Goal: Task Accomplishment & Management: Complete application form

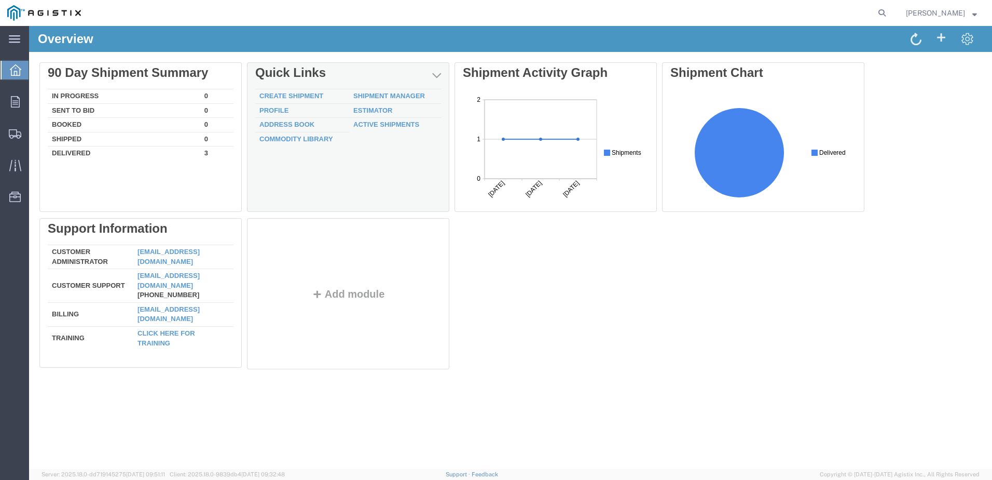
click at [313, 88] on div "Delete 90 Day Shipment Summary In Progress 0 Sent To Bid 0 Booked 0 Shipped 0 D…" at bounding box center [510, 217] width 942 height 311
drag, startPoint x: 313, startPoint y: 88, endPoint x: 308, endPoint y: 93, distance: 7.3
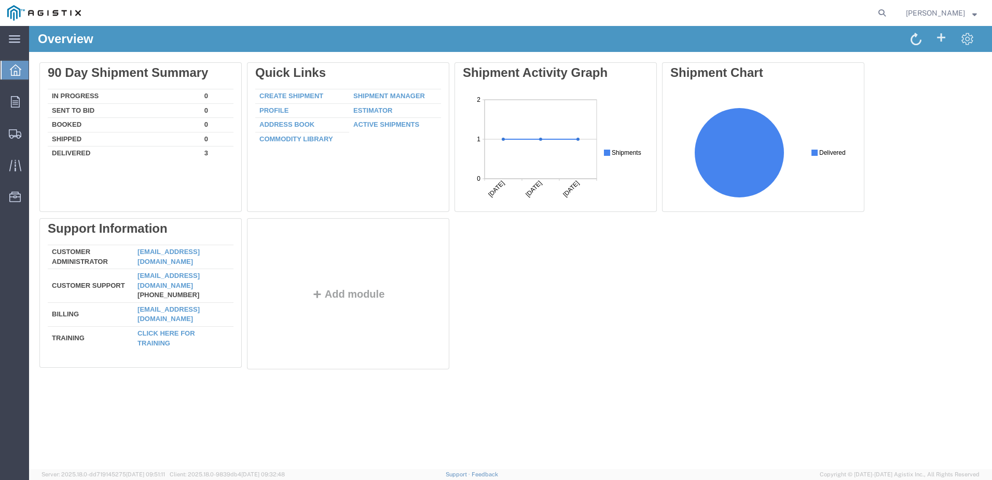
click at [309, 94] on div at bounding box center [351, 140] width 208 height 156
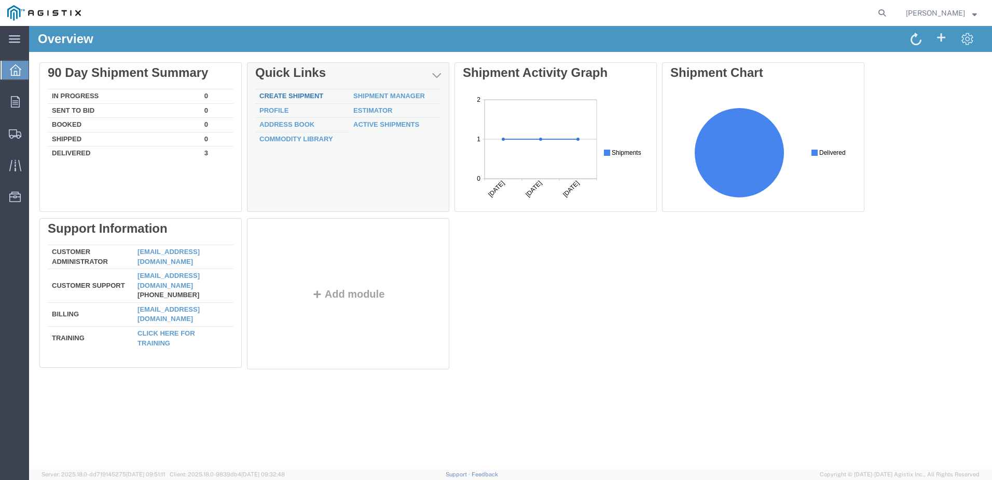
click at [293, 93] on div "Delete 90 Day Shipment Summary In Progress 0 Sent To Bid 0 Booked 0 Shipped 0 D…" at bounding box center [510, 217] width 942 height 311
click at [302, 94] on link "Create Shipment" at bounding box center [291, 96] width 64 height 8
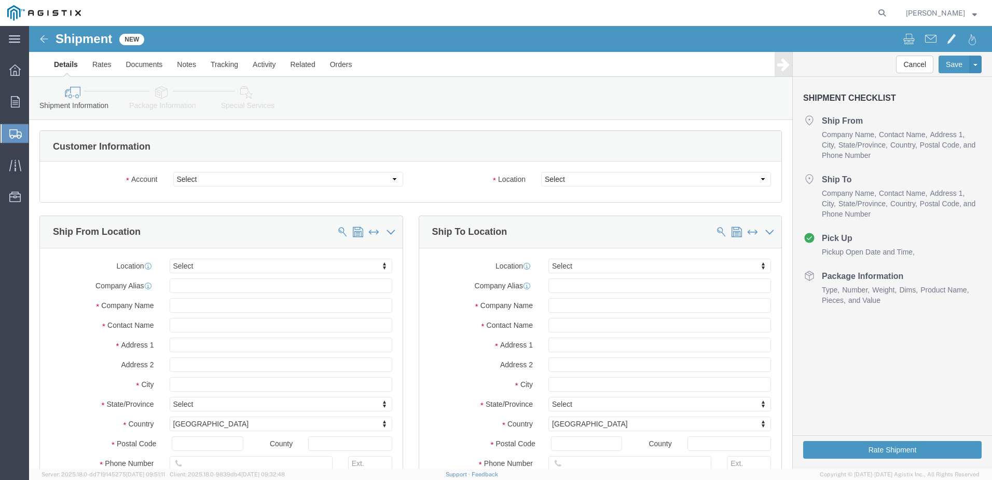
select select
click select "Select C & D Technologies Inc PG&E"
select select "9596"
click select "Select C & D Technologies Inc PG&E"
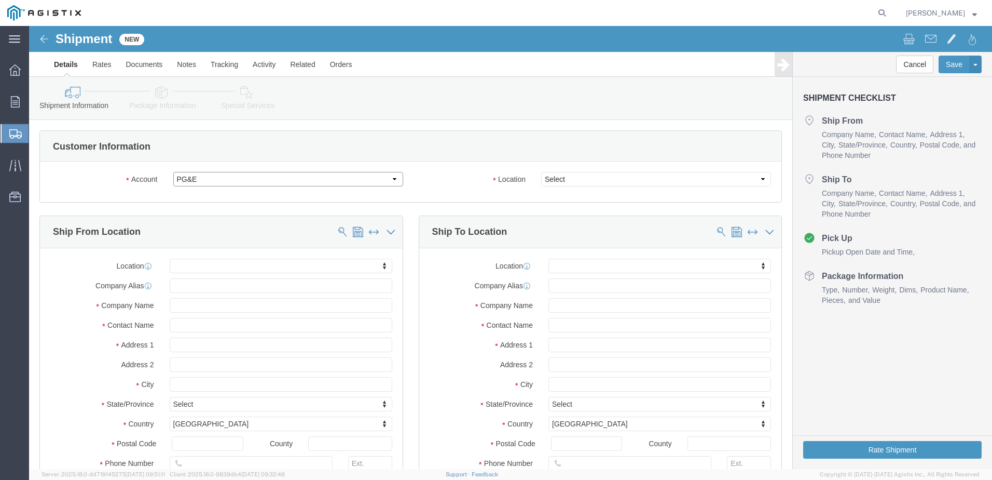
select select "PURCHORD"
select select
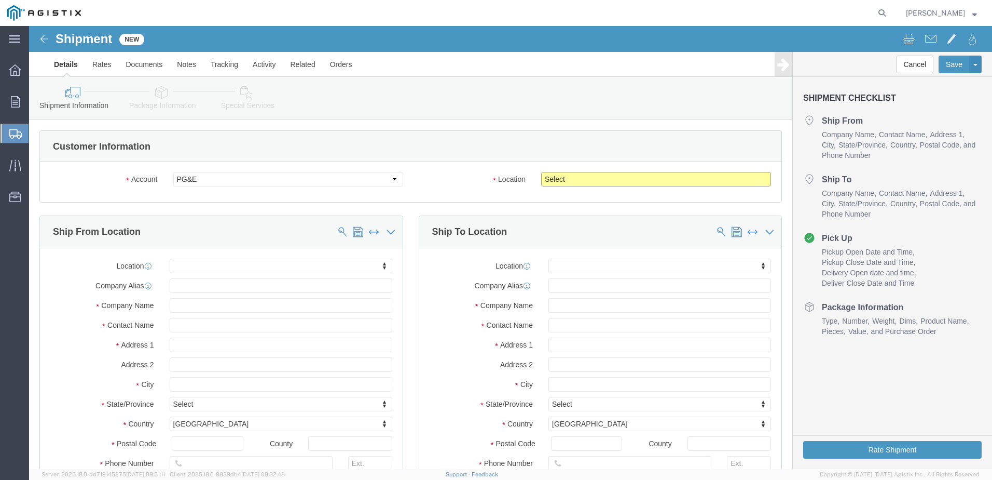
click select "Select All Others Fremont DC Fresno DC Wheatland DC"
select select "23082"
click select "Select All Others Fremont DC Fresno DC Wheatland DC"
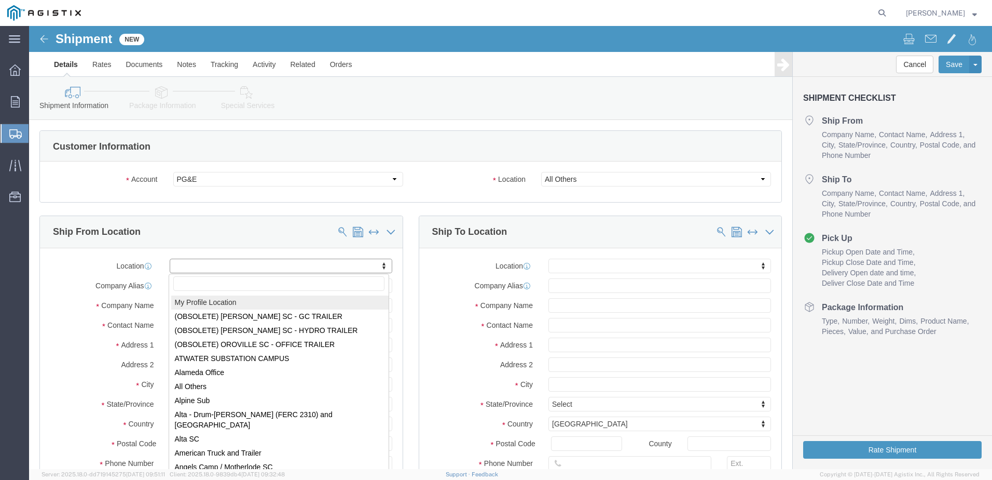
select select "MYPROFILE"
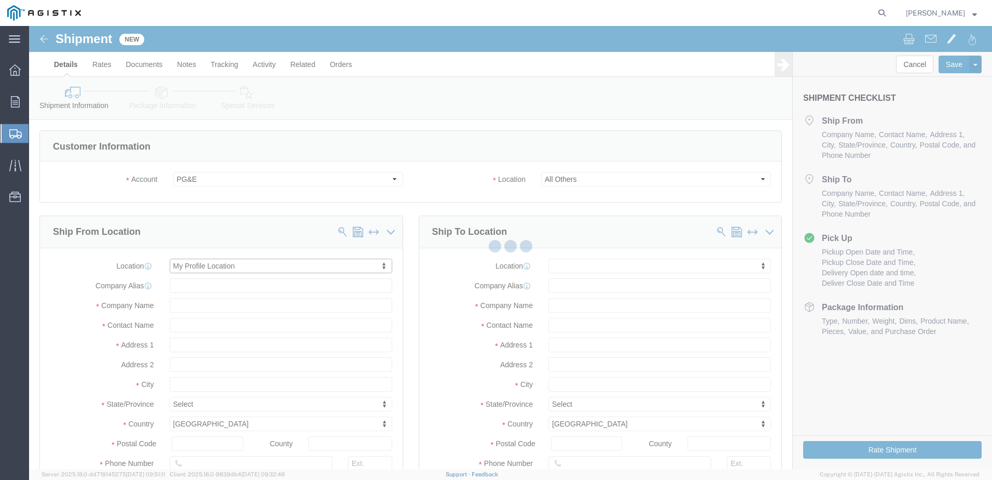
type input "C & D Technologies Inc"
type input "Terrie Prewitt"
type input "210 West Main St"
type input "Attica"
type input "47918"
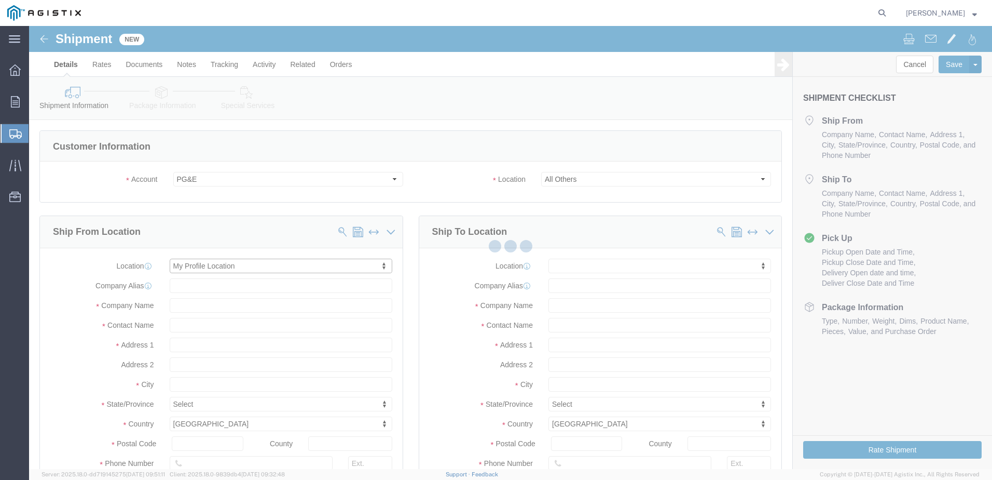
type input "765-762-4417"
type input "tprewitt@cdtrojan.com"
checkbox input "true"
select select "IN"
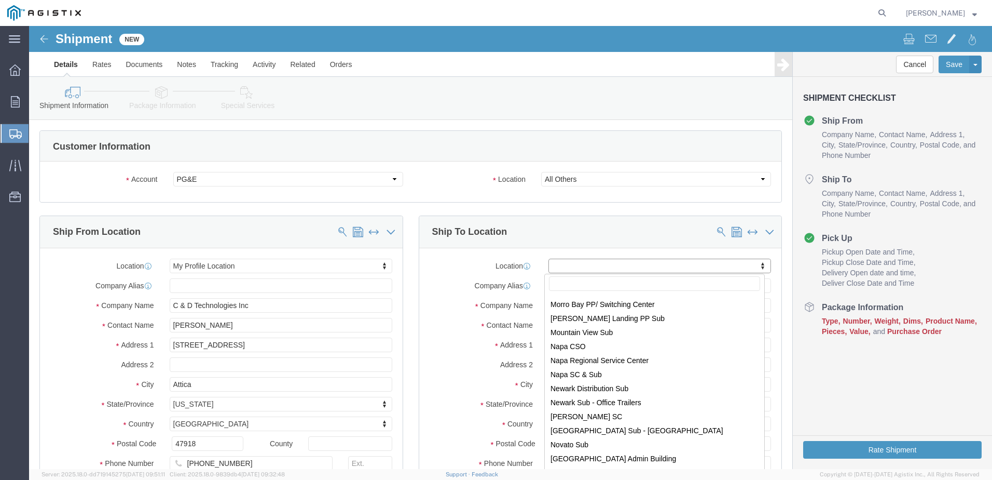
scroll to position [3889, 0]
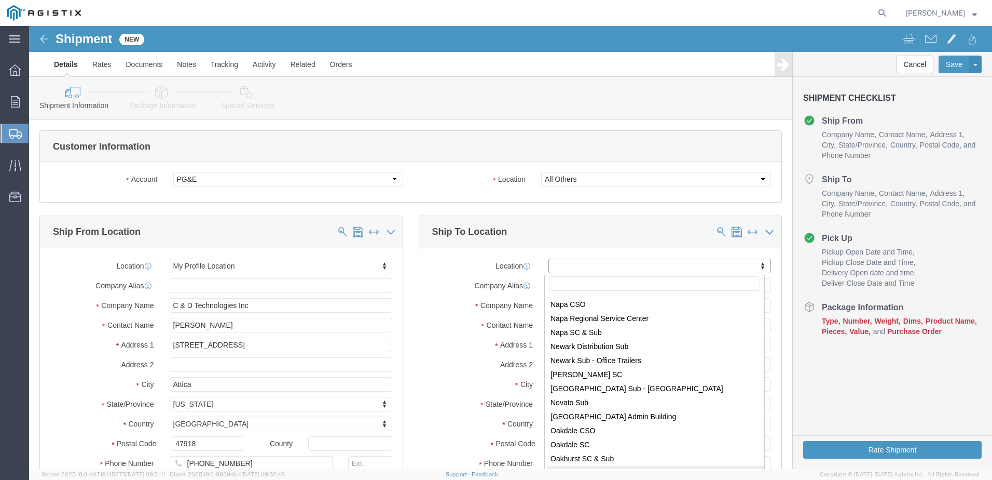
select select "64051"
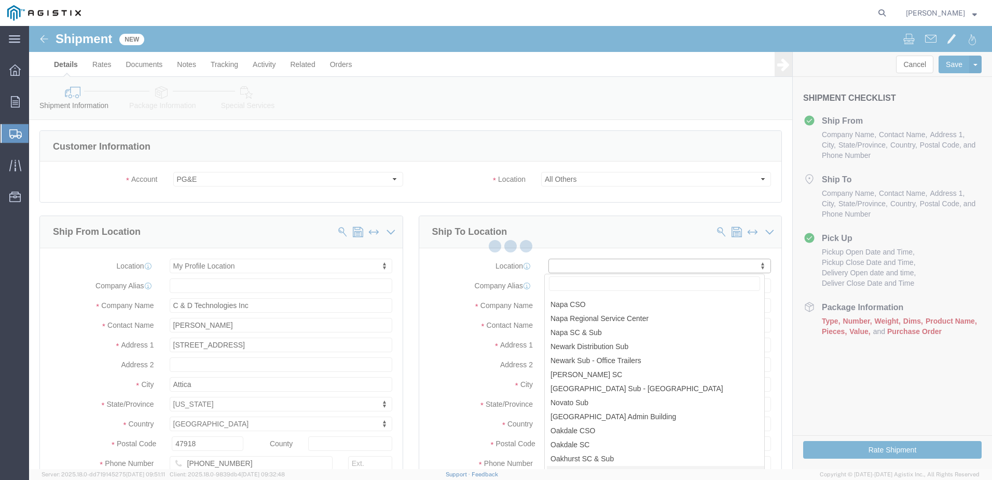
type input "PG&E"
type input "300 Lakeside Drive"
type input "Suite 210"
type input "Oakland"
type input "94612"
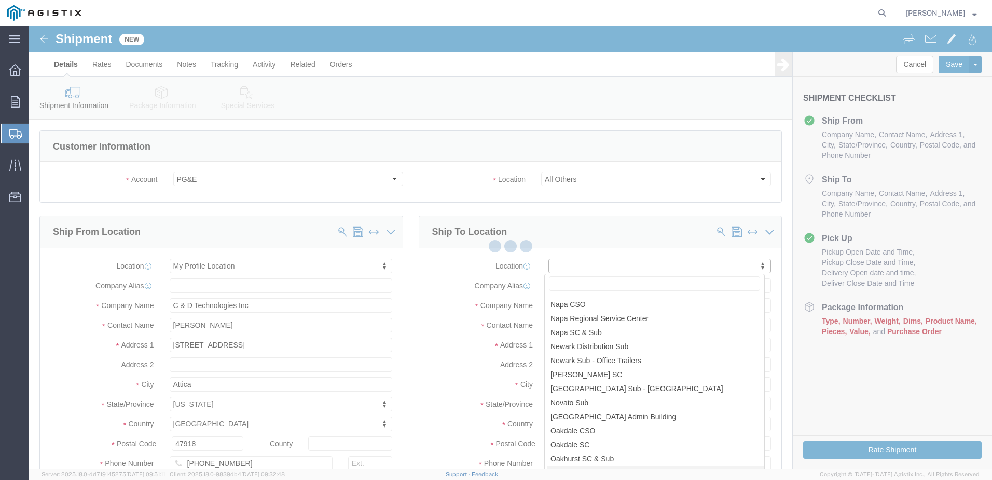
select select "CA"
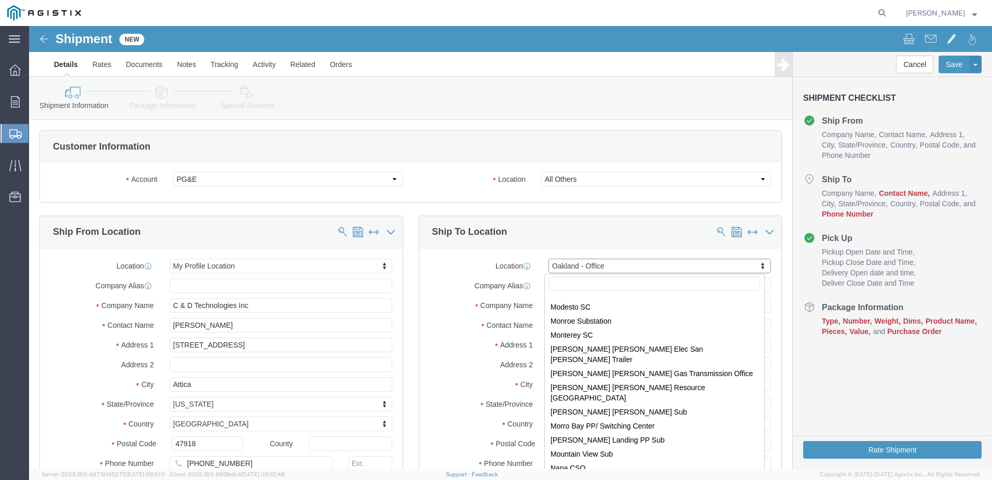
scroll to position [3724, 0]
drag, startPoint x: 735, startPoint y: 413, endPoint x: 735, endPoint y: 422, distance: 9.3
click body "Shipment New Details Rates Documents Notes Tracking Activity Related Orders Can…"
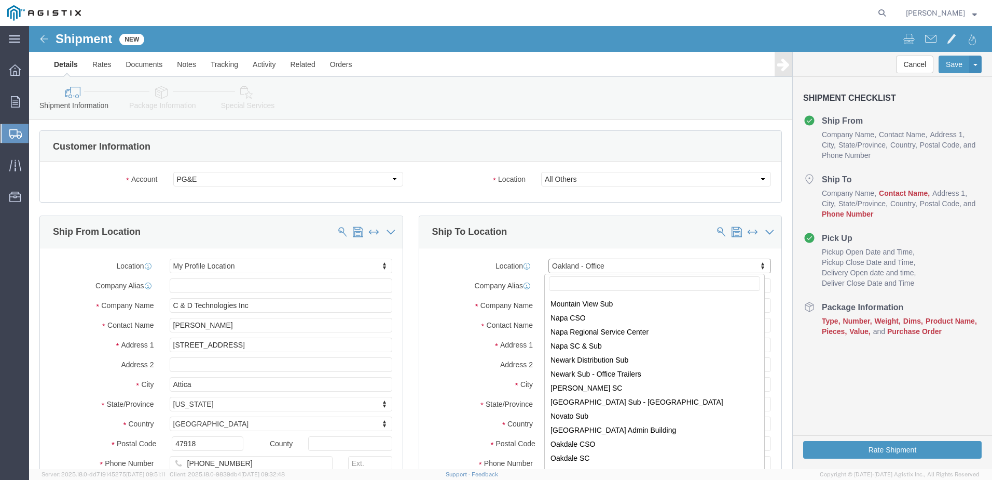
scroll to position [3917, 0]
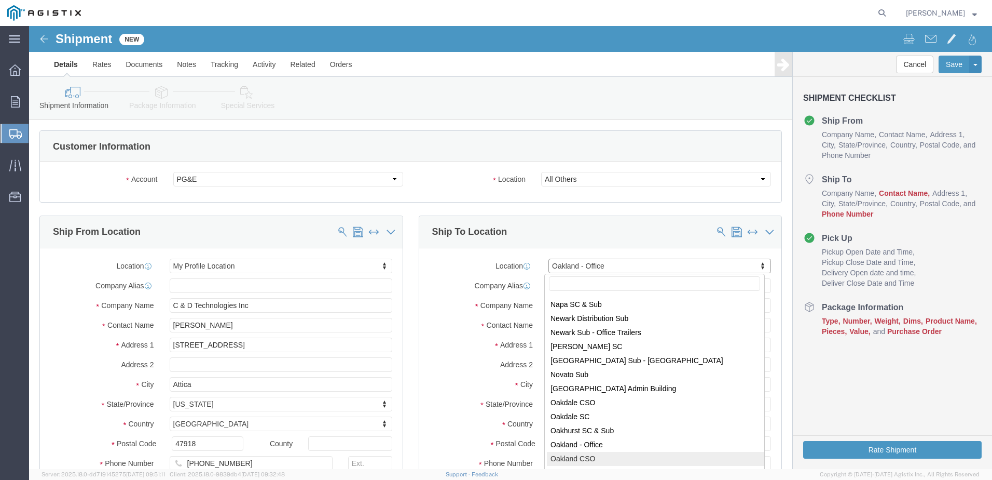
select select "71660"
type input "1425 Clay St"
select select "CA"
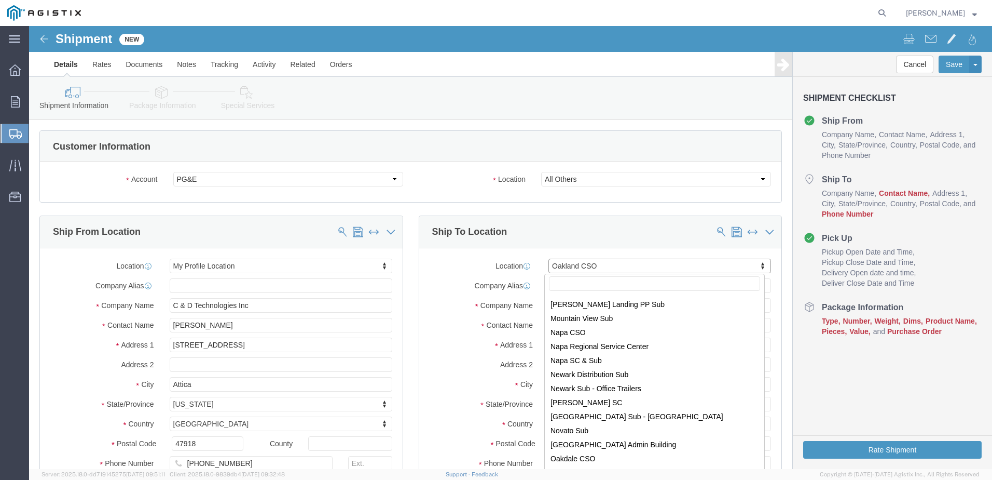
scroll to position [3903, 0]
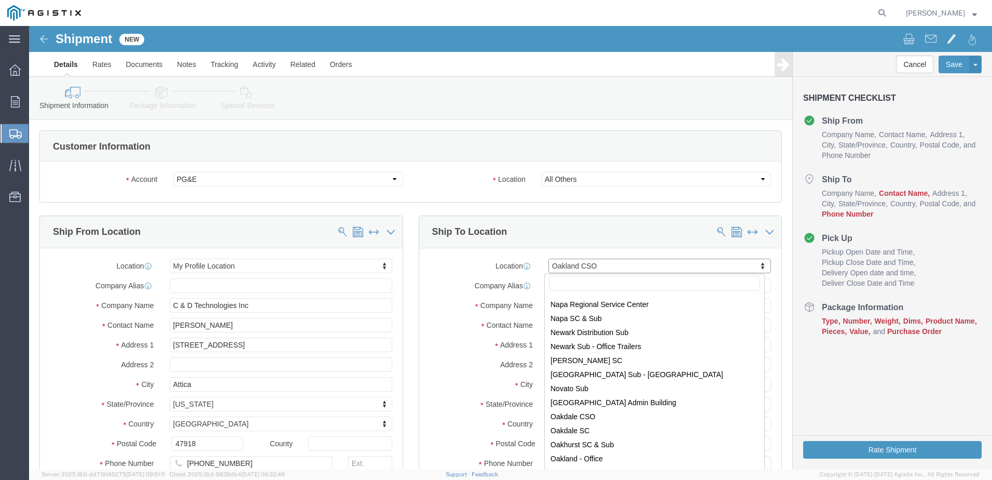
select select "71661"
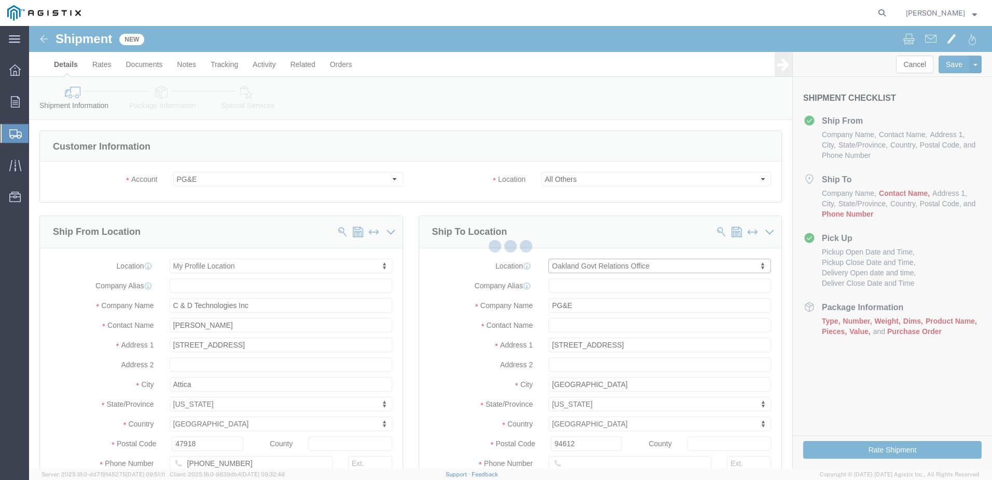
type input "1330 Broadway, Ste 415"
select select "CA"
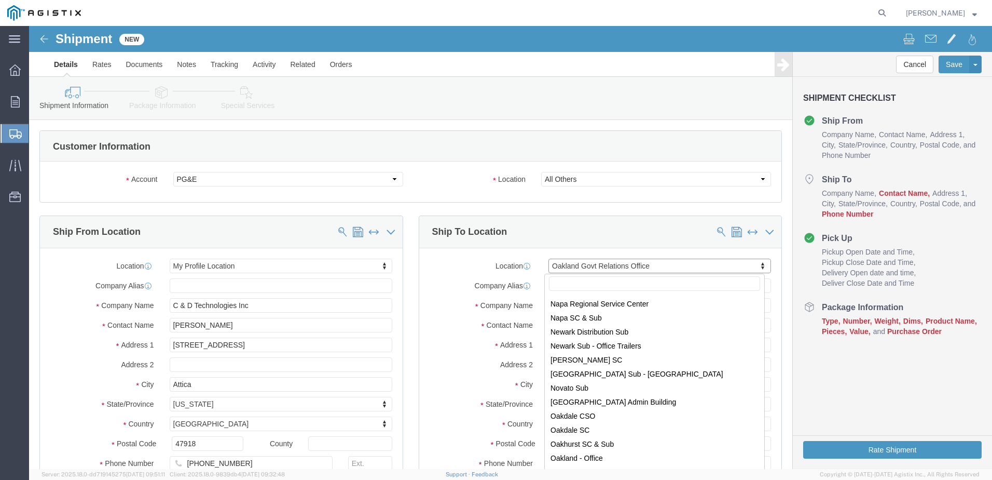
scroll to position [3945, 0]
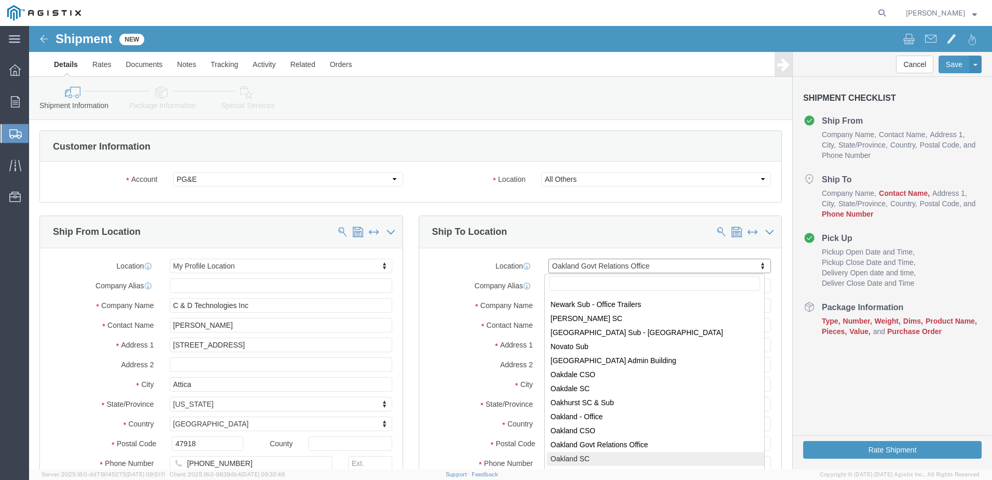
select select "19838"
type input "273202"
type input "4801 OAKPORT STREET"
type input "OAKLAND"
type input "94601-4993"
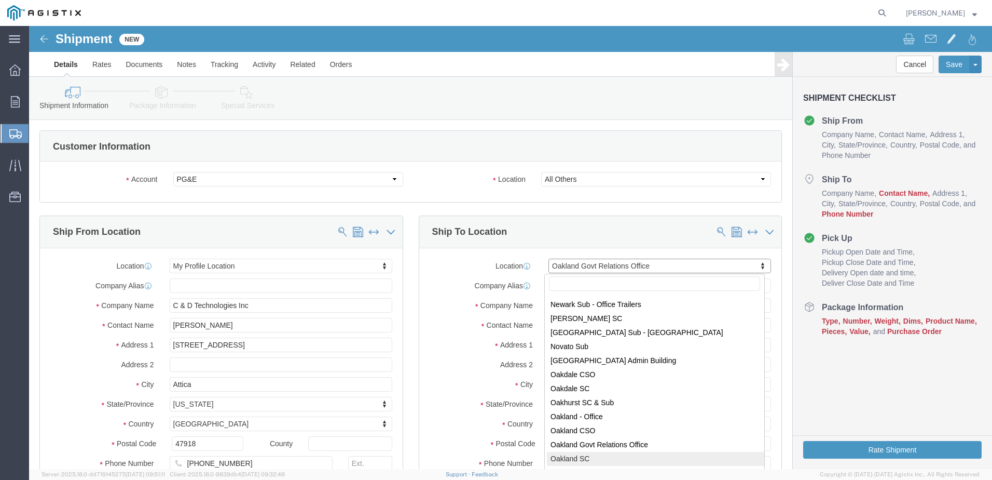
select select "CA"
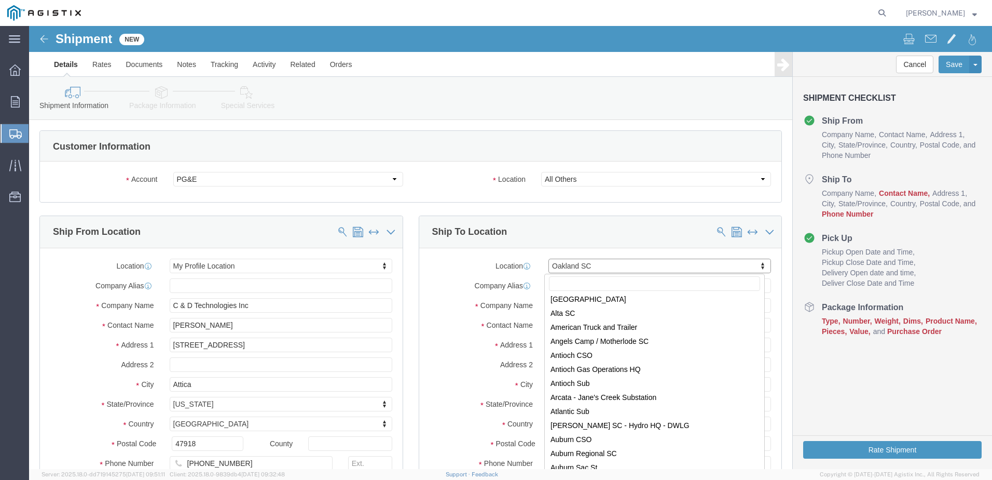
scroll to position [0, 0]
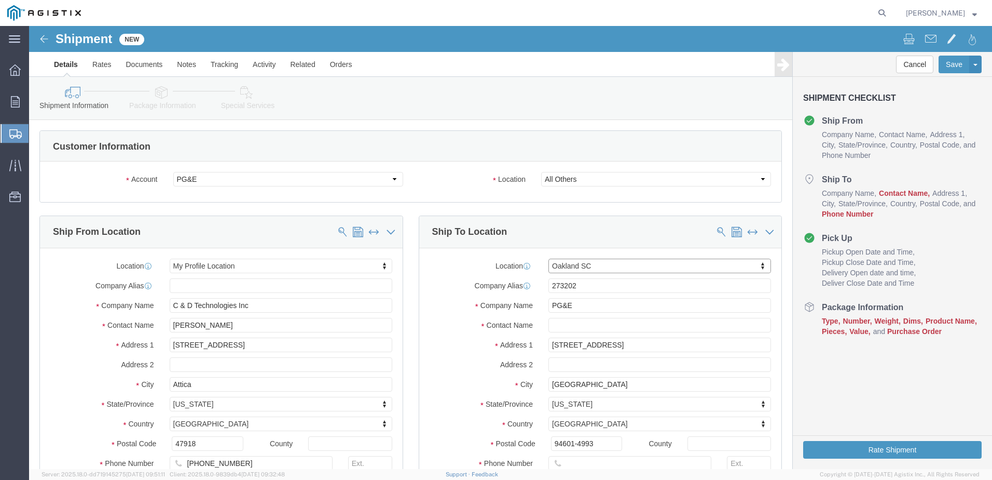
drag, startPoint x: 738, startPoint y: 274, endPoint x: 739, endPoint y: 292, distance: 18.2
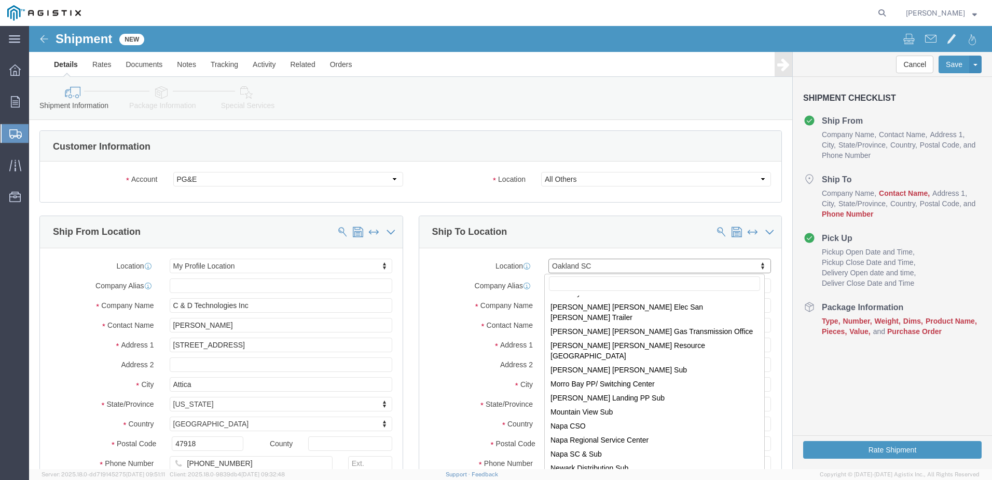
scroll to position [3766, 0]
drag, startPoint x: 735, startPoint y: 411, endPoint x: 770, endPoint y: 373, distance: 51.8
click div "My Profile Location (OBSOLETE) BURNEY SC - GC TRAILER (OBSOLETE) BURNEY SC - HY…"
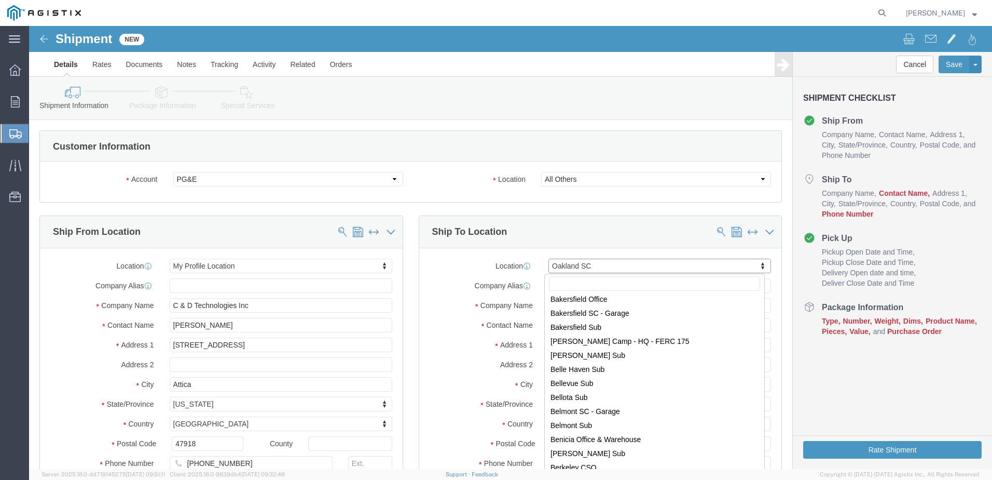
scroll to position [0, 0]
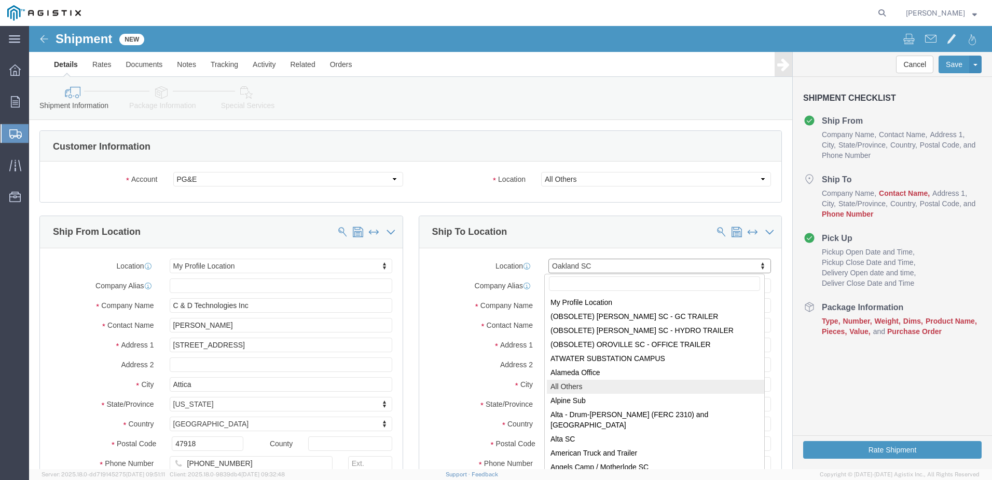
select select "23082"
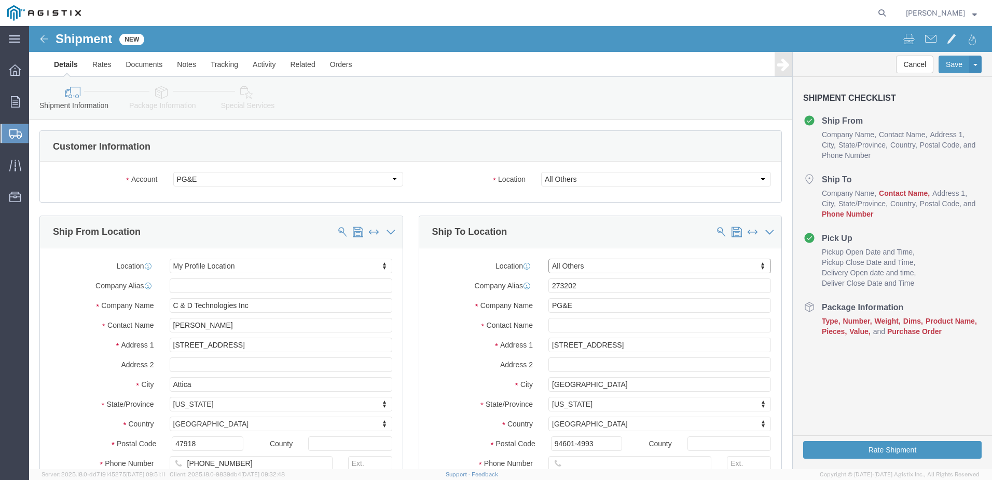
type input "123 Main St"
type input "San Mateo"
type input "94403"
select select "CA"
drag, startPoint x: 600, startPoint y: 320, endPoint x: 519, endPoint y: 321, distance: 81.0
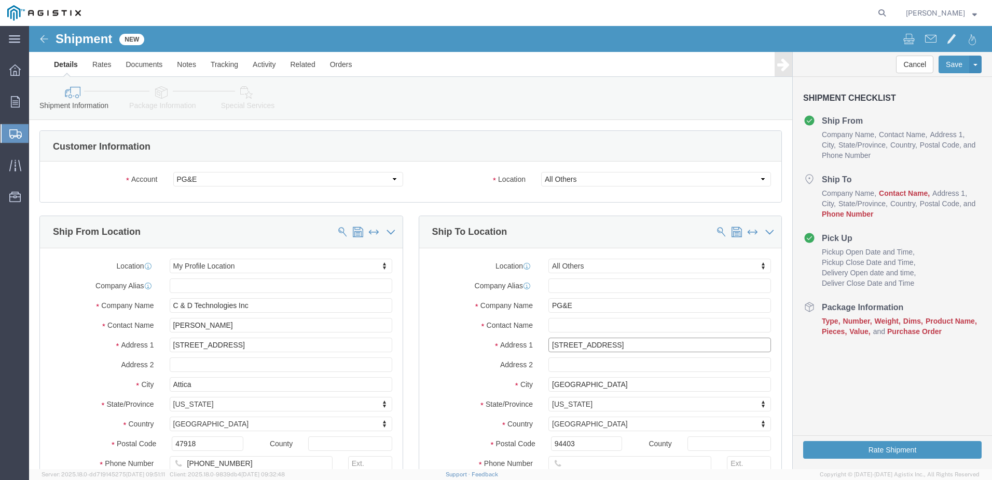
click input "123 Main St"
type input "550 51ST ST"
select select
drag, startPoint x: 559, startPoint y: 360, endPoint x: 487, endPoint y: 360, distance: 72.1
click div "City San Mateo"
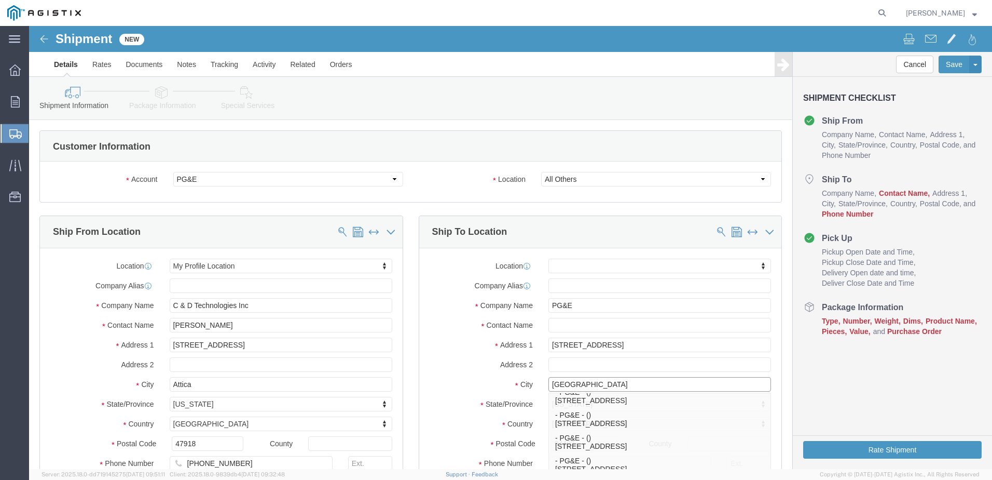
scroll to position [78, 0]
type input "OAKLAND"
select select
drag, startPoint x: 741, startPoint y: 417, endPoint x: 747, endPoint y: 368, distance: 49.7
click div "Ship To Location Location My Profile Location (OBSOLETE) BURNEY SC - GC TRAILER…"
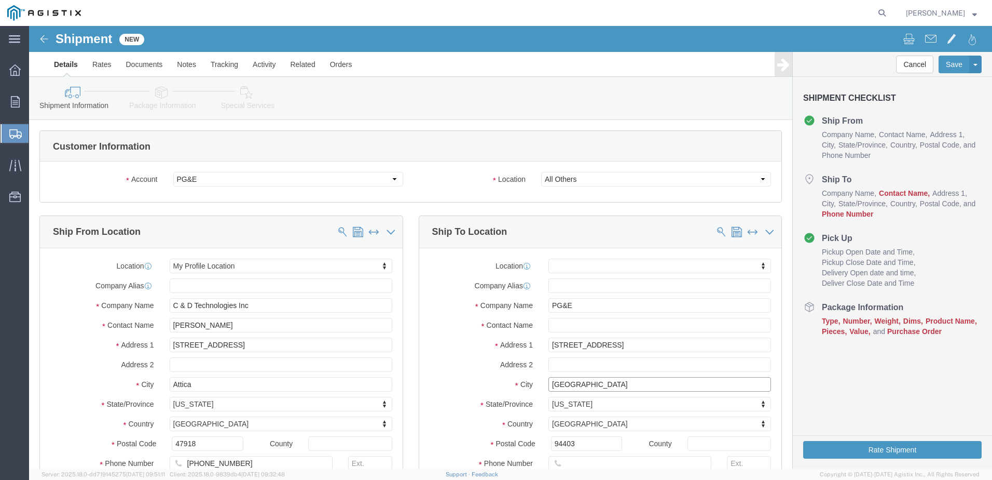
click input "OAKLAND"
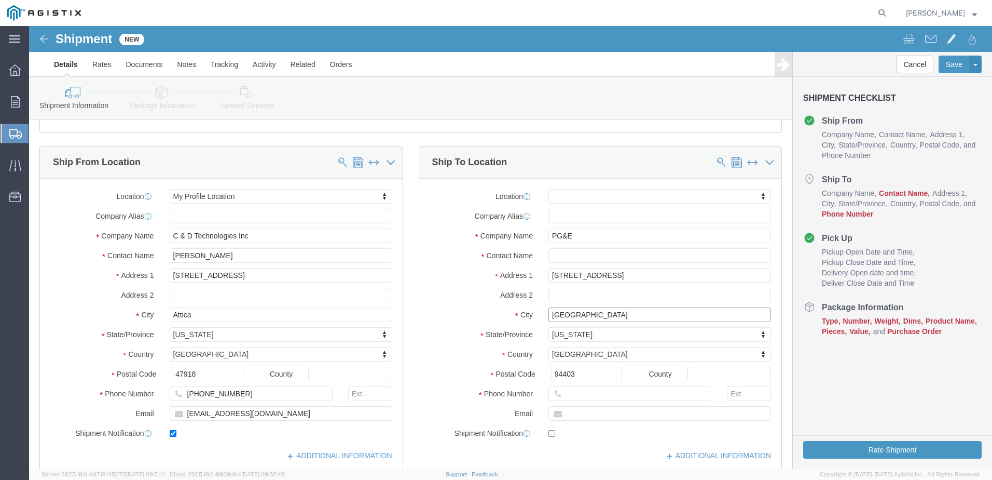
scroll to position [89, 0]
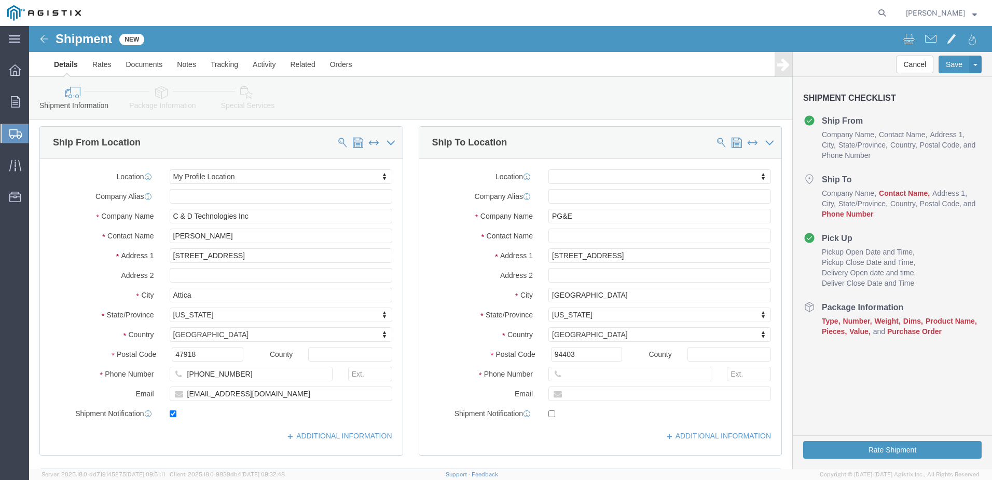
click div "Location My Profile Location (OBSOLETE) BURNEY SC - GC TRAILER (OBSOLETE) BURNE…"
click input "text"
type input "5105717034"
click input "text"
click div "Location My Profile Location (OBSOLETE) BURNEY SC - GC TRAILER (OBSOLETE) BURNE…"
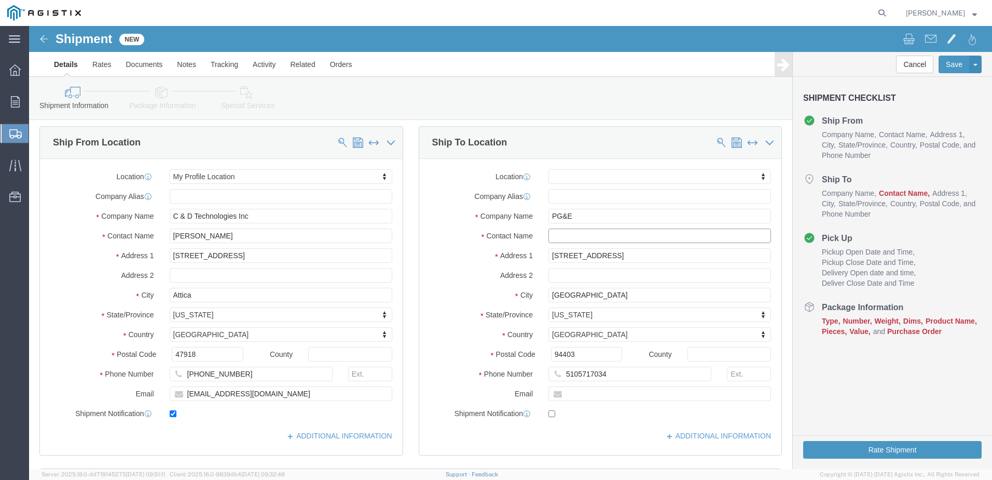
click input "text"
type input "JORDAN MARION"
click div "Location My Profile Location (OBSOLETE) BURNEY SC - GC TRAILER (OBSOLETE) BURNE…"
click input "text"
click div "ADDITIONAL INFORMATION"
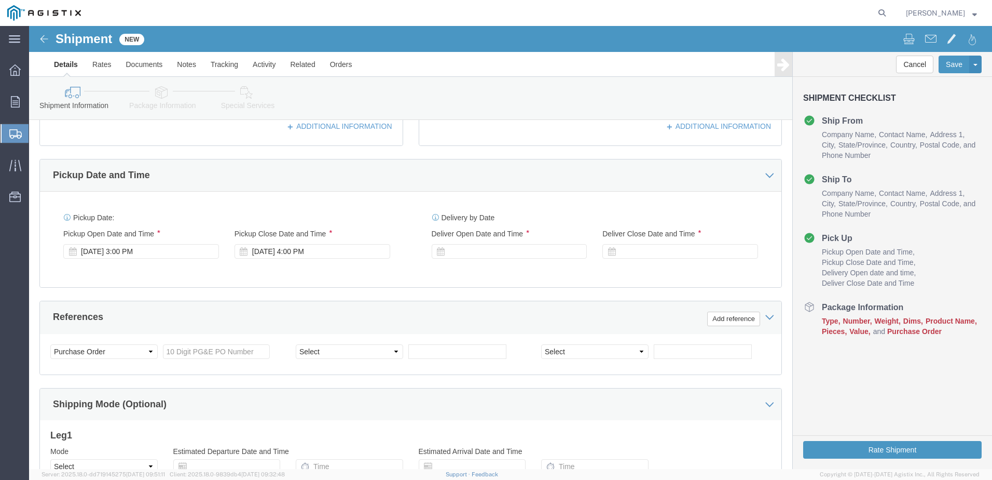
scroll to position [401, 0]
click icon
click div "Sep 12 2025 3:00 PM"
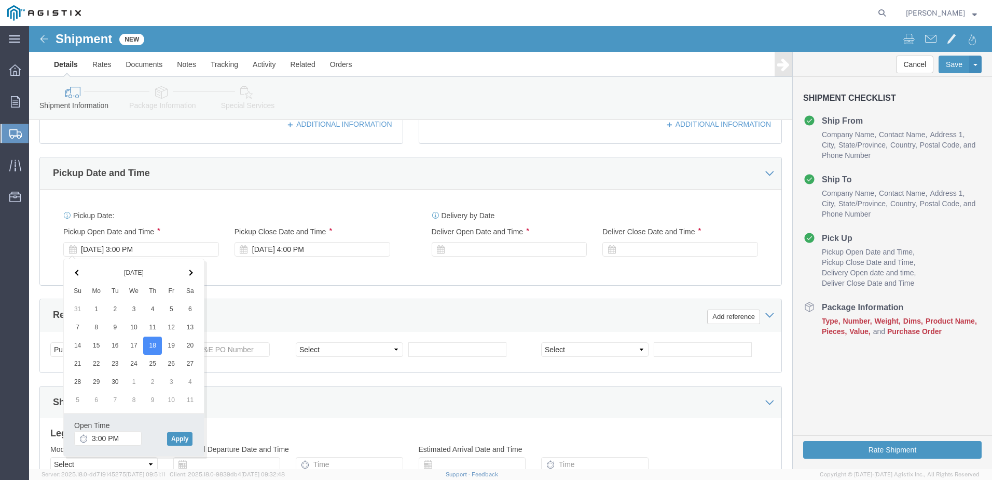
click div "Select Account Type Activity ID Airline Appointment Number ASN Batch Request # …"
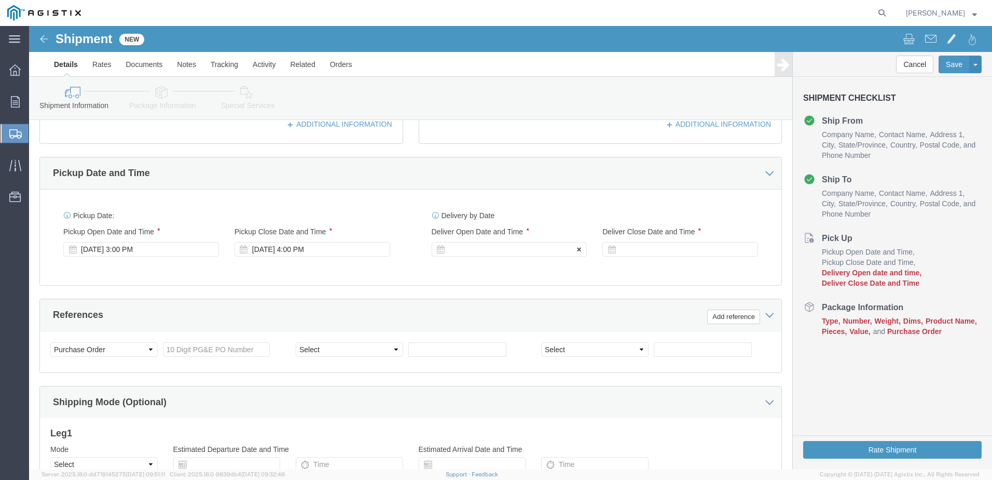
click icon
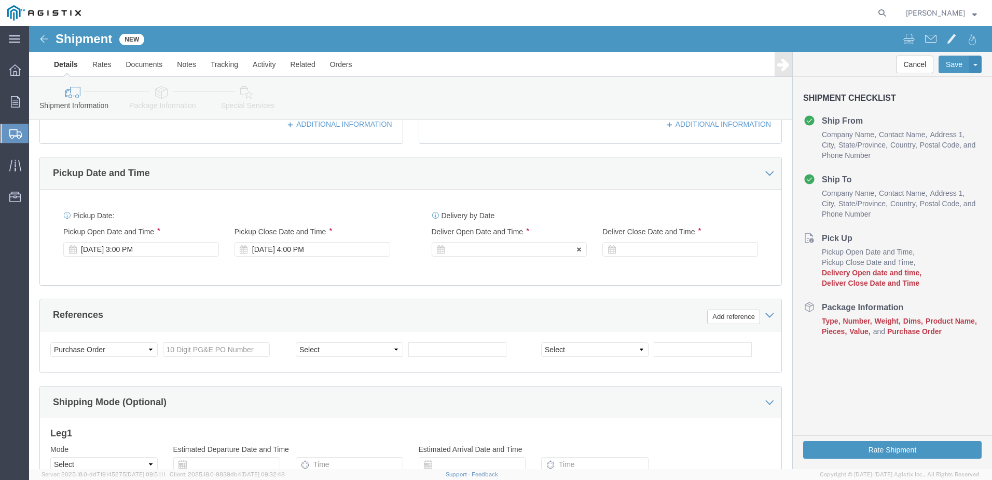
click icon
click div
drag, startPoint x: 627, startPoint y: 373, endPoint x: 624, endPoint y: 365, distance: 8.9
click div "Shipping Mode (Optional)"
click icon
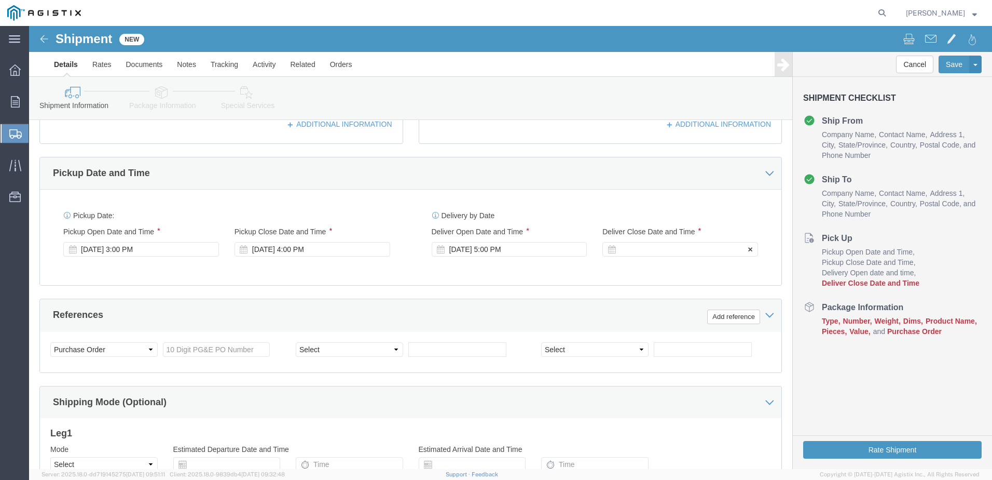
click div
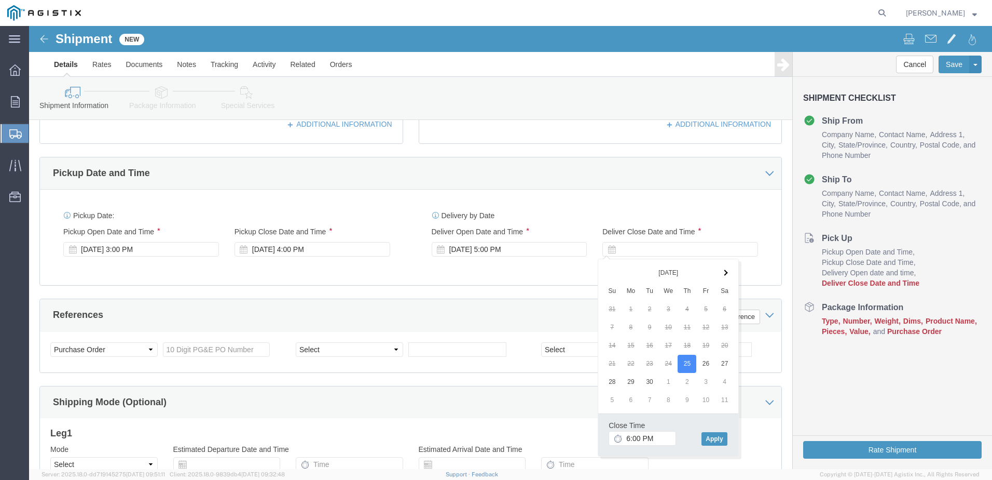
click div "Pickup Date: Pickup Start Date Pickup Start Time Pickup Open Date and Time Sep …"
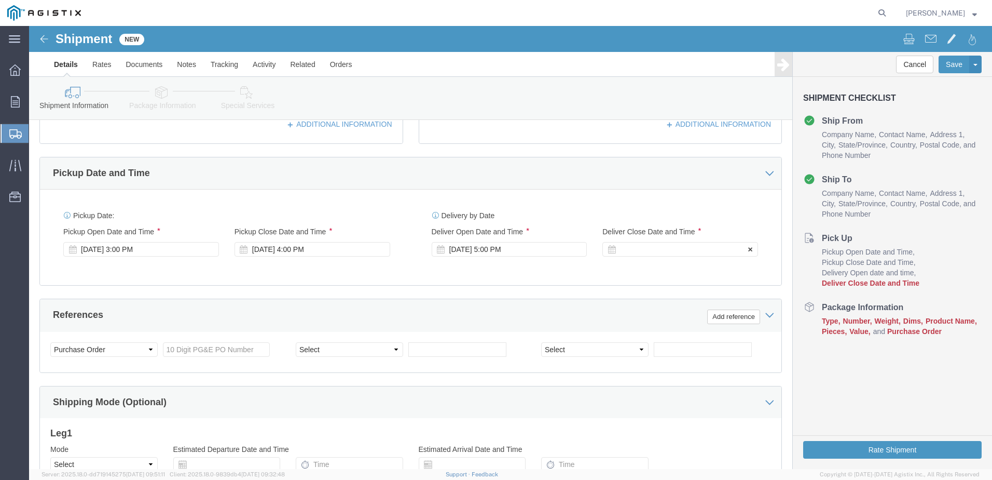
click icon
click div "Sep 25 2025 5:00 PM"
click input "8:00 PM"
type input "8:00 AM"
click button "Apply"
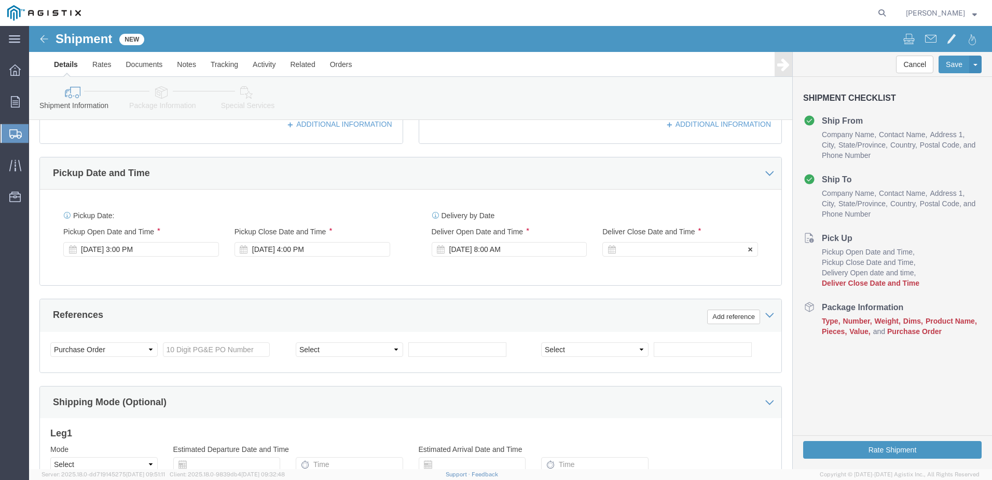
click div
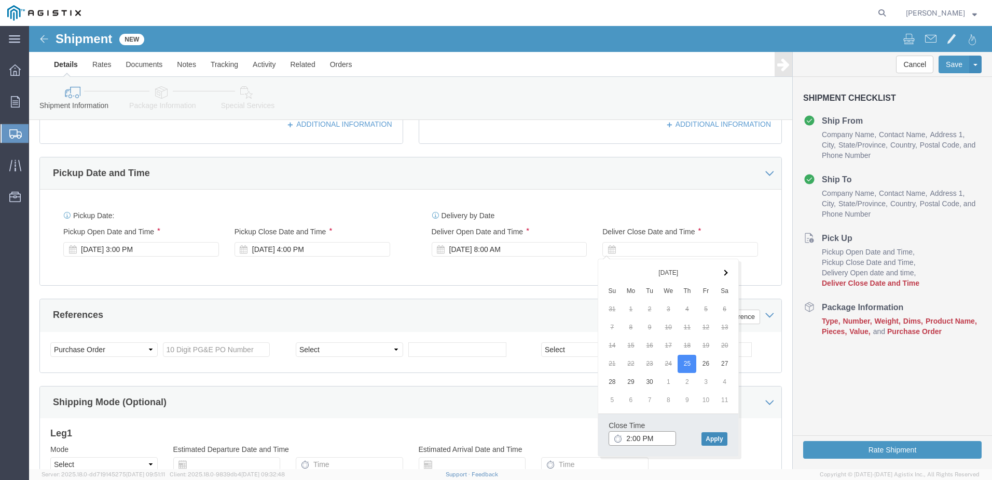
type input "2:00 PM"
click button "Apply"
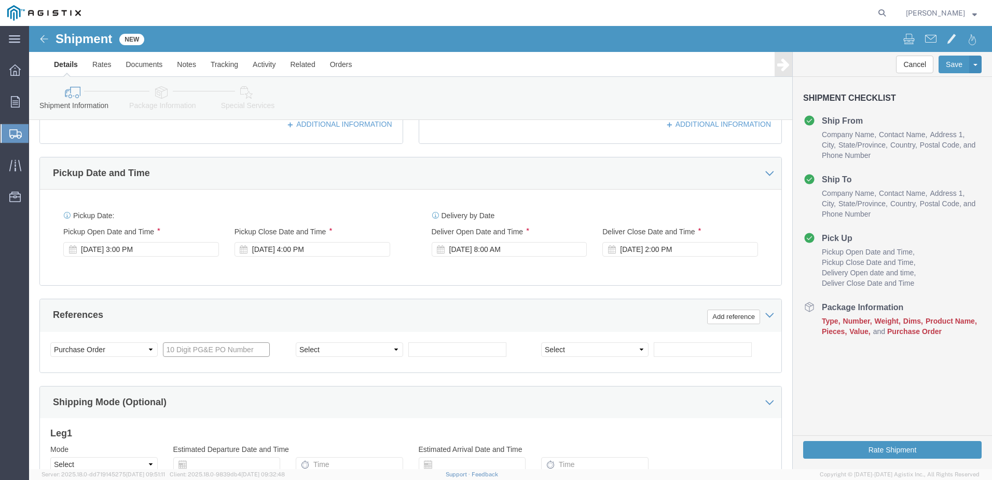
click input "text"
type input "2701203510"
click select "Select Account Type Activity ID Airline Appointment Number ASN Batch Request # …"
select select "PICKUPNUM"
click select "Select Account Type Activity ID Airline Appointment Number ASN Batch Request # …"
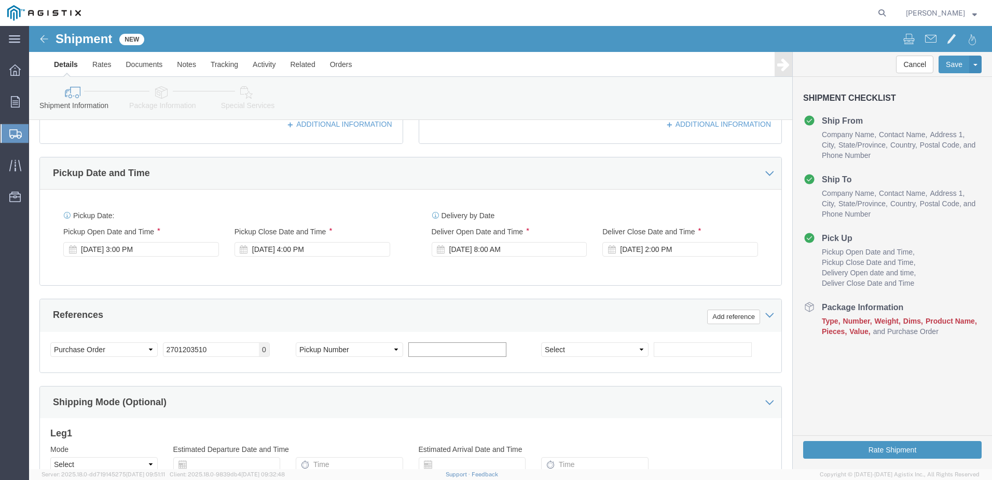
click input "text"
type input "50011846"
drag, startPoint x: 445, startPoint y: 388, endPoint x: 464, endPoint y: 389, distance: 19.2
click div "Shipping Mode (Optional)"
click select "Select Account Type Activity ID Airline Appointment Number ASN Batch Request # …"
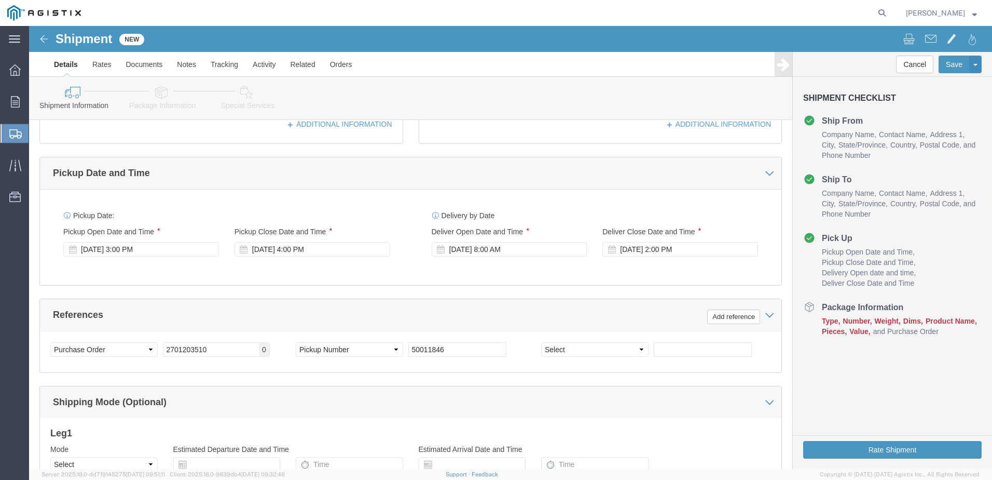
click div "Customer Information Account Select C & D Technologies Inc PG&E Location Select…"
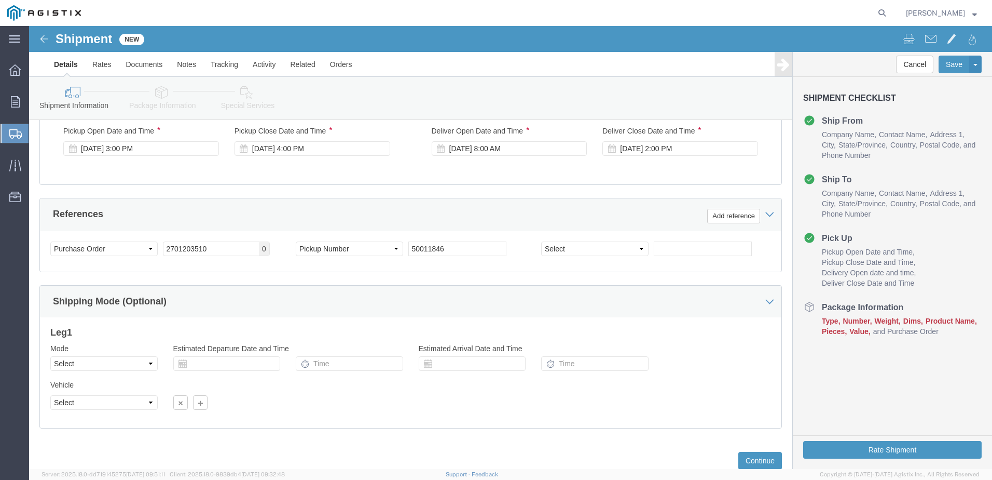
scroll to position [533, 0]
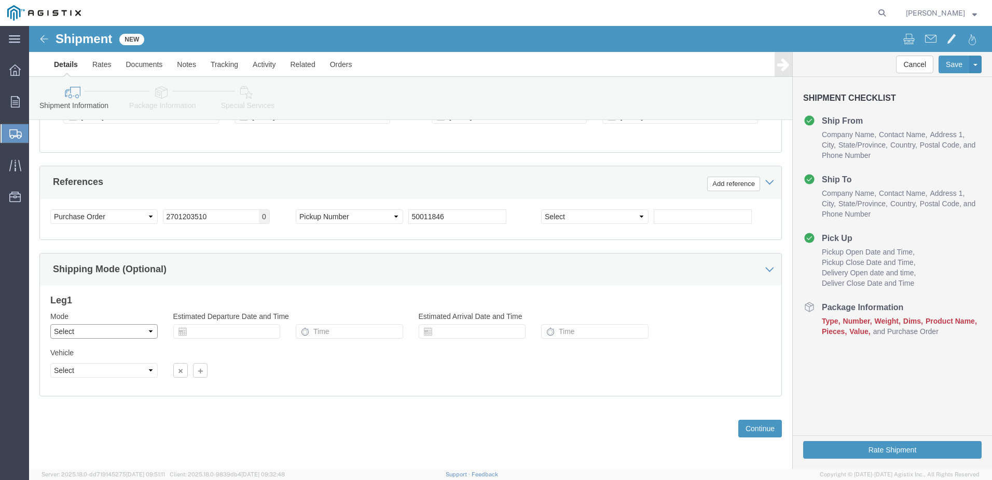
click select "Select Air Less than Truckload Multi-Leg Ocean Freight Rail Small Parcel Truckl…"
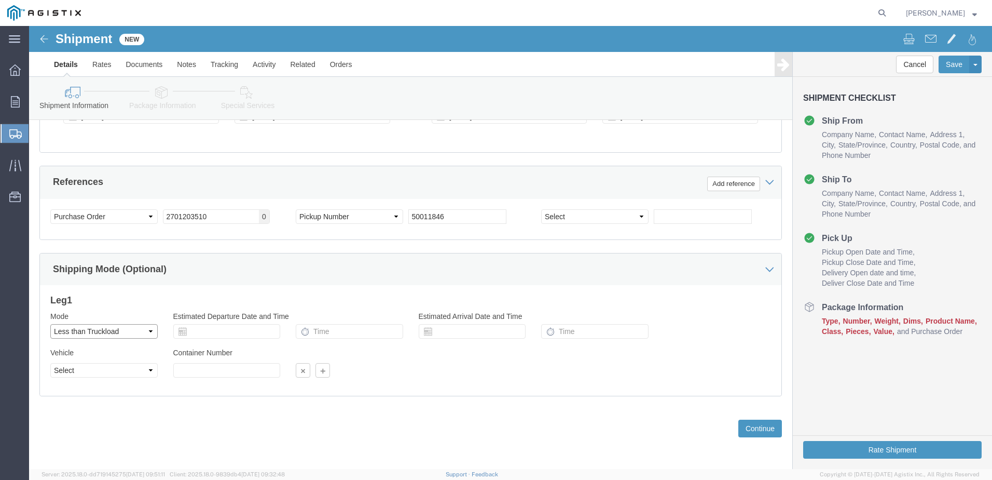
select select "TL"
click select "Select Air Less than Truckload Multi-Leg Ocean Freight Rail Small Parcel Truckl…"
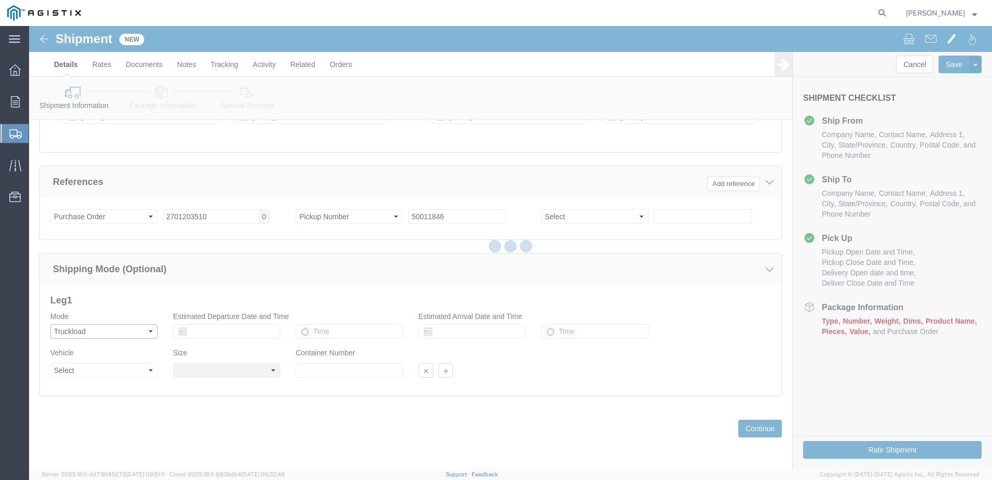
select select
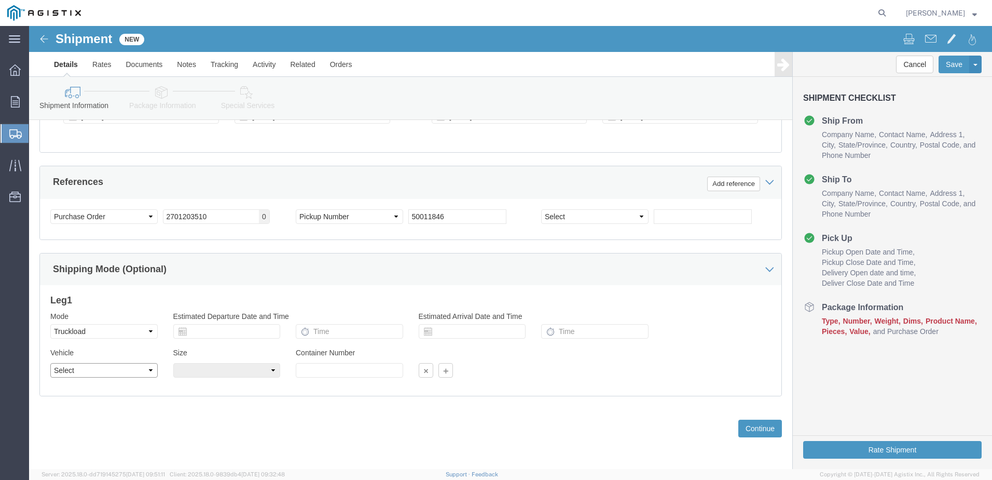
click select "Select 1-Ton (PSS) 10 Wheel 10 Yard Dump Truck 20 Yard Dump Truck Bobtail Botto…"
select select "STDV"
click select "Select 1-Ton (PSS) 10 Wheel 10 Yard Dump Truck 20 Yard Dump Truck Bobtail Botto…"
click select "Select 53 Feet 20 Feet 35 Feet 48 Feet"
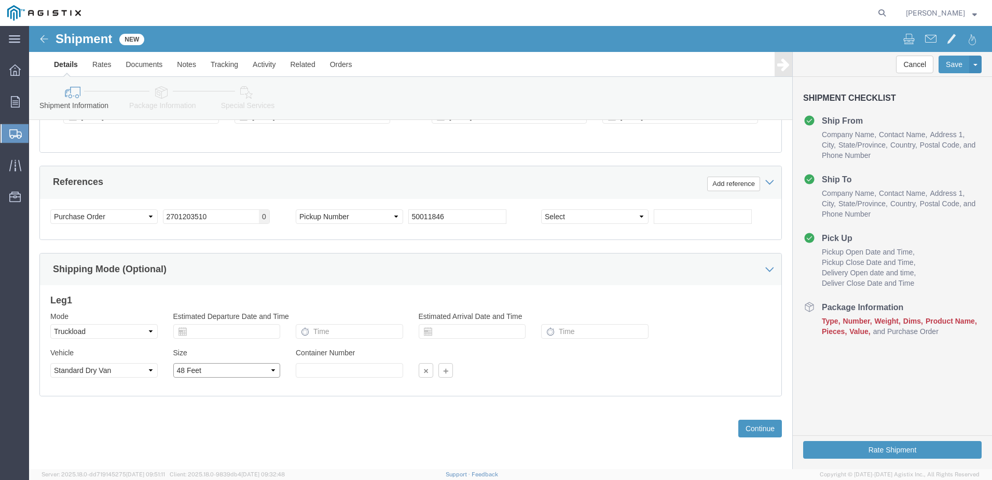
click select "Select 53 Feet 20 Feet 35 Feet 48 Feet"
select select "53FT"
click select "Select 53 Feet 20 Feet 35 Feet 48 Feet"
click button "Continue"
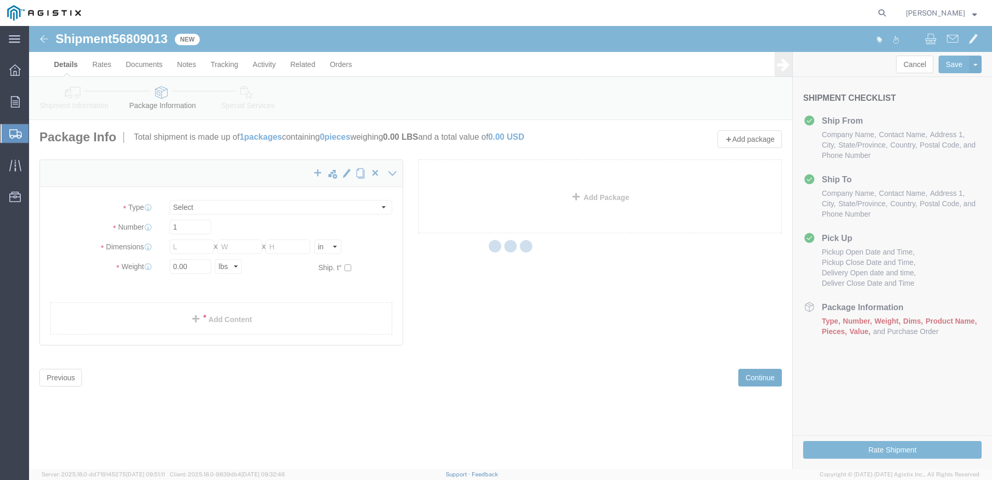
select select "CBOX"
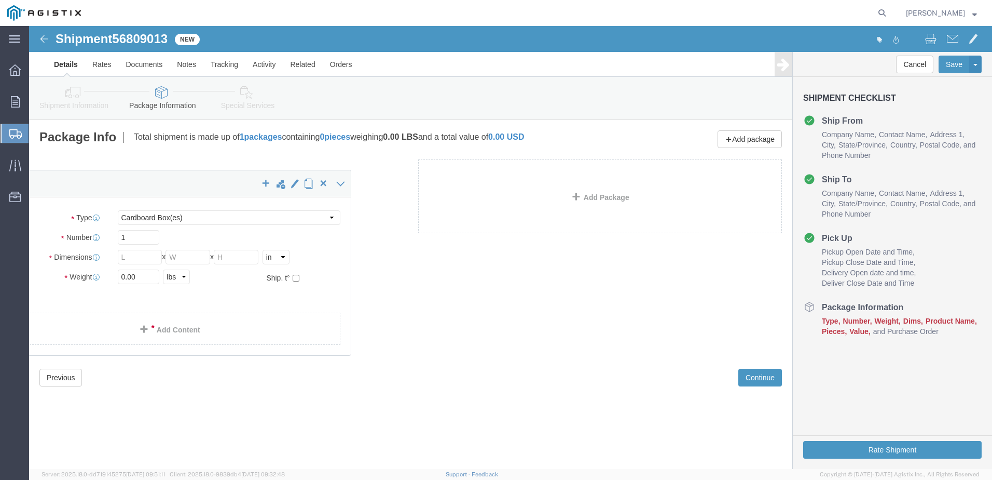
drag, startPoint x: 199, startPoint y: 195, endPoint x: 221, endPoint y: 207, distance: 24.9
click div "x Package Type Select Bulk Bundle(s) Cardboard Box(es) Carton(s) Crate(s) Drum(…"
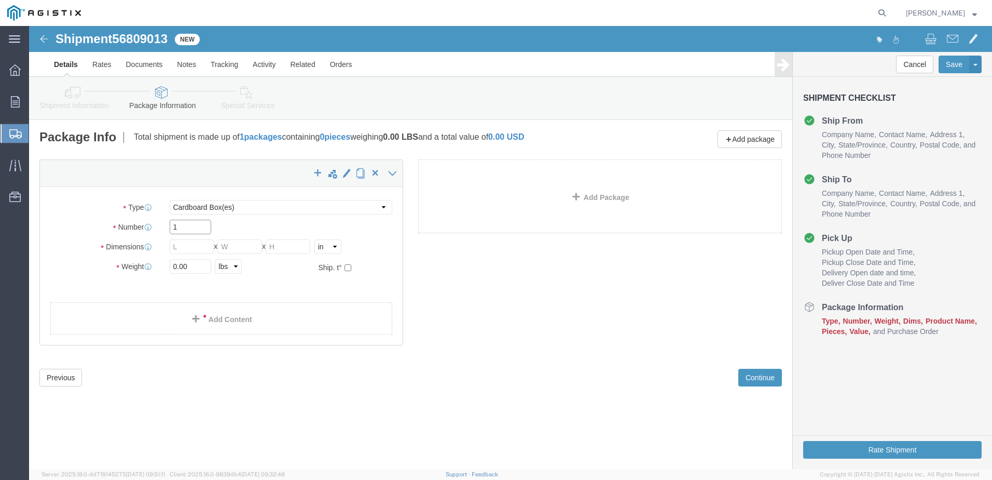
drag, startPoint x: 151, startPoint y: 205, endPoint x: 124, endPoint y: 206, distance: 27.0
click div "Number 1"
click input "60"
type input "60"
click input "text"
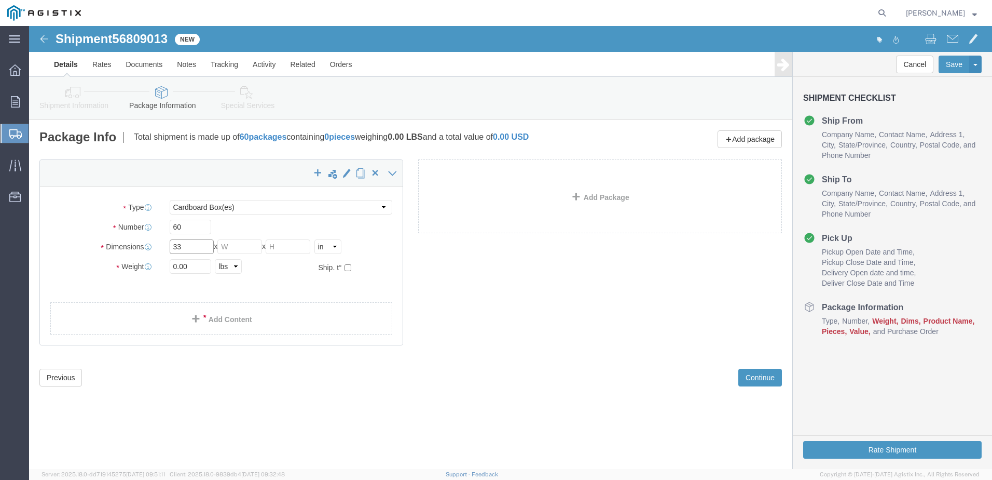
type input "33"
type input "35"
type input "32"
drag, startPoint x: 159, startPoint y: 203, endPoint x: 142, endPoint y: 202, distance: 16.7
click input "60"
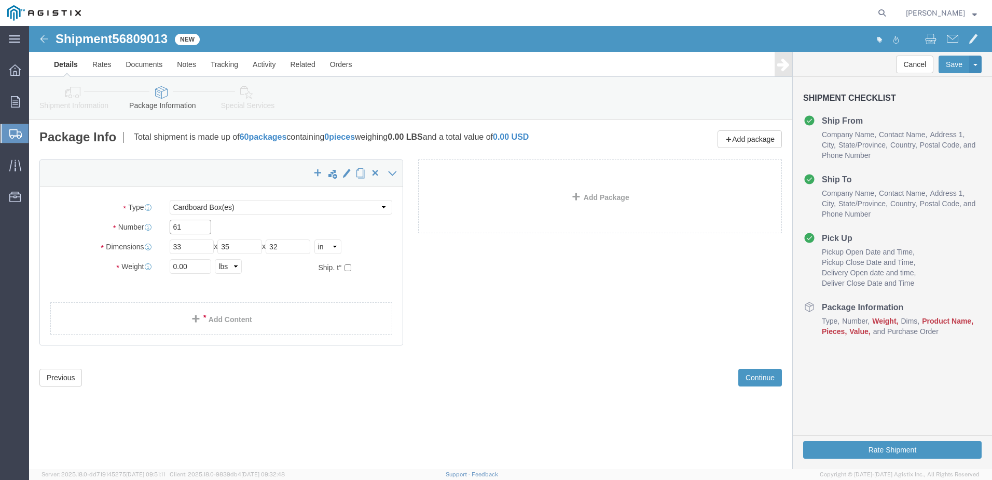
type input "61"
click div "x Package Type Select Bulk Bundle(s) Cardboard Box(es) Carton(s) Crate(s) Drum(…"
drag, startPoint x: 167, startPoint y: 242, endPoint x: 119, endPoint y: 254, distance: 48.7
click div "Weight 0.00 Select kgs lbs Ship. t°"
type input "13900"
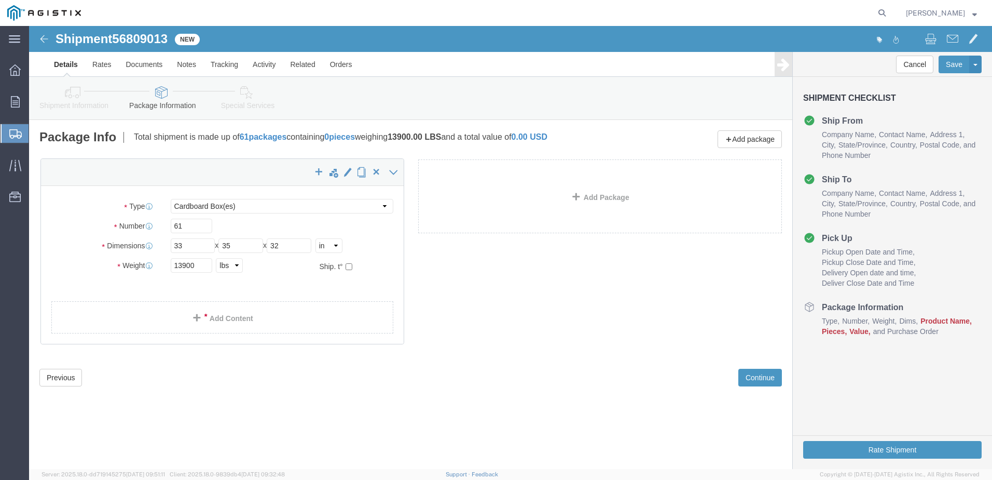
drag, startPoint x: 236, startPoint y: 285, endPoint x: 251, endPoint y: 278, distance: 17.2
click div "x Package Type Select Bulk Bundle(s) Cardboard Box(es) Carton(s) Crate(s) Drum(…"
click link "Add Content"
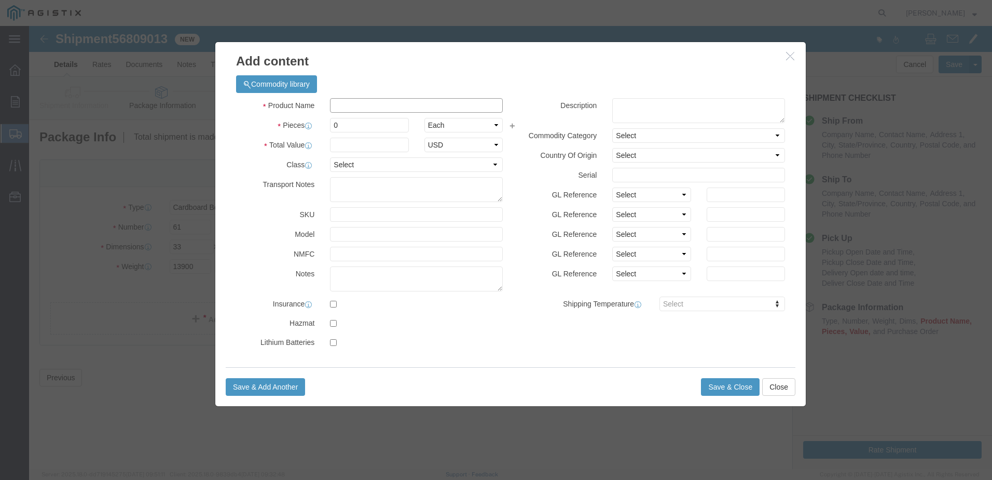
click input "text"
click div
drag, startPoint x: 747, startPoint y: 361, endPoint x: 739, endPoint y: 360, distance: 7.9
click button "Close"
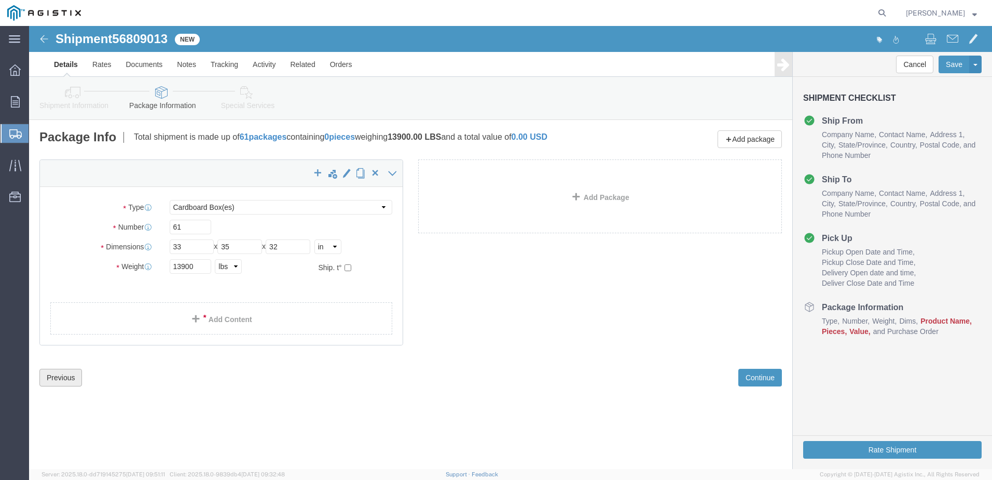
click button "Previous"
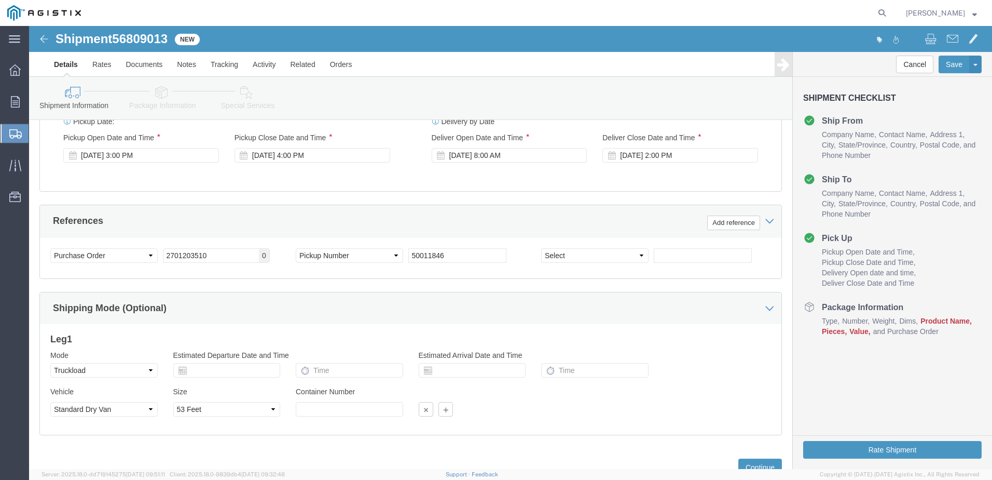
scroll to position [533, 0]
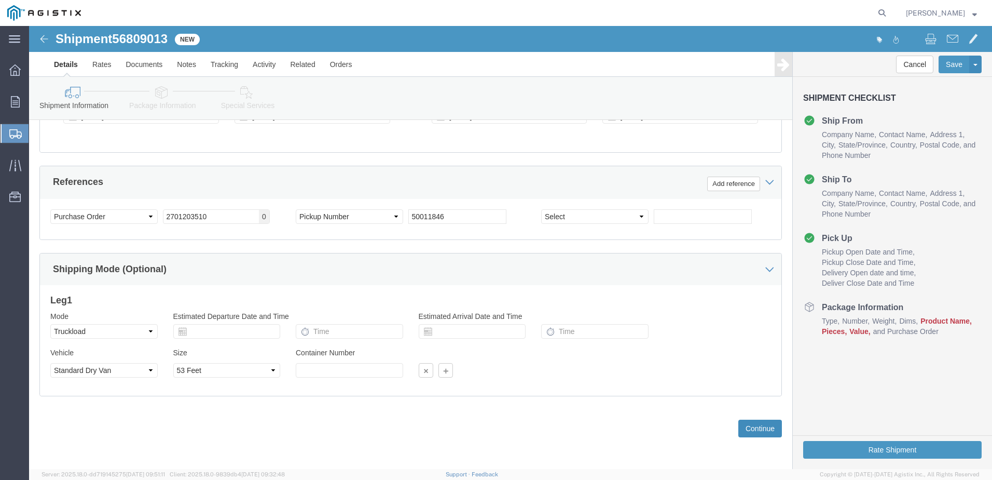
click button "Continue"
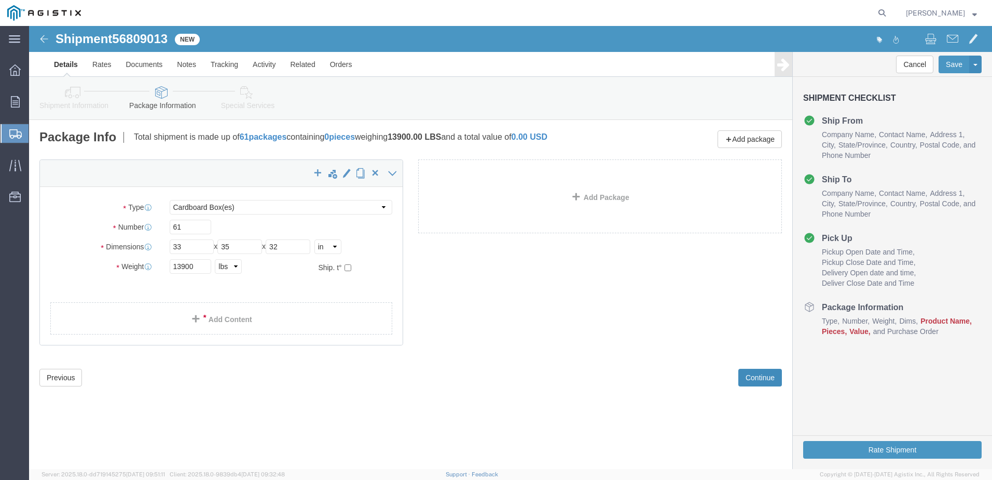
scroll to position [0, 0]
drag, startPoint x: 160, startPoint y: 202, endPoint x: 131, endPoint y: 203, distance: 28.6
click div "Number 61"
type input "60"
click link "Add Content"
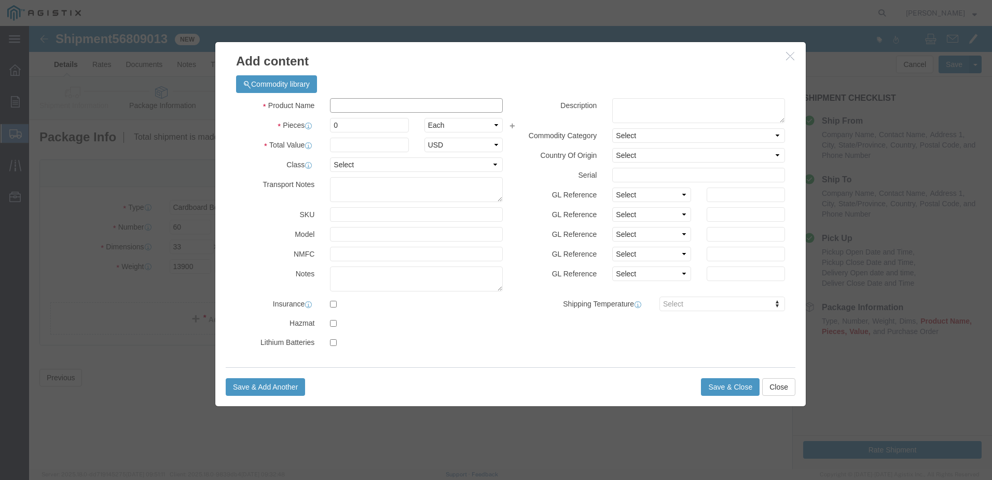
click input "text"
click input "UN2794,"
type input "UN2794, BATTERIES WET FILLED WITH ACID, 8, III, 70"
type input "13675.88"
type input "060680-01"
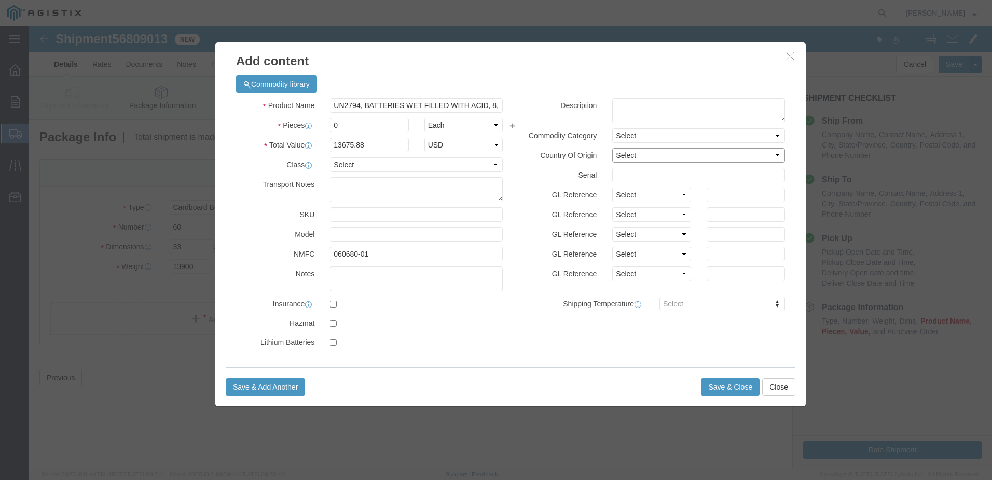
select select "US"
drag, startPoint x: 348, startPoint y: 94, endPoint x: 302, endPoint y: 100, distance: 46.5
drag, startPoint x: 324, startPoint y: 104, endPoint x: 292, endPoint y: 103, distance: 32.7
click div "Pieces 0 Select Bag Barrels 100Board Feet Bottle Box Blister Pack Carats Can Ca…"
type input "60"
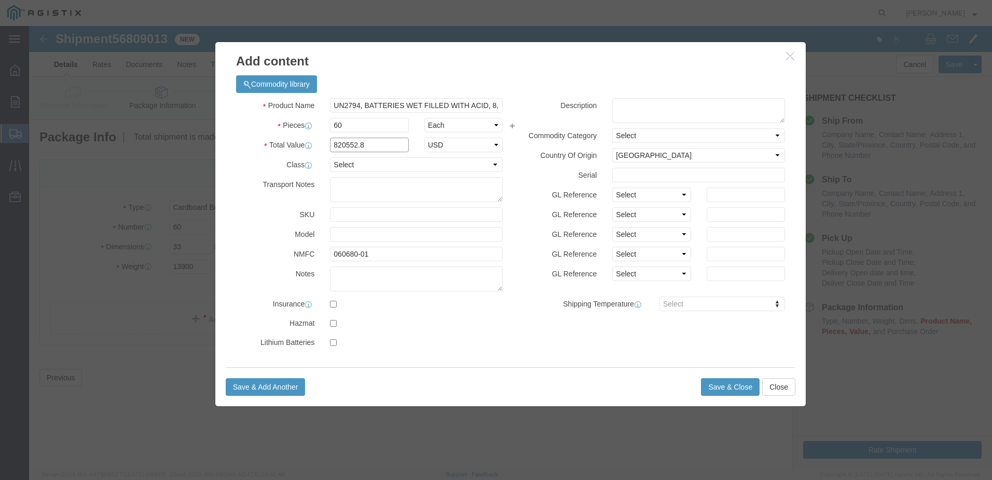
click input "820552.8"
drag, startPoint x: 348, startPoint y: 121, endPoint x: 278, endPoint y: 120, distance: 70.1
click div "Total Value Total value of all the pieces 820552.8 Select ADP AED AFN ALL AMD A…"
type input "48209.72"
drag, startPoint x: 439, startPoint y: 354, endPoint x: 443, endPoint y: 309, distance: 45.3
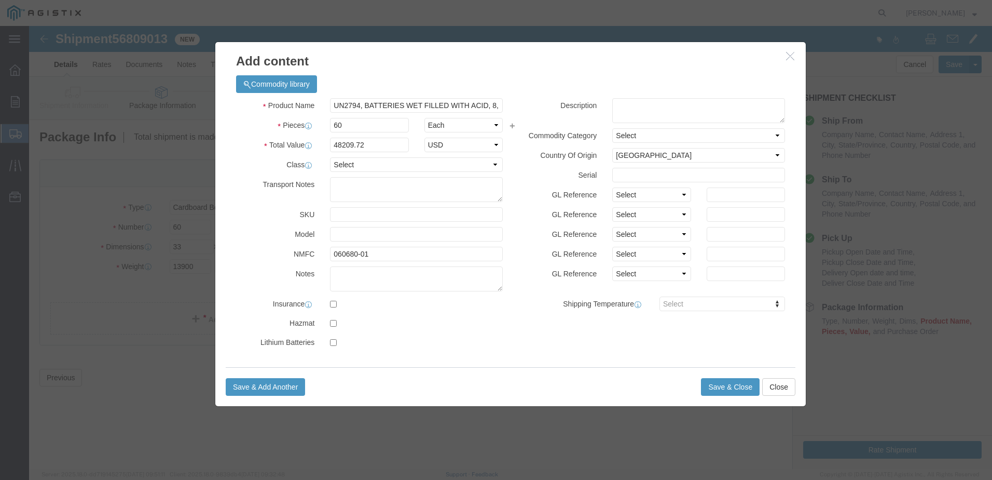
click div "Save & Add Another Save & Close Close"
click select "Select 50 55 60 65 70 85 92.5 100 125 175 250 300 400"
select select "70"
click select "Select 50 55 60 65 70 85 92.5 100 125 175 250 300 400"
click textarea
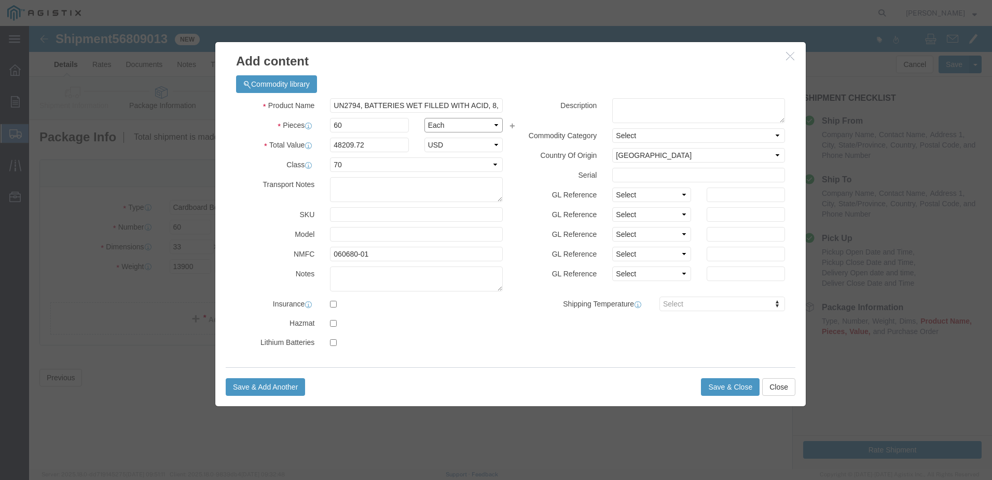
click select "Select Bag Barrels 100Board Feet Bottle Box Blister Pack Carats Can Capsule Car…"
click input "checkbox"
checkbox input "true"
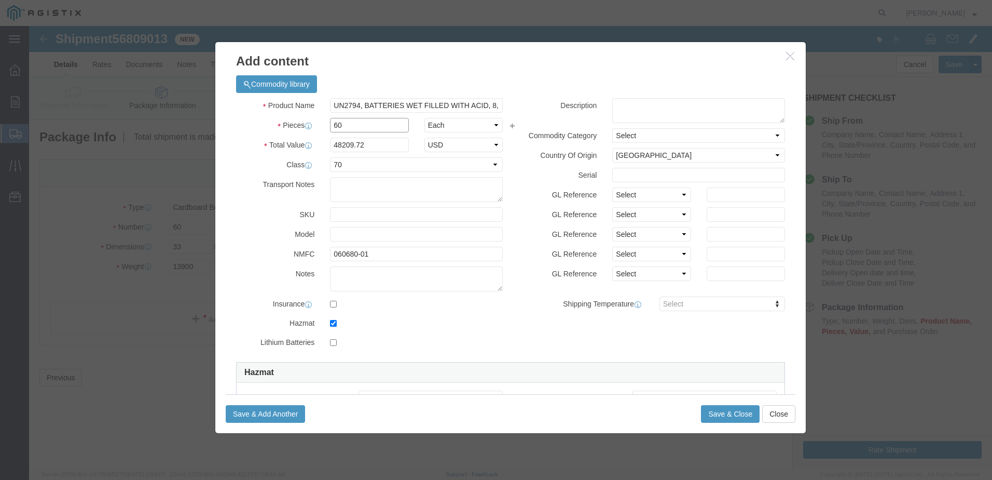
drag, startPoint x: 367, startPoint y: 100, endPoint x: 269, endPoint y: 101, distance: 98.1
click div "Pieces 60 Select Bag Barrels 100Board Feet Bottle Box Blister Pack Carats Can C…"
type input "10"
type input "8034.95"
click select "Select Bag Barrels 100Board Feet Bottle Box Blister Pack Carats Can Capsule Car…"
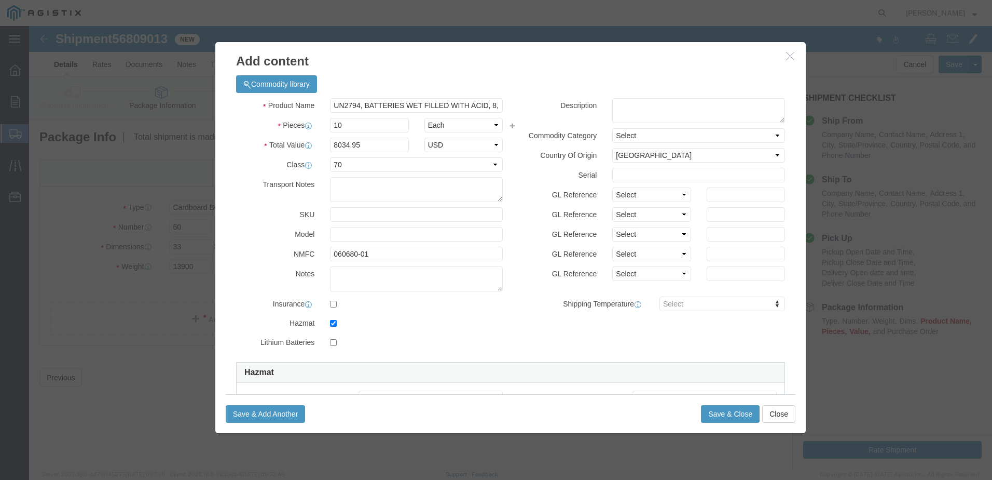
click div "Product Name UN2794, BATTERIES WET FILLED WITH ACID, 8, III, 70 Pieces 10 Selec…"
click select "Select Bag Barrels 100Board Feet Bottle Box Blister Pack Carats Can Capsule Car…"
click input "10"
click select "Select Bag Barrels 100Board Feet Bottle Box Blister Pack Carats Can Capsule Car…"
click input "10"
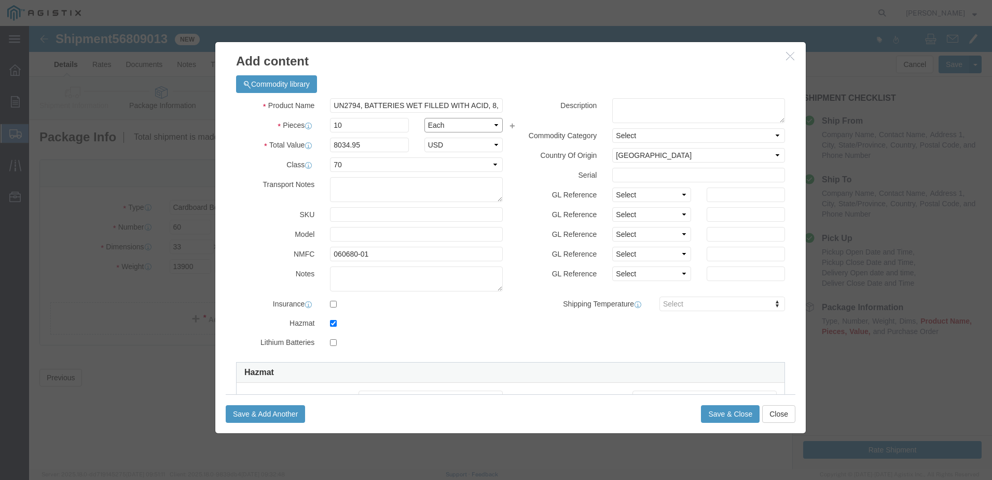
click select "Select Bag Barrels 100Board Feet Bottle Box Blister Pack Carats Can Capsule Car…"
drag, startPoint x: 327, startPoint y: 101, endPoint x: 295, endPoint y: 110, distance: 34.0
click div "10"
type input "60"
type input "48209.7"
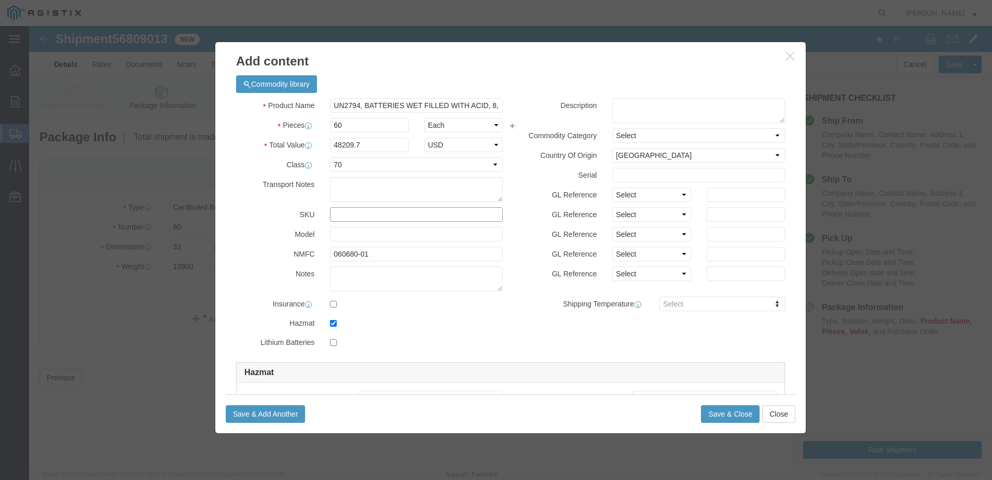
click input "text"
drag, startPoint x: 352, startPoint y: 192, endPoint x: 266, endPoint y: 201, distance: 87.2
click div "SKU UN2794"
type input "CW16400-ST"
click input "text"
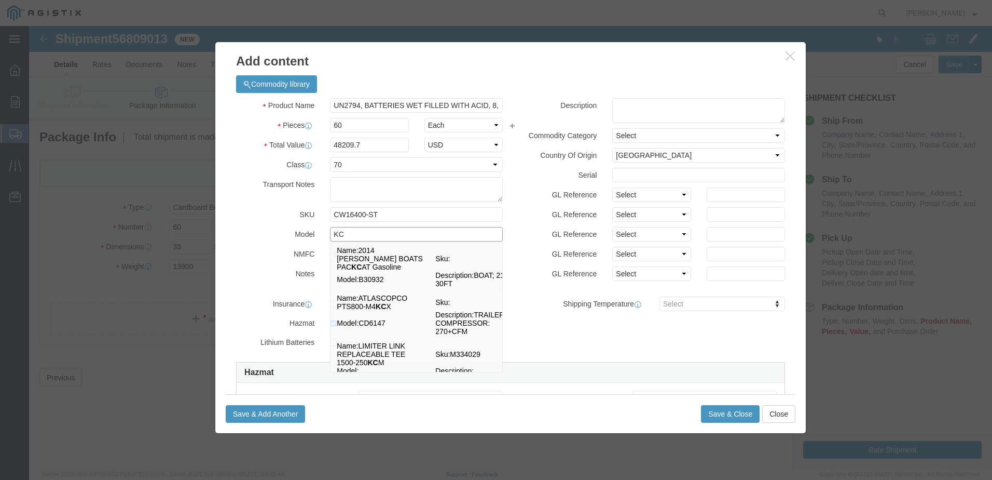
type input "K"
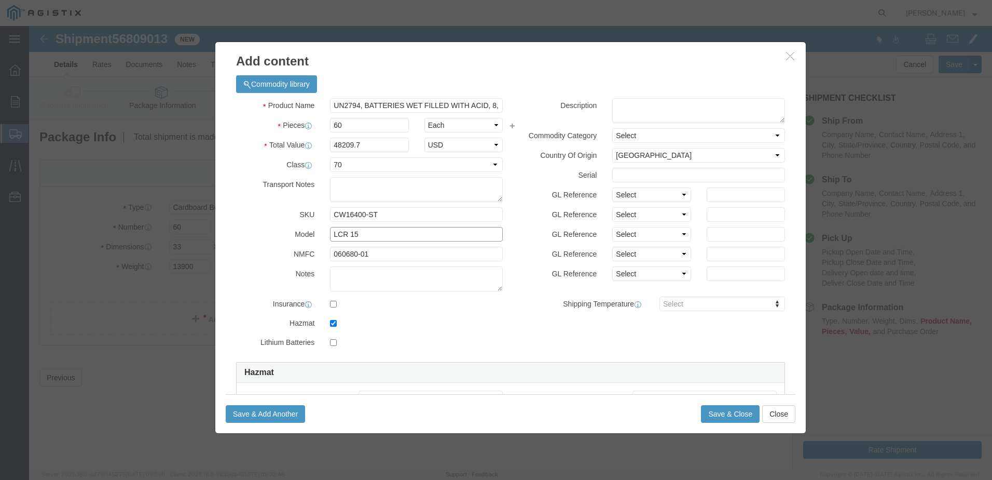
type input "LCR 15"
click textarea
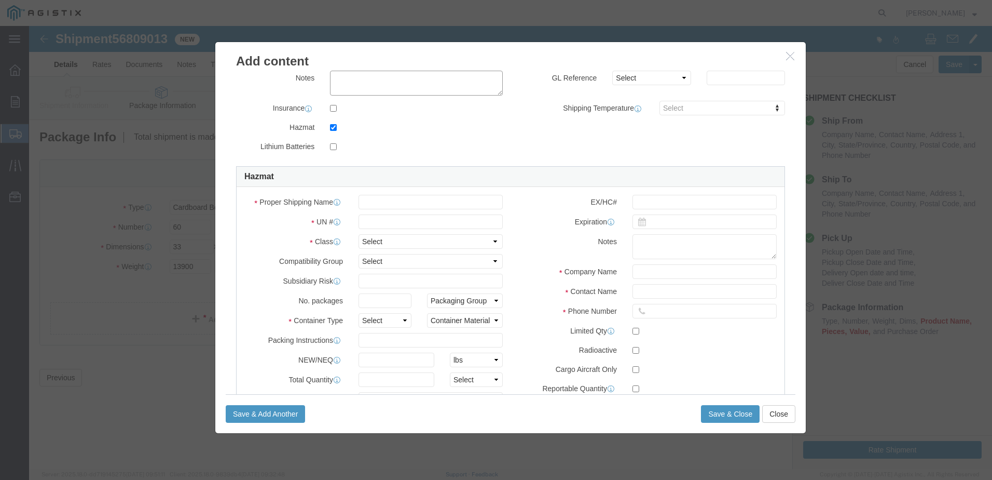
scroll to position [197, 0]
click input "text"
type input "BATTERIES WET FILLED WITH ACID"
click input "text"
type input "2794"
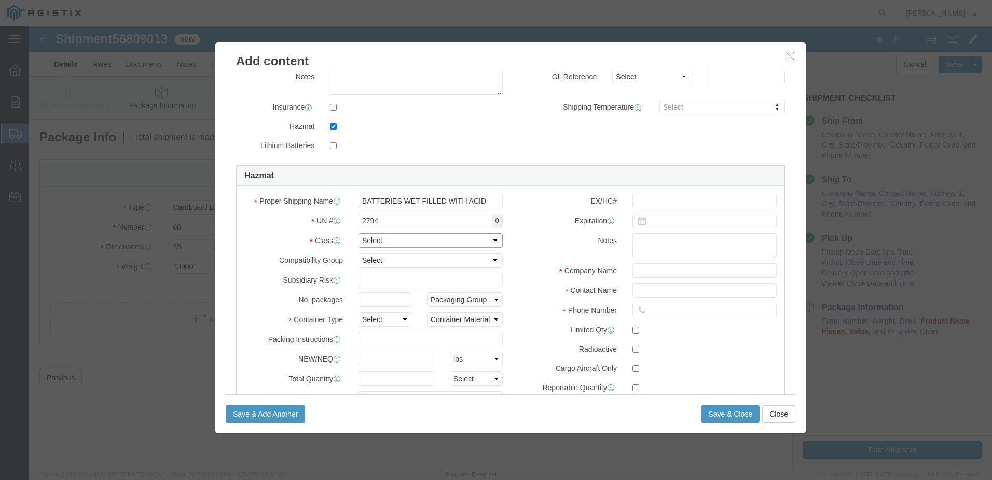
click select "Select 1 Explosive 1.1 Explosive 1.2 Explosive 1.3 Explosive 1.4 Explosive 1.5 …"
select select "8 Corrosive"
click select "Select 1 Explosive 1.1 Explosive 1.2 Explosive 1.3 Explosive 1.4 Explosive 1.5 …"
click select "Select A B C D E F G H J K L N S"
click select "Select 1 Explosive 1.1 Explosive 1.2 Explosive 1.3 Explosive 1.4 Explosive 1.5 …"
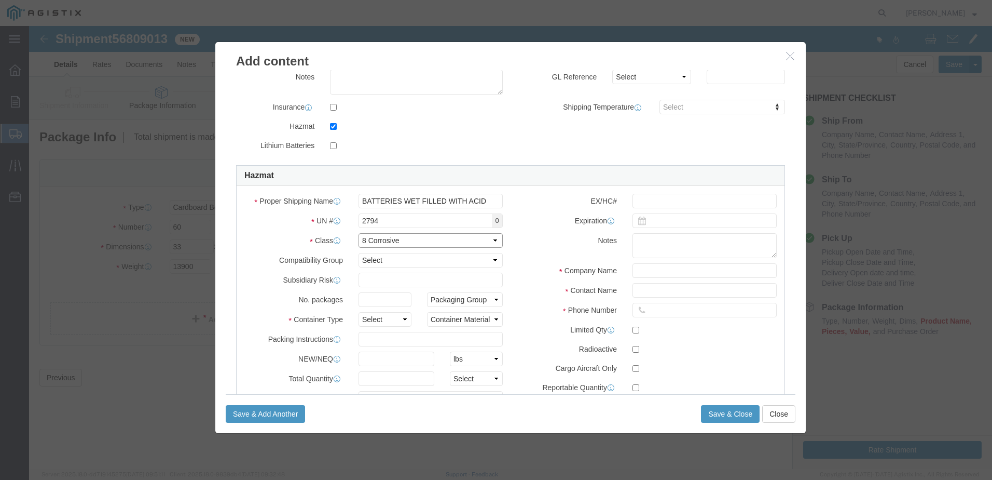
click select "Select 1 Explosive 1.1 Explosive 1.2 Explosive 1.3 Explosive 1.4 Explosive 1.5 …"
click input "text"
type input "60"
click select "Packaging Group I II III"
select select "III"
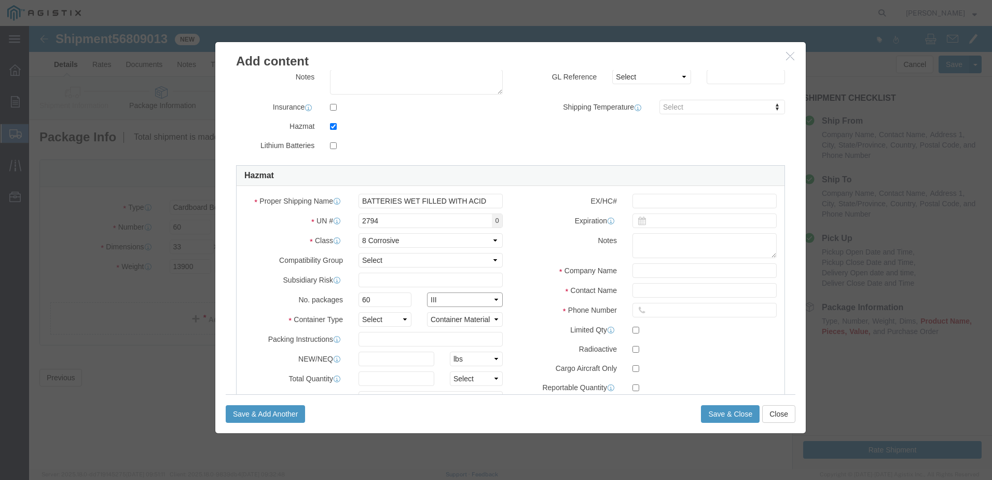
click select "Packaging Group I II III"
click select "Select 1 - Drums 2 - Reserved 3 - Jerricans 4 - Boxes 5 - Bags 6 - Composite Pa…"
select select "BOXES"
click select "Select 1 - Drums 2 - Reserved 3 - Jerricans 4 - Boxes 5 - Bags 6 - Composite Pa…"
click select "Container Material A - Steel (all types and surface treatments) B - Aluminum C …"
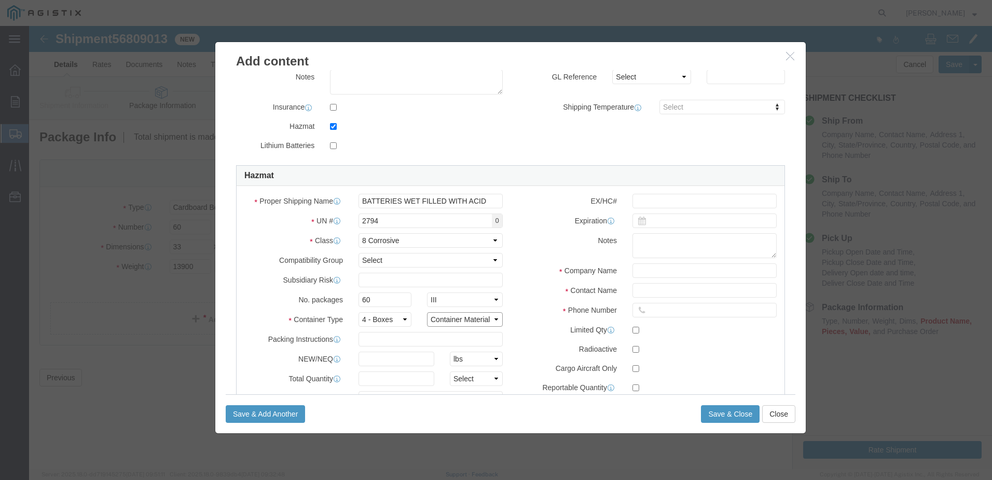
select select "PAPER_MULTI"
click select "Container Material A - Steel (all types and surface treatments) B - Aluminum C …"
click input "text"
type input "do not stack"
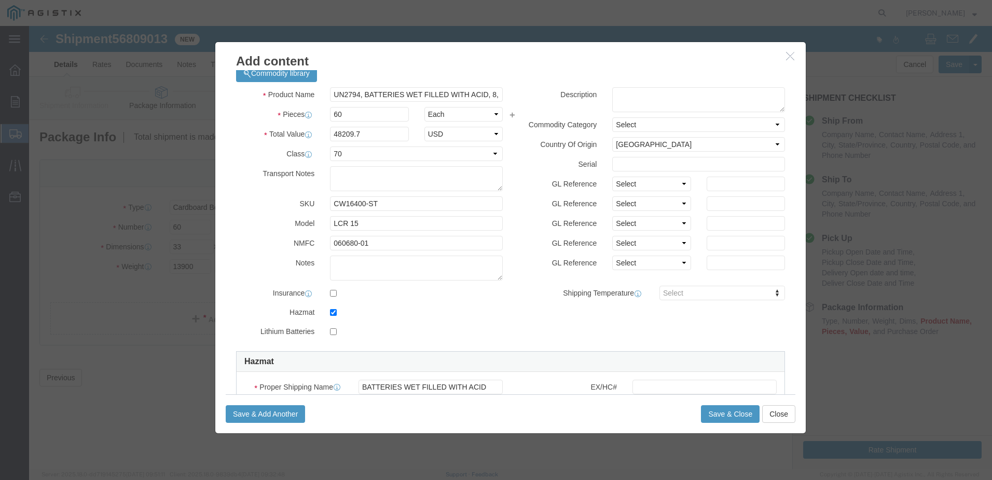
scroll to position [0, 0]
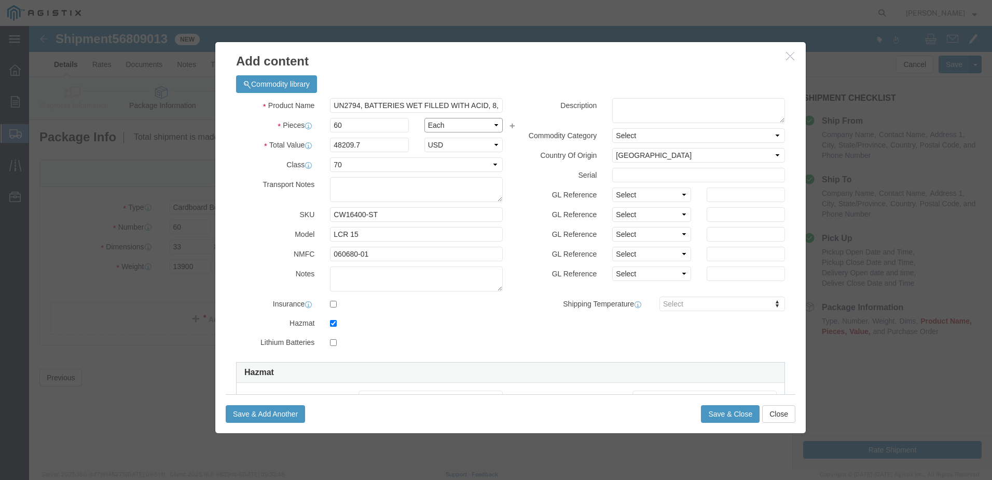
click select "Select Bag Barrels 100Board Feet Bottle Box Blister Pack Carats Can Capsule Car…"
click div "Product Name UN2794, BATTERIES WET FILLED WITH ACID, 8, III, 70 Pieces 60 Selec…"
drag, startPoint x: 777, startPoint y: 194, endPoint x: 762, endPoint y: 215, distance: 25.9
click div "Add content Commodity library Product Name UN2794, BATTERIES WET FILLED WITH AC…"
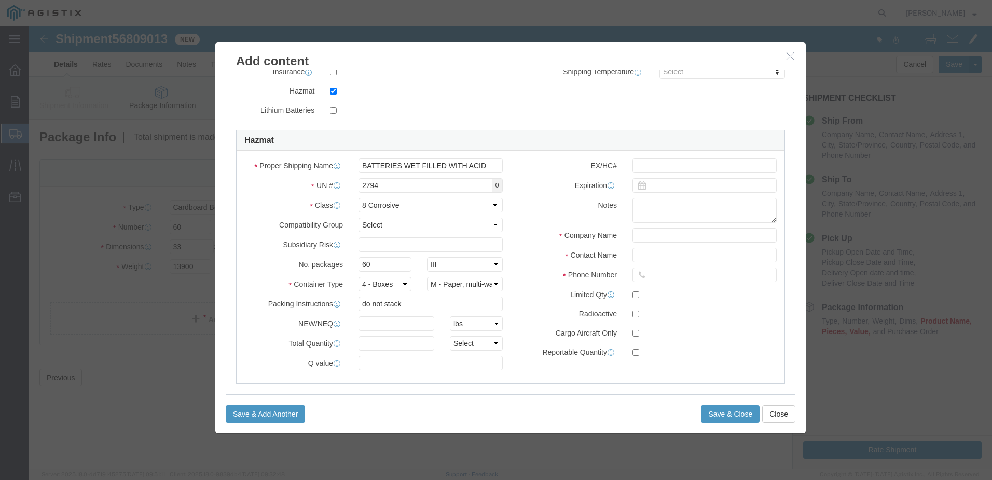
scroll to position [245, 0]
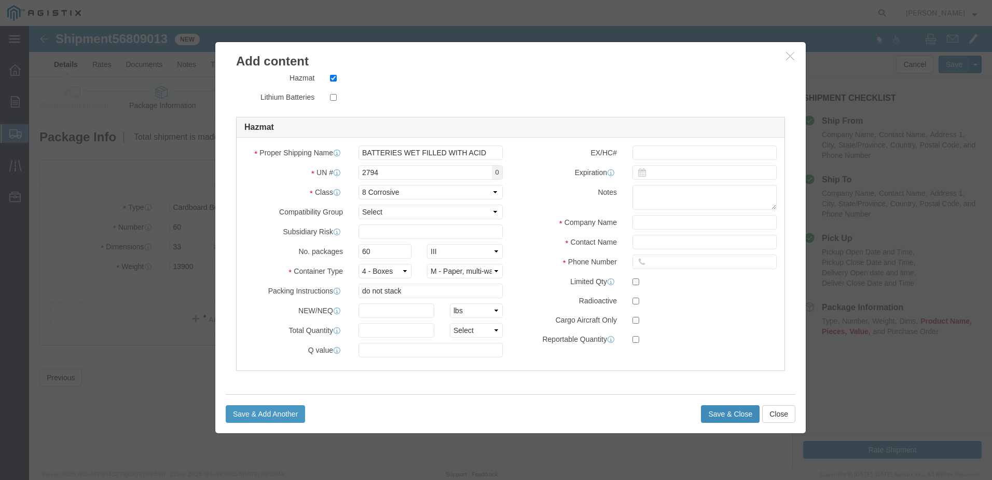
click button "Save & Close"
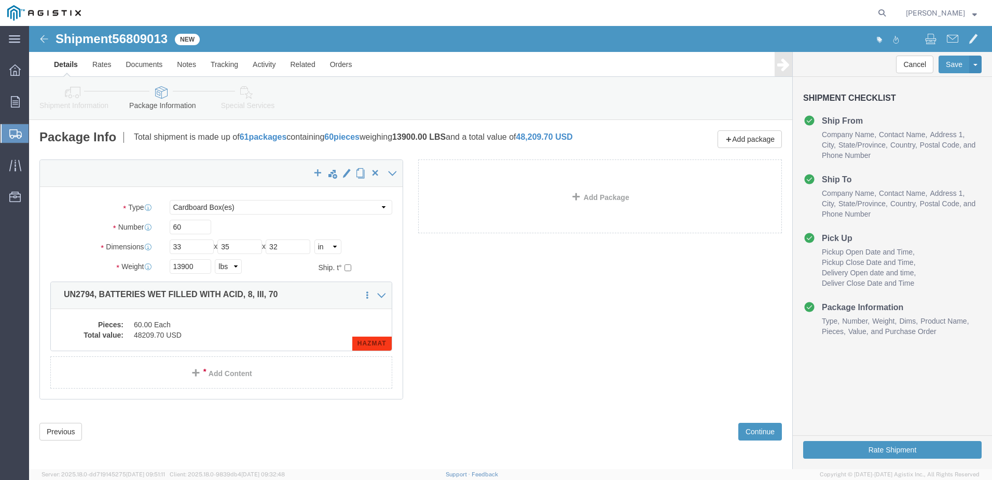
scroll to position [10, 0]
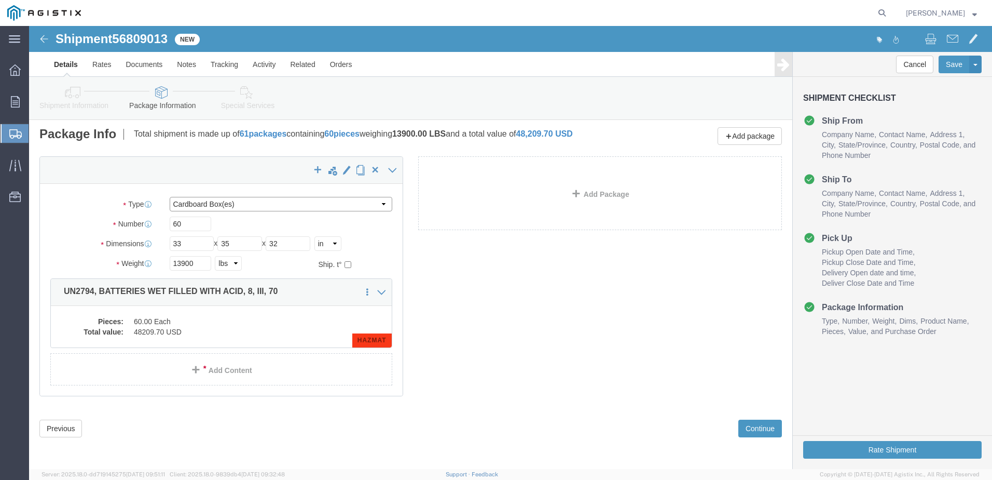
click select "Select Bulk Bundle(s) Cardboard Box(es) Carton(s) Crate(s) Drum(s) (Fiberboard)…"
select select "PSNS"
click select "Select Bulk Bundle(s) Cardboard Box(es) Carton(s) Crate(s) Drum(s) (Fiberboard)…"
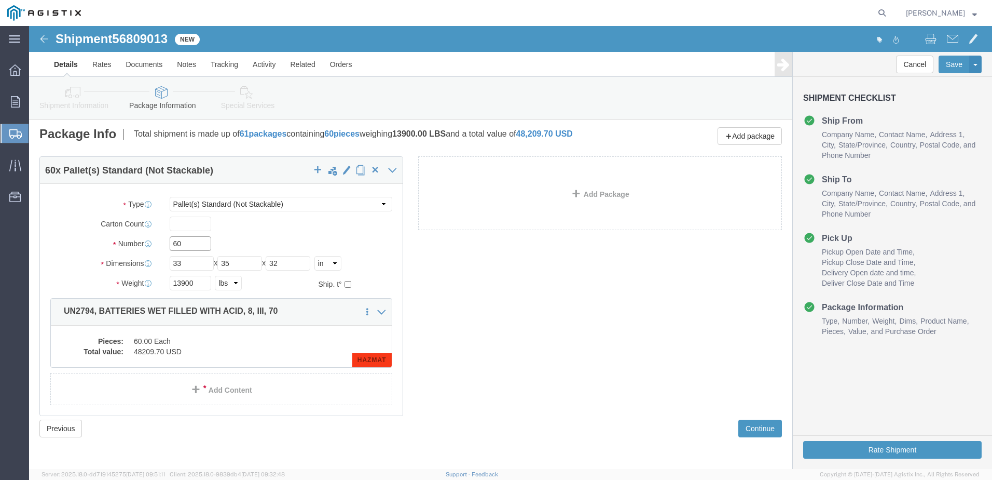
drag, startPoint x: 171, startPoint y: 214, endPoint x: 129, endPoint y: 218, distance: 42.3
click div "Number 60"
type input "10"
click div "60 x Pallet(s) Standard (Not Stackable) Package Type Select Bulk Bundle(s) Card…"
click div "10 x Pallet(s) Standard (Not Stackable) Package Type Select Bulk Bundle(s) Card…"
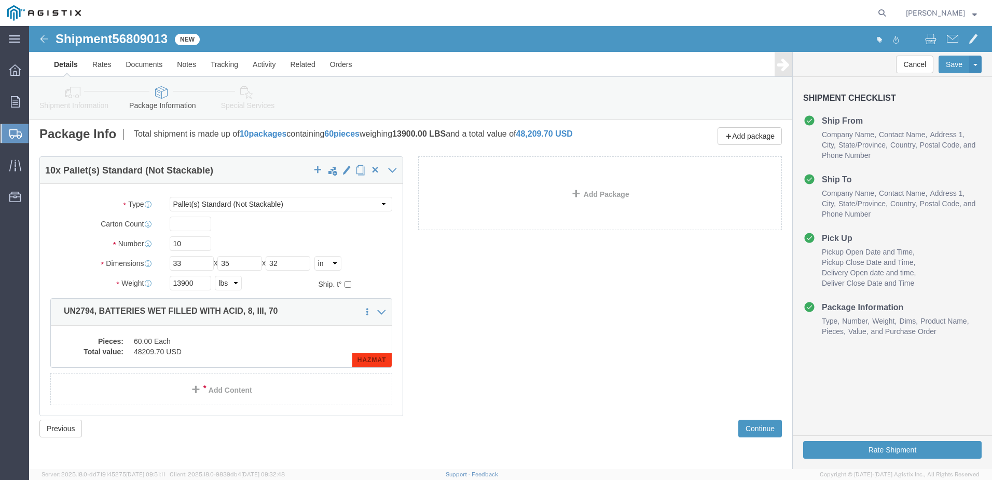
click div "10 x Pallet(s) Standard (Not Stackable) Package Type Select Bulk Bundle(s) Card…"
click button "Continue"
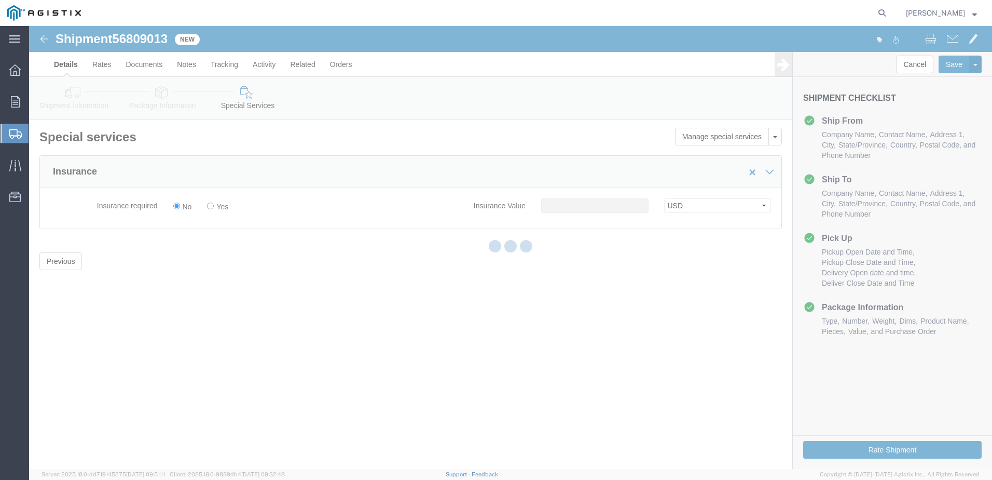
scroll to position [0, 0]
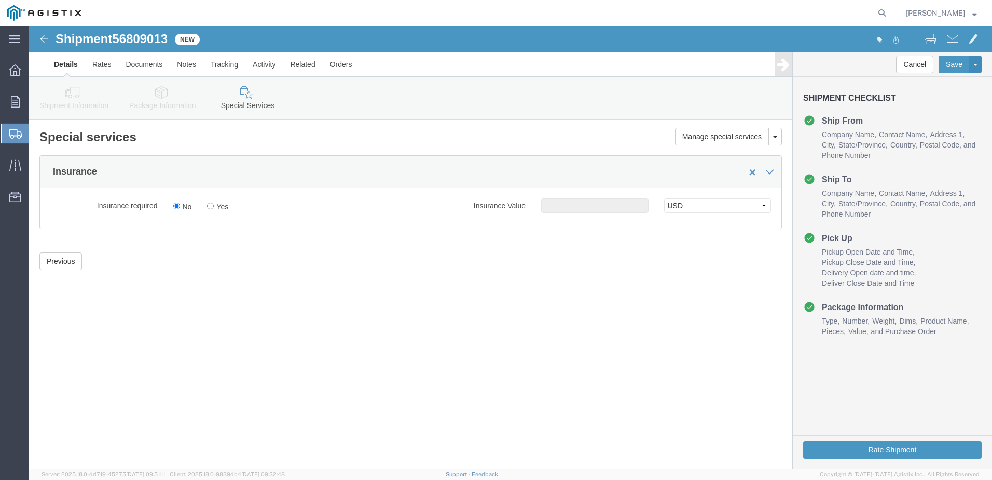
click div "Shipment 56809013 New Details Rates Documents Notes Tracking Activity Related O…"
click button "Previous"
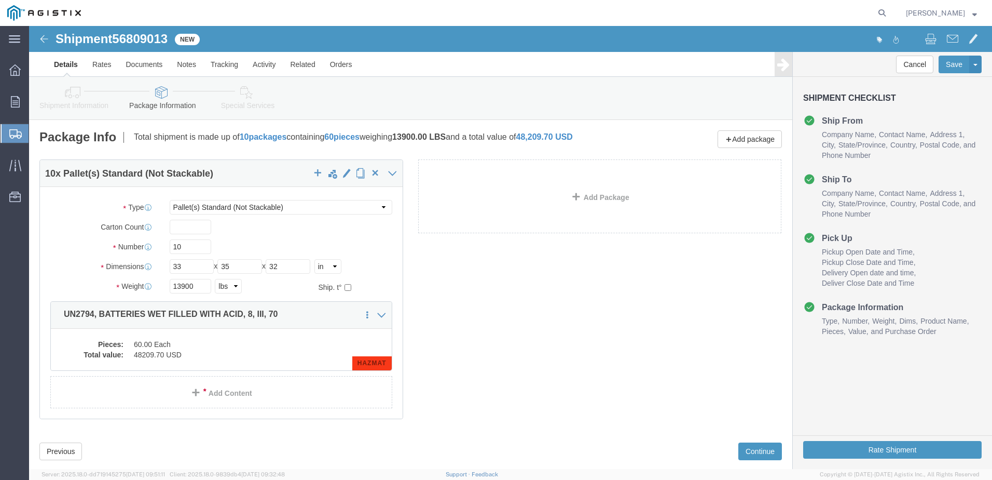
click div "10 x Pallet(s) Standard (Not Stackable) Package Type Select Bulk Bundle(s) Card…"
click link "Add Package"
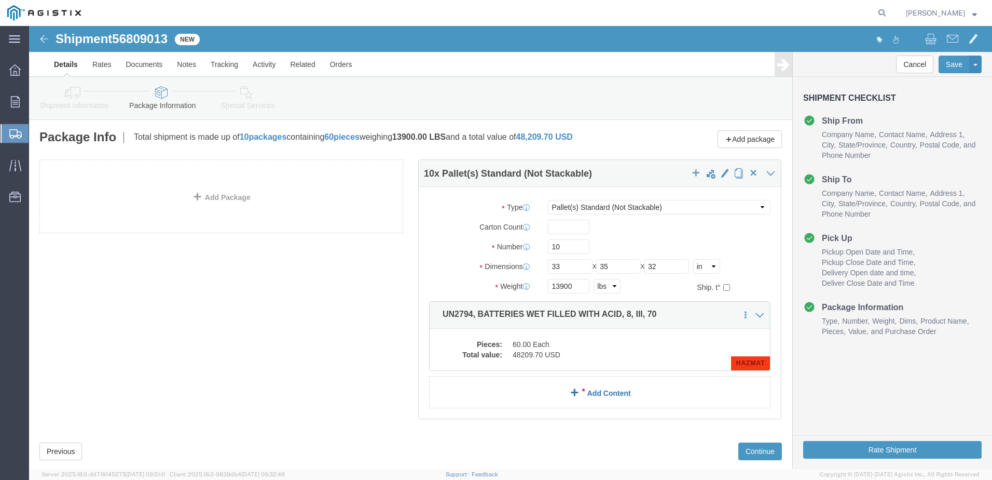
click link "Add Content"
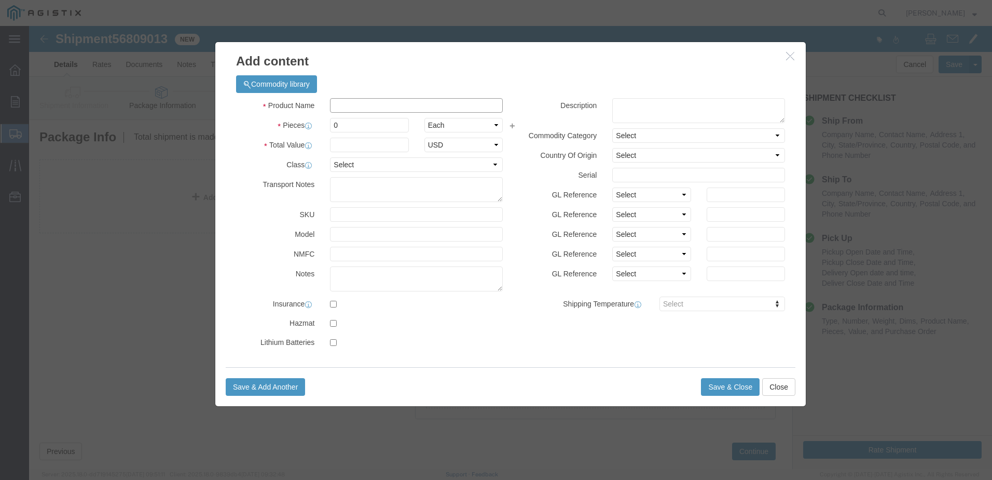
drag, startPoint x: 378, startPoint y: 72, endPoint x: 378, endPoint y: 78, distance: 5.7
click input "text"
type input "MISC PARTS NOT HAZARDOUS"
select select "US"
drag, startPoint x: 329, startPoint y: 98, endPoint x: 298, endPoint y: 101, distance: 30.8
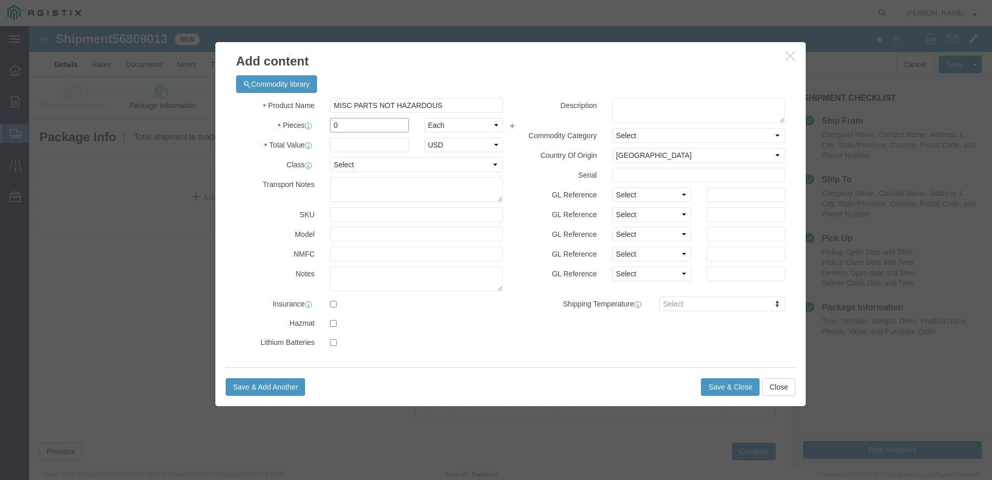
drag, startPoint x: 318, startPoint y: 104, endPoint x: 291, endPoint y: 104, distance: 27.0
click div "0"
type input "1"
click select "Select Bag Barrels 100Board Feet Bottle Box Blister Pack Carats Can Capsule Car…"
select select "BOX"
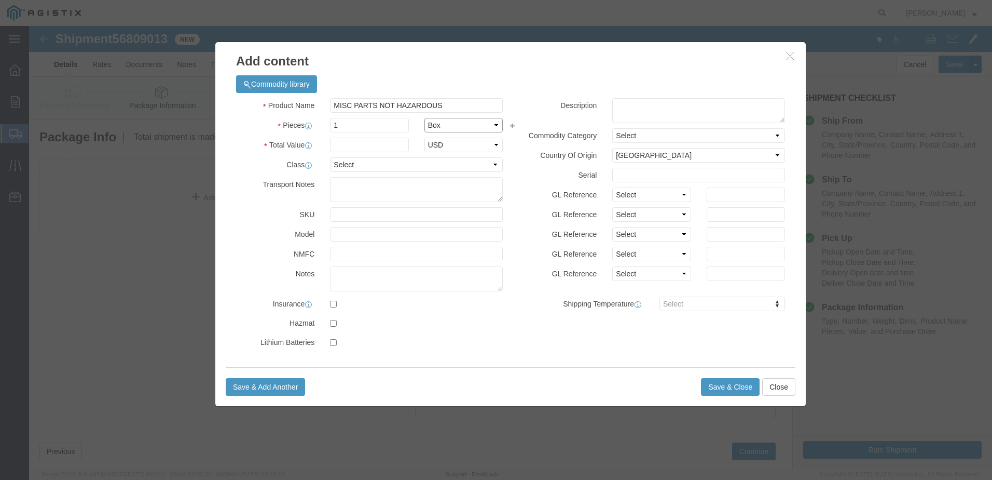
click select "Select Bag Barrels 100Board Feet Bottle Box Blister Pack Carats Can Capsule Car…"
click select "Select 50 55 60 65 70 85 92.5 100 125 175 250 300 400"
select select "60"
click select "Select 50 55 60 65 70 85 92.5 100 125 175 250 300 400"
click input "text"
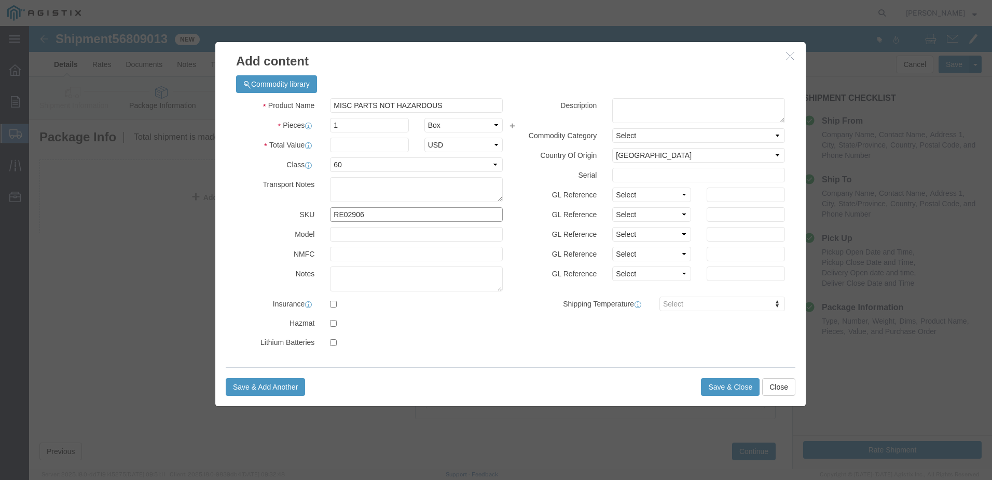
type input "RE02906"
click input "text"
type input "AK KIT, LCR 15"
click input "text"
type input "93490"
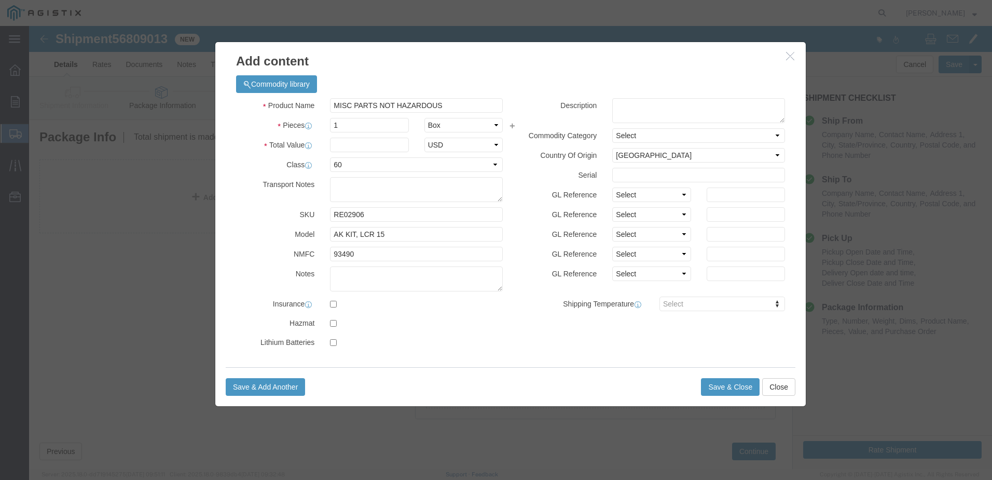
drag, startPoint x: 367, startPoint y: 307, endPoint x: 383, endPoint y: 310, distance: 15.9
click div "Product Name MISC PARTS NOT HAZARDOUS Pieces 1 Select Bag Barrels 100Board Feet…"
click button "Save & Close"
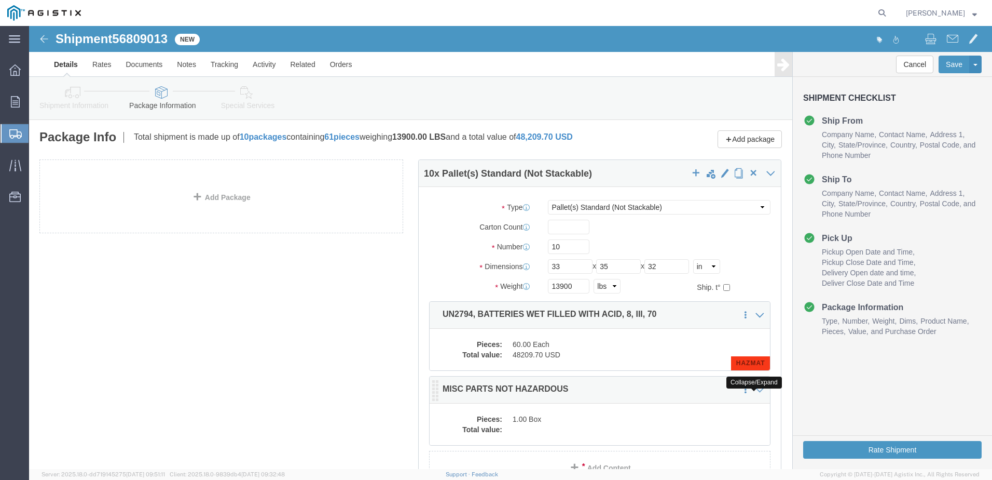
click icon
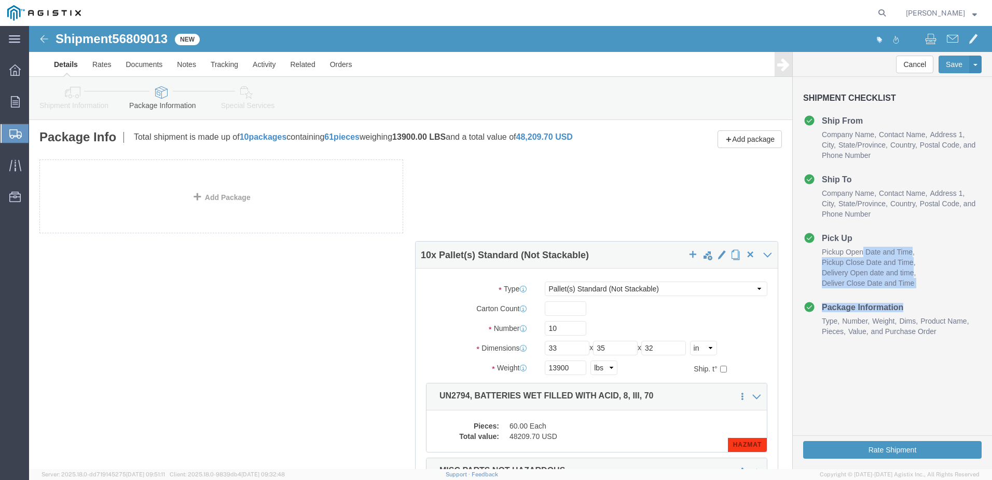
drag, startPoint x: 957, startPoint y: 239, endPoint x: 920, endPoint y: 321, distance: 89.9
click div "Shipment Checklist Ship From Company Name Contact Name Address 1 City State/Pro…"
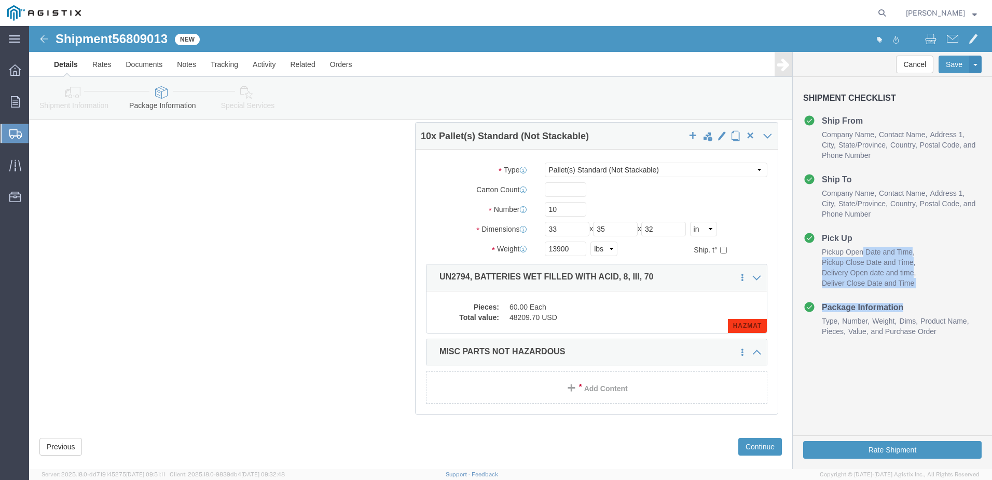
scroll to position [144, 0]
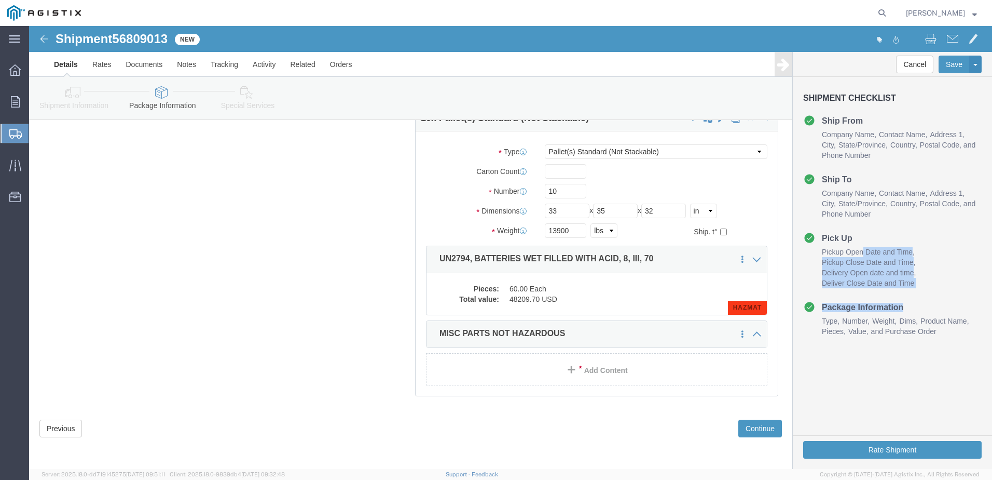
click div "10 x Pallet(s) Standard (Not Stackable) Package Type Select Bulk Bundle(s) Card…"
click dd "48209.70 USD"
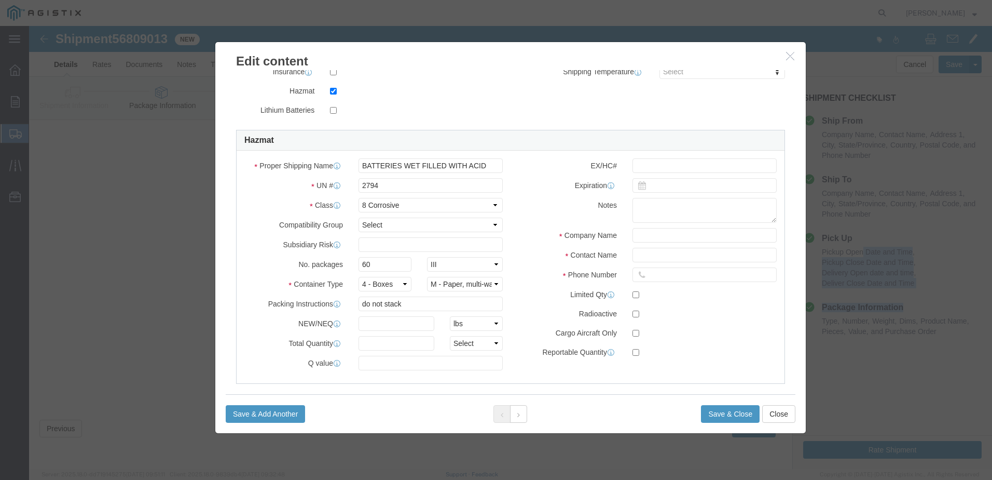
scroll to position [245, 0]
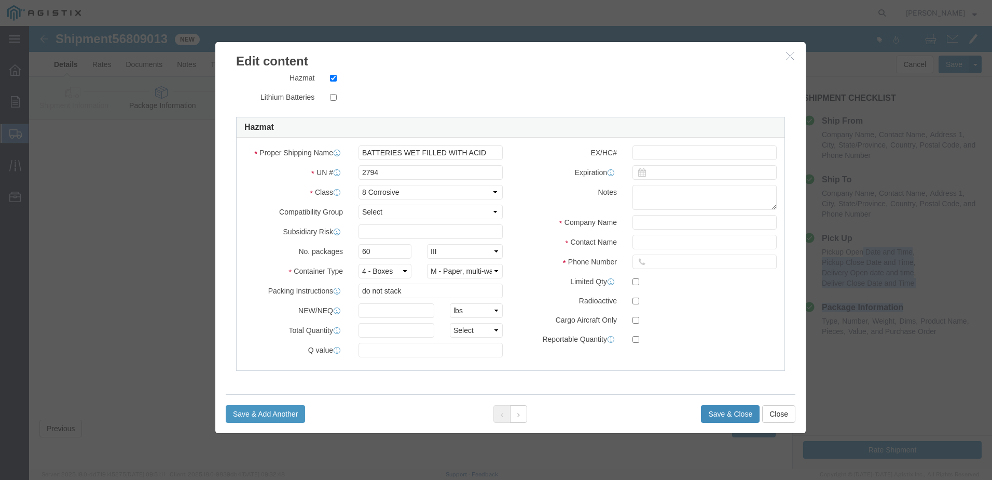
click button "Save & Close"
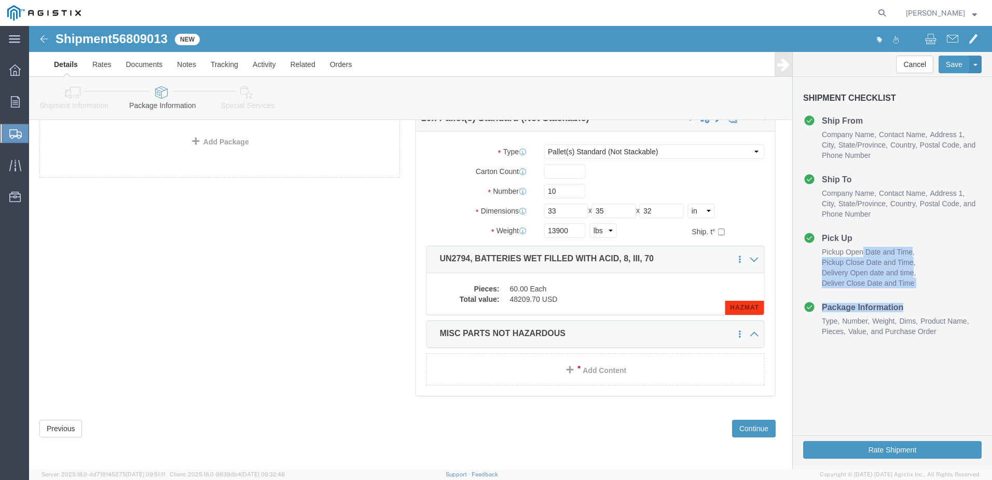
scroll to position [63, 0]
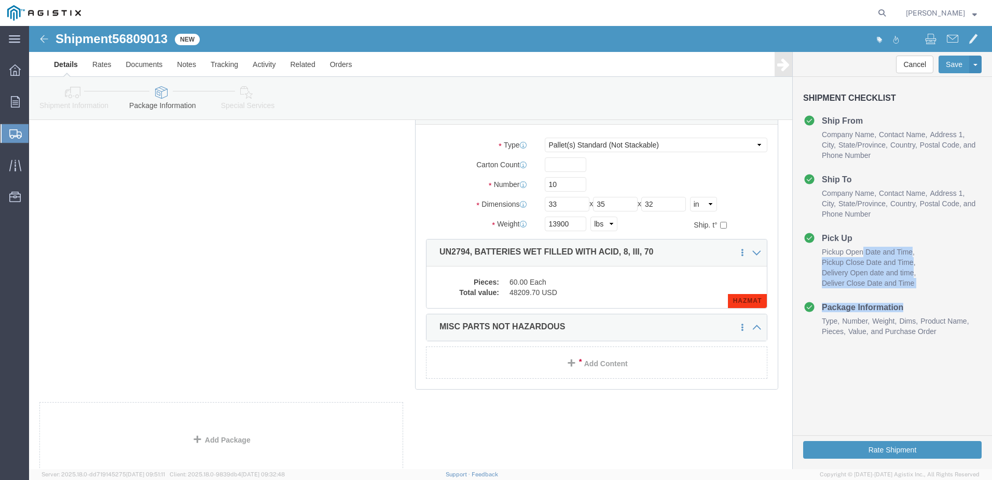
click div "10 x Pallet(s) Standard (Not Stackable) Package Type Select Bulk Bundle(s) Card…"
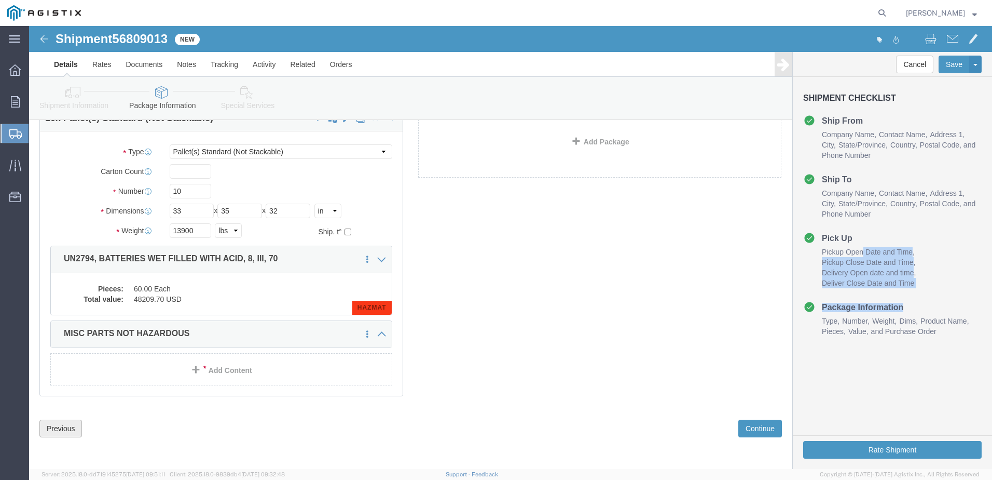
click button "Previous"
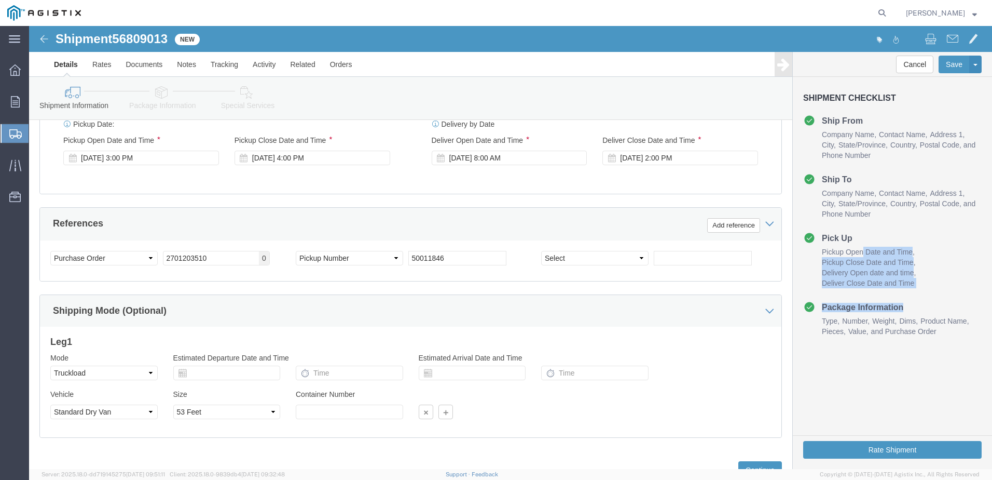
scroll to position [533, 0]
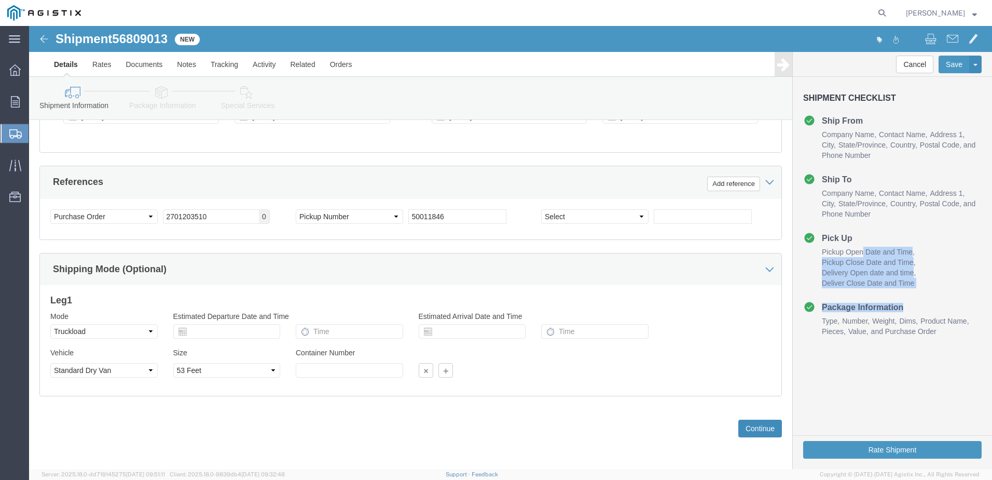
click button "Continue"
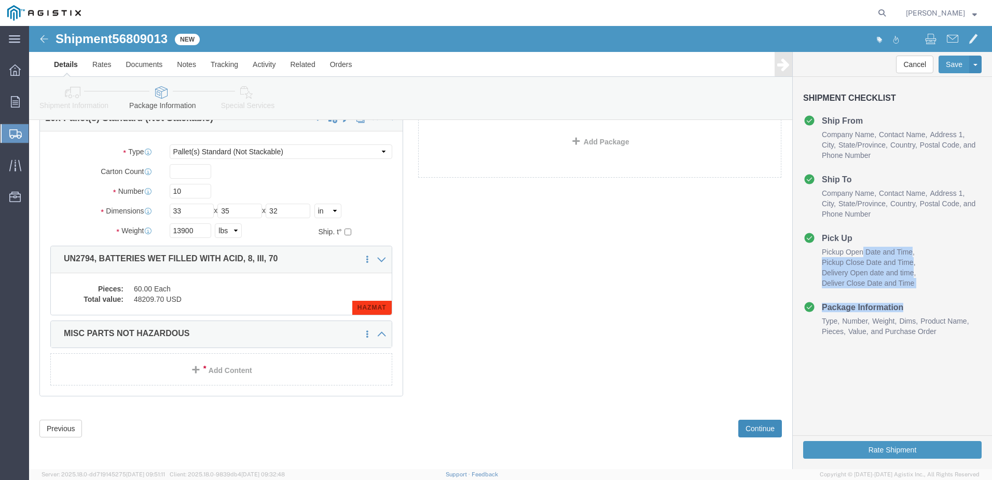
scroll to position [63, 0]
click button "Continue"
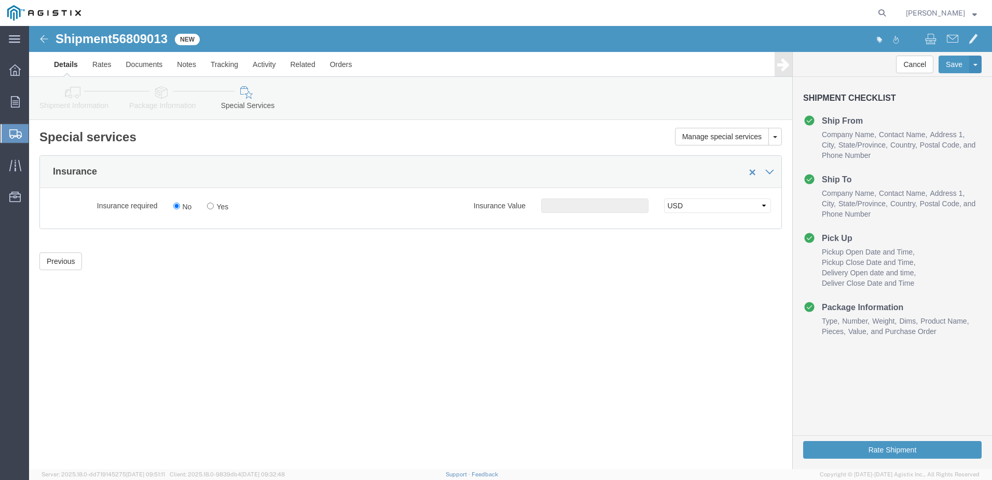
click div "Shipment 56809013 New Details Rates Documents Notes Tracking Activity Related O…"
click button "Previous"
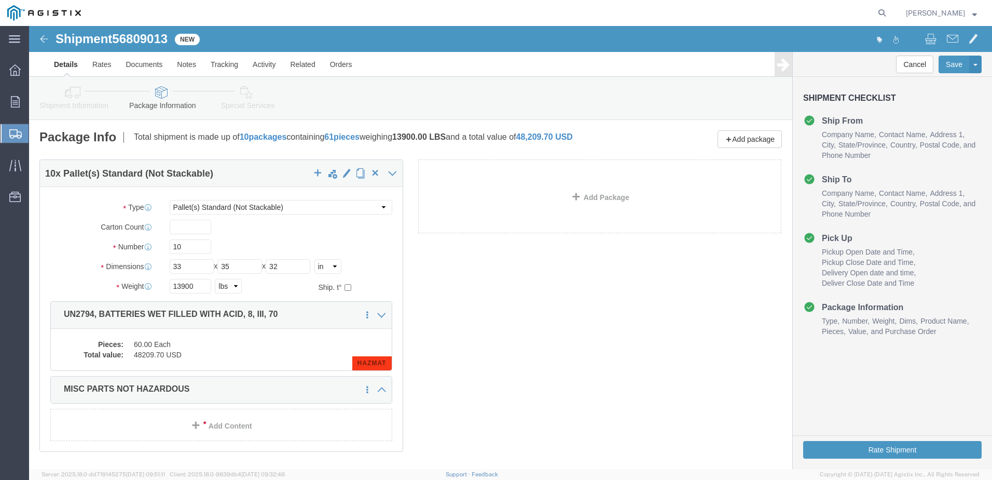
click div "10 x Pallet(s) Standard (Not Stackable) Package Type Select Bulk Bundle(s) Card…"
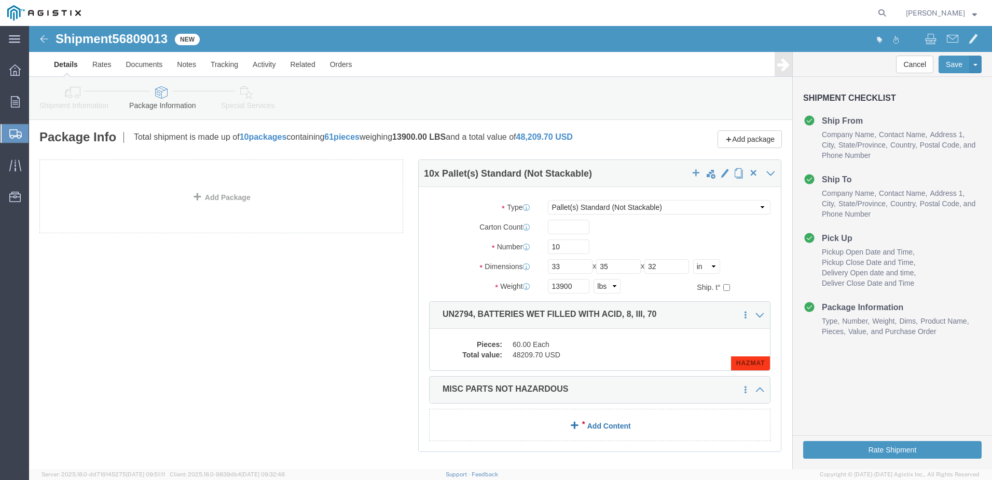
click span
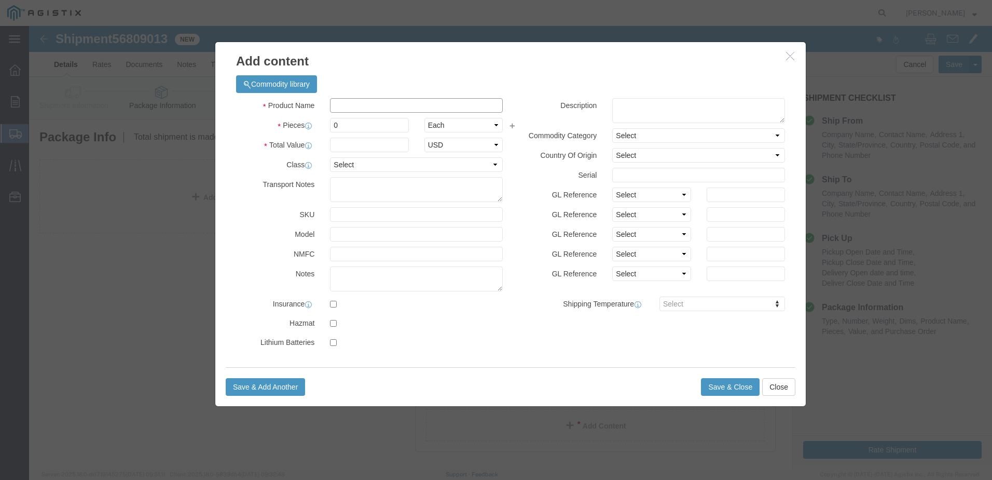
click input "text"
type input "MISC PARTS NOT HAZARDOUS"
select select "US"
click input "0"
type input "01"
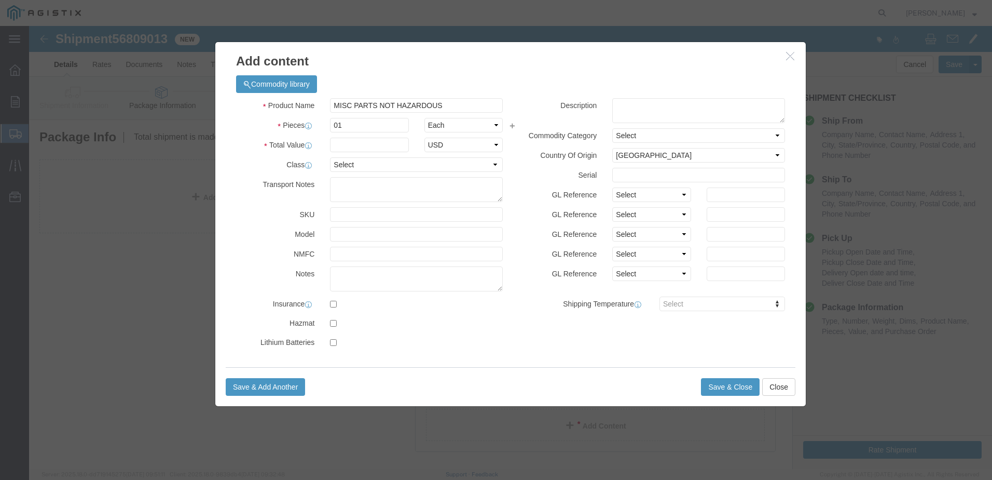
click icon "button"
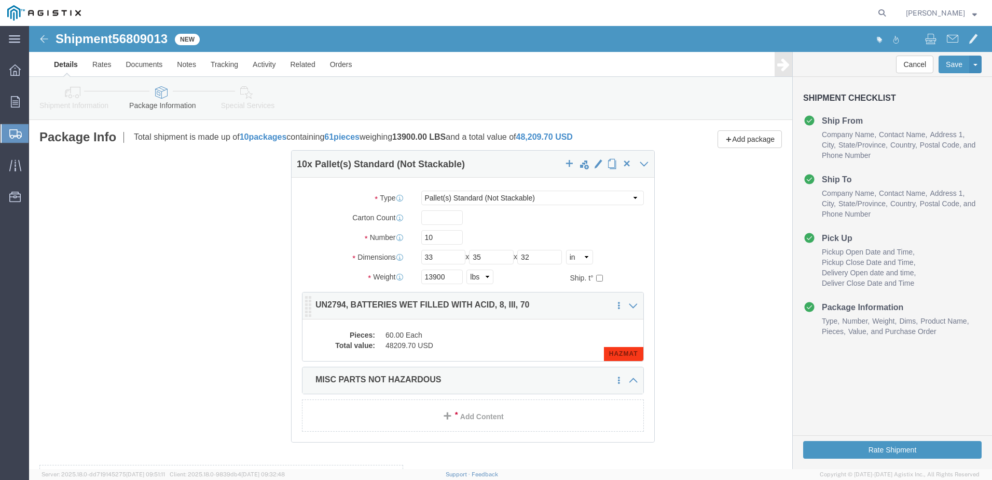
drag, startPoint x: 706, startPoint y: 371, endPoint x: 583, endPoint y: 361, distance: 123.4
click link
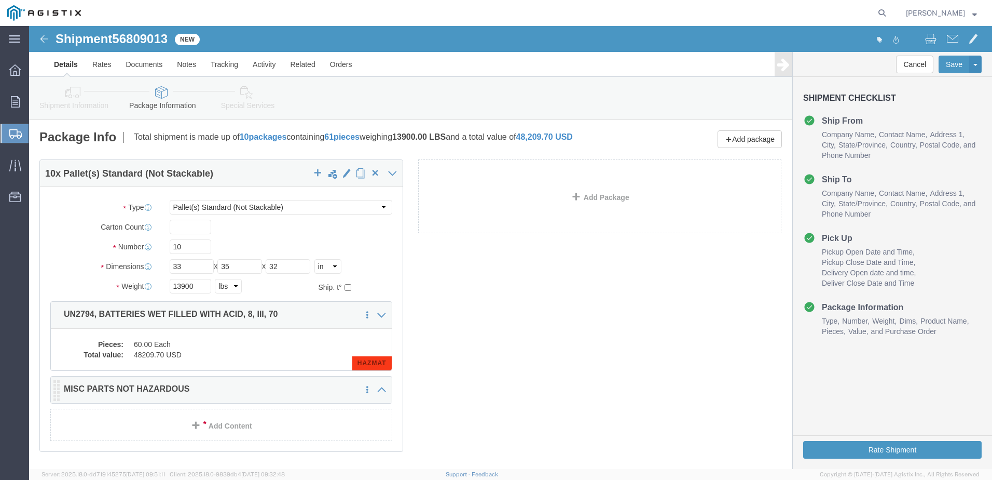
click p "MISC PARTS NOT HAZARDOUS"
click span
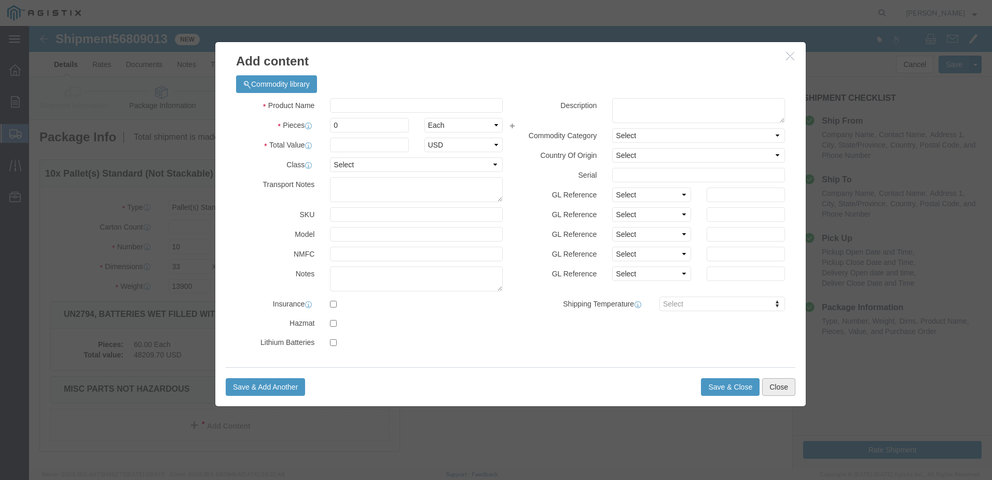
click button "Close"
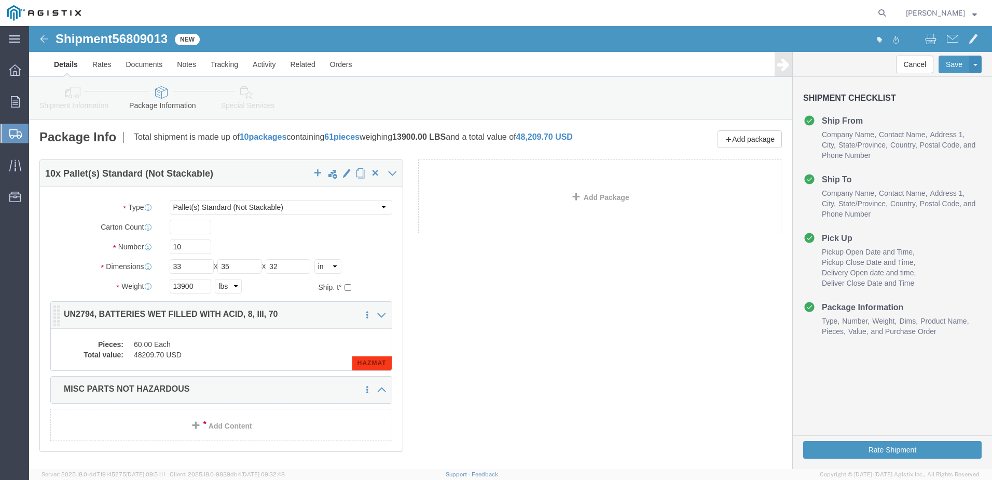
click dd "48209.70 USD"
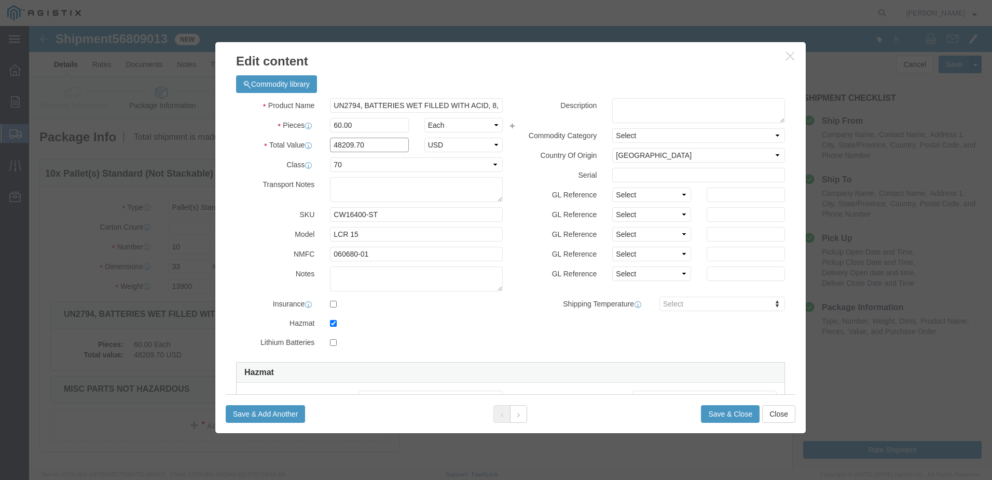
drag, startPoint x: 338, startPoint y: 120, endPoint x: 260, endPoint y: 124, distance: 77.9
click div "Total Value 48209.70 Select ADP AED AFN ALL AMD AOA ARS ATS AUD AWG AZN BAM BBD…"
click input "CW16400-ST"
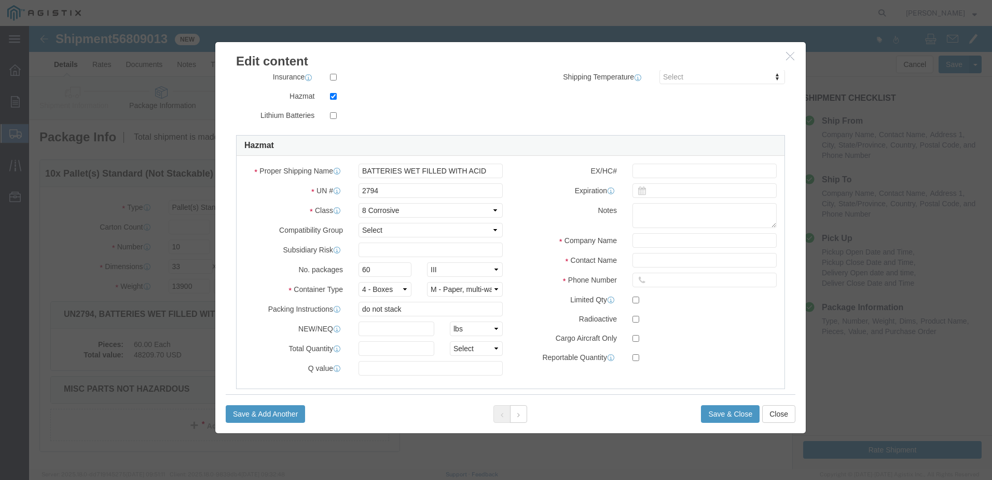
scroll to position [245, 0]
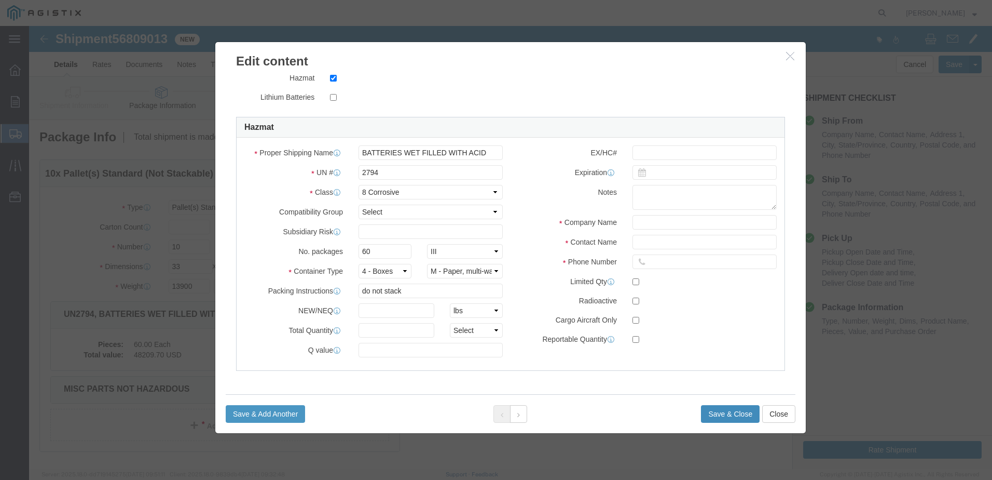
click button "Save & Close"
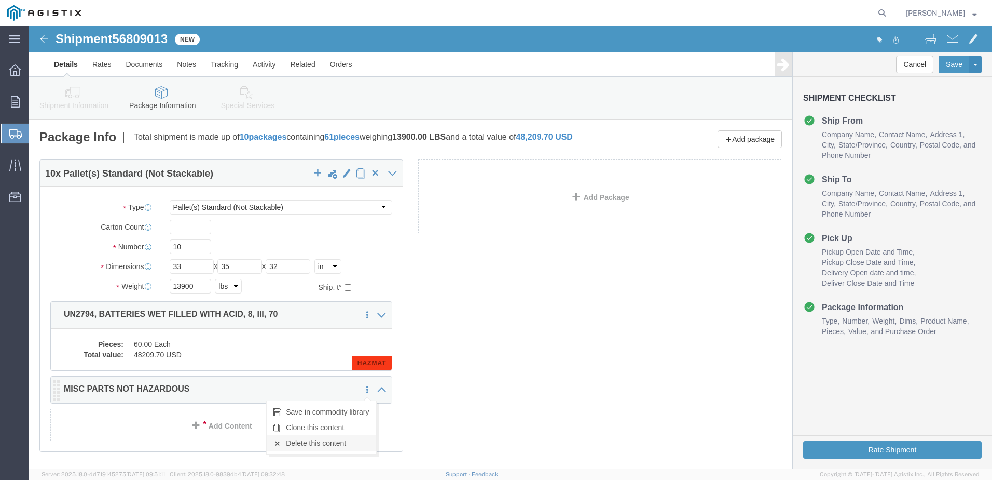
click link "Delete this content"
click p "MISC PARTS NOT HAZARDOUS"
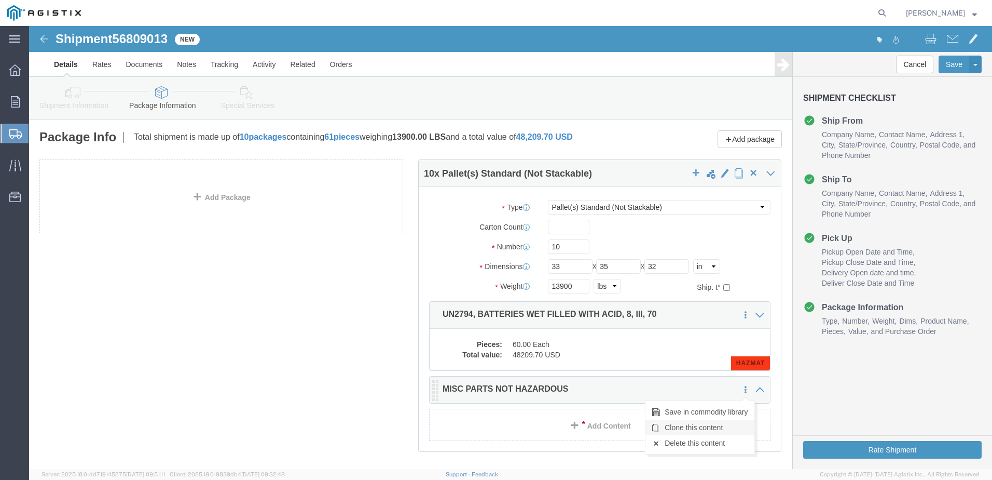
click link "Delete this content"
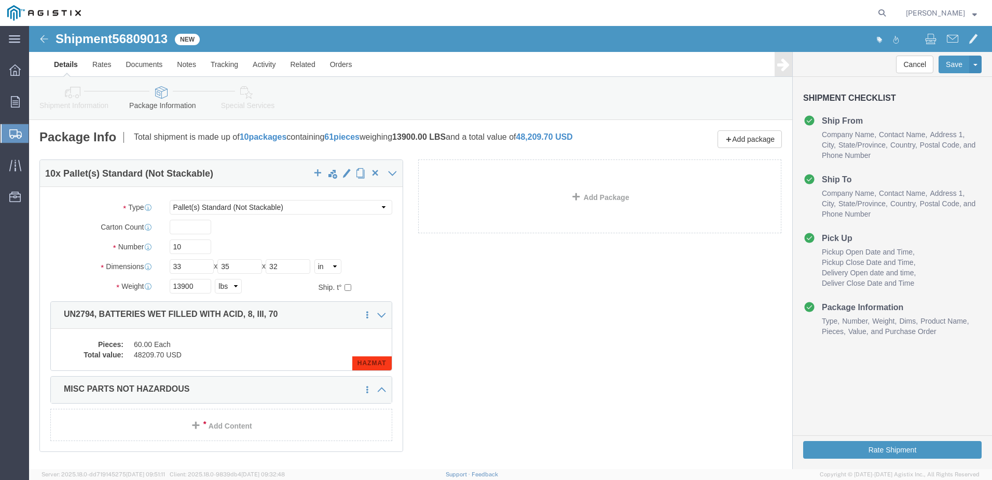
click div "10 x Pallet(s) Standard (Not Stackable) Package Type Select Bulk Bundle(s) Card…"
click link "Delete this content"
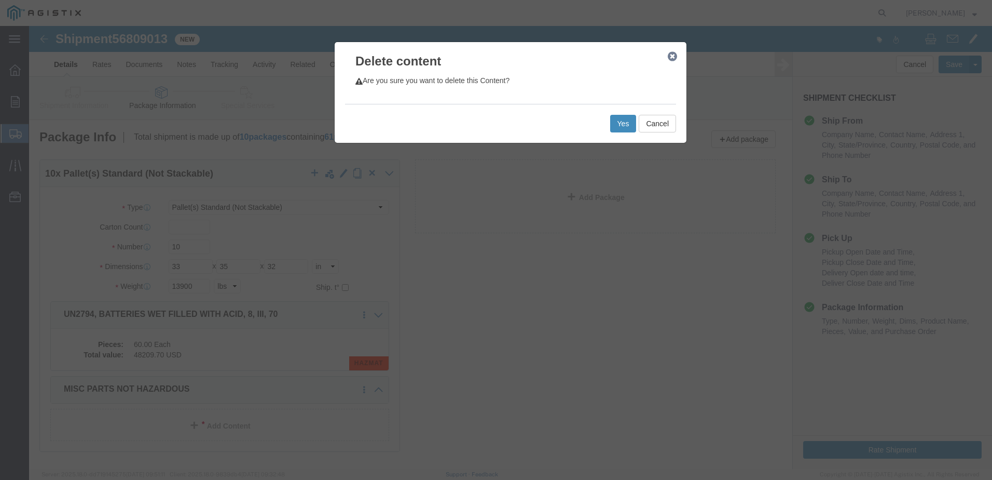
click button "Yes"
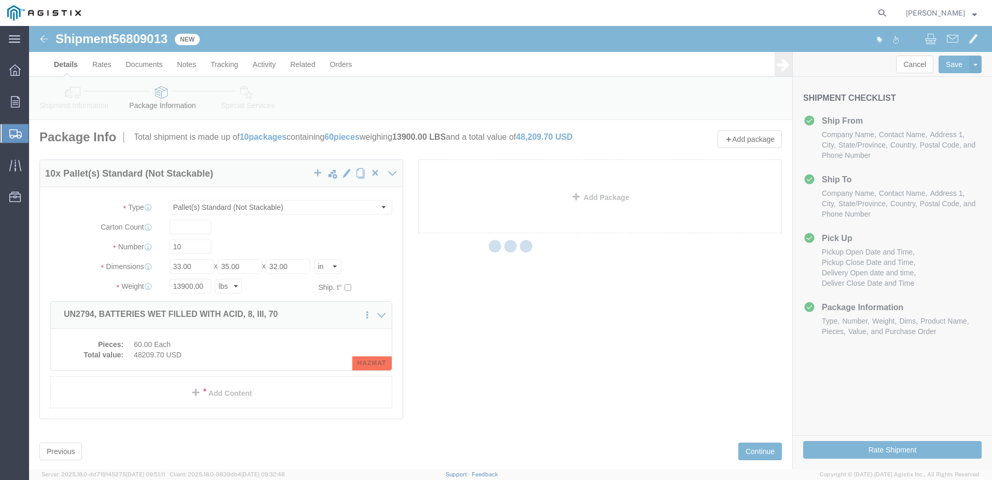
select select "PSNS"
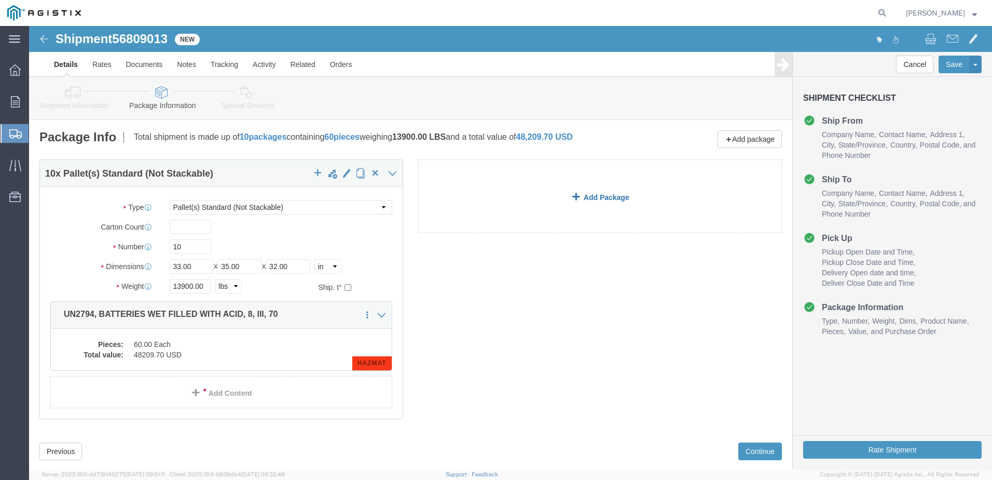
click link "Add Package"
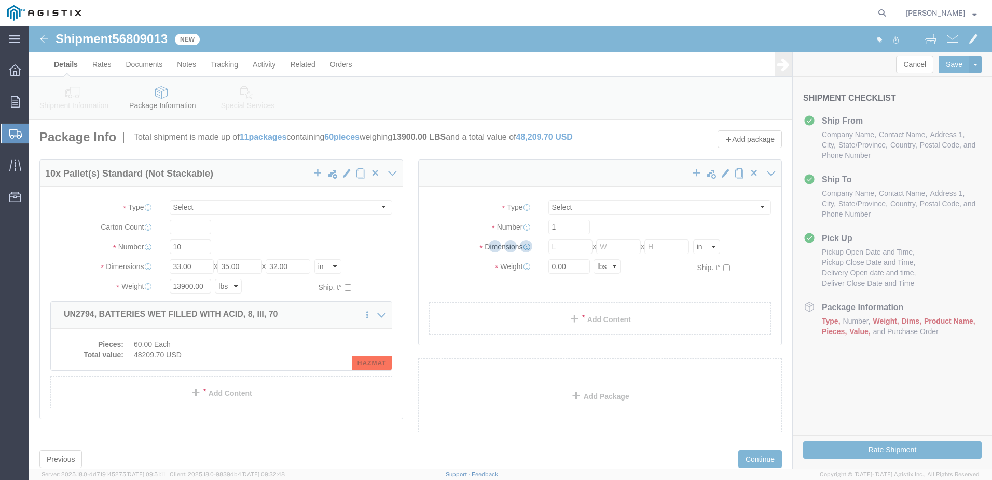
select select "PSNS"
select select "CBOX"
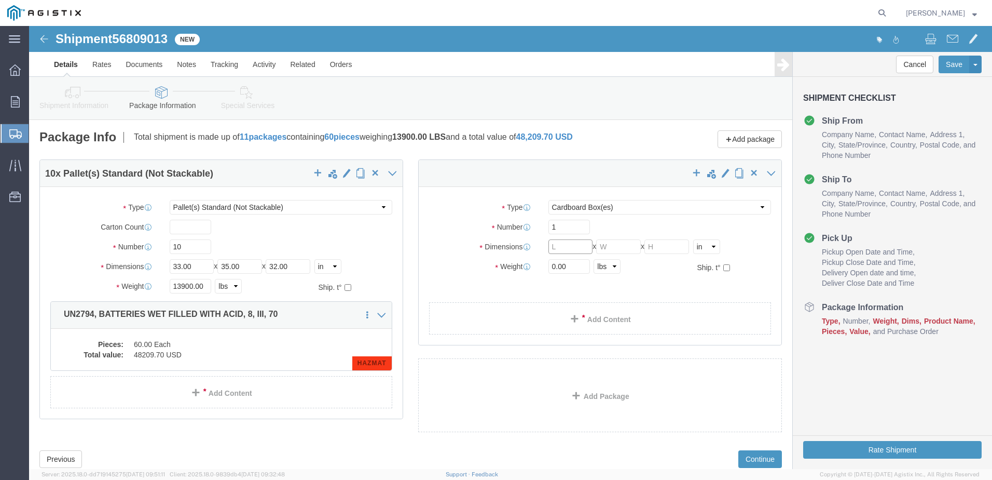
click input "text"
drag, startPoint x: 543, startPoint y: 247, endPoint x: 456, endPoint y: 273, distance: 91.1
click div "Package Type Select Bulk Bundle(s) Cardboard Box(es) Carton(s) Crate(s) Drum(s)…"
type input "205"
click select "Select Bulk Bundle(s) Cardboard Box(es) Carton(s) Crate(s) Drum(s) (Fiberboard)…"
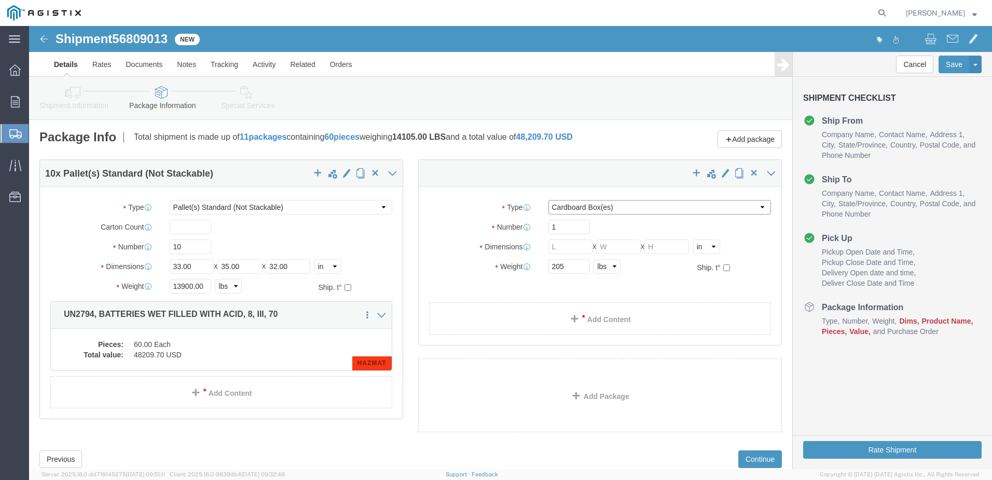
select select "PSNS"
click select "Select Bulk Bundle(s) Cardboard Box(es) Carton(s) Crate(s) Drum(s) (Fiberboard)…"
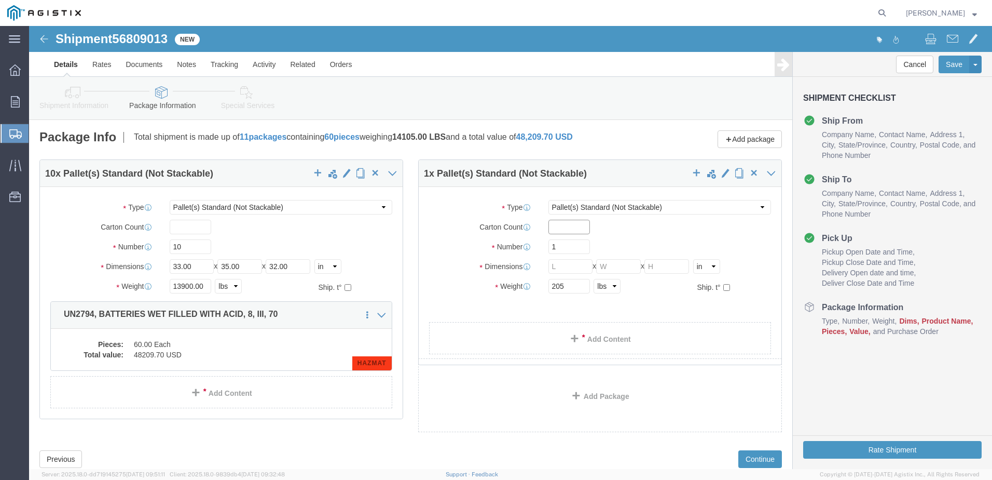
click input "text"
type input "1"
click input "text"
type input "33"
type input "35"
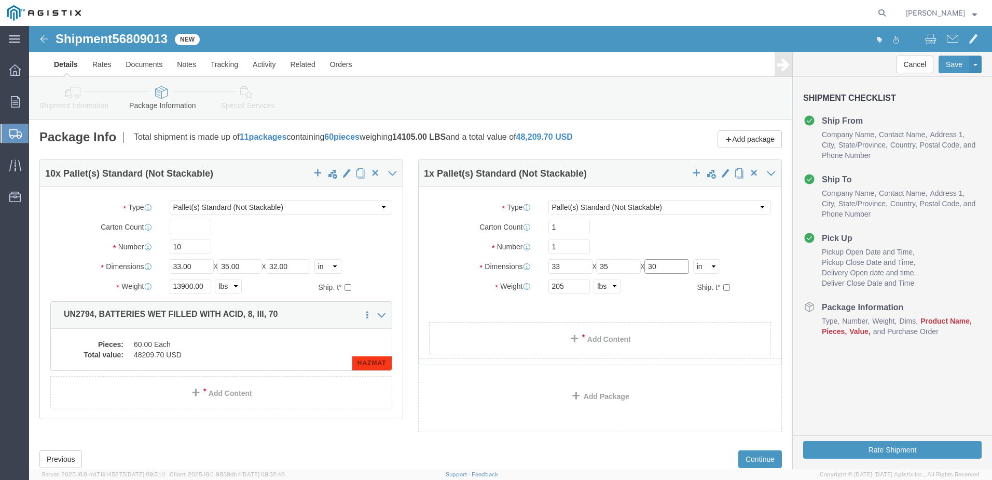
type input "30"
click link "Add Content"
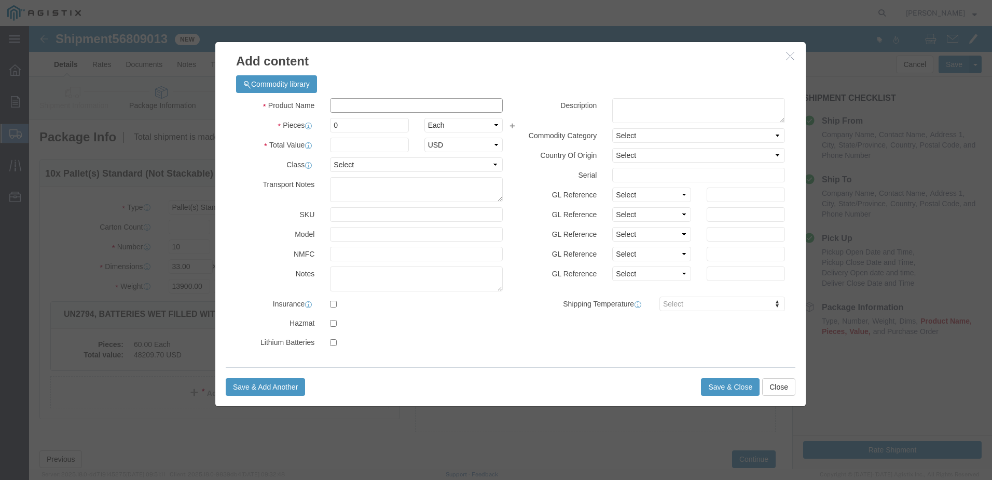
click input "text"
type input "MISC PARTS NOT HAZARDOUS"
select select "US"
click input "text"
type input "RE02906"
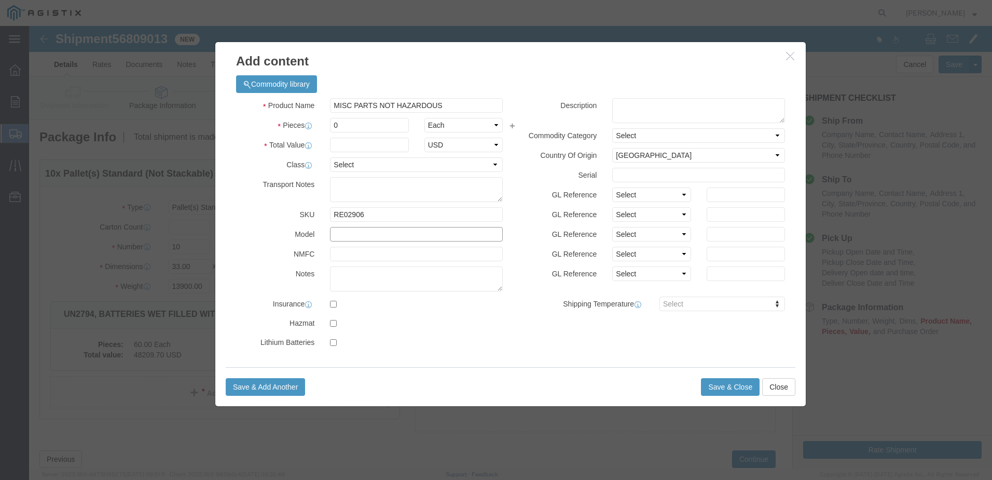
click input "text"
type input "S"
drag, startPoint x: 354, startPoint y: 207, endPoint x: 349, endPoint y: 207, distance: 5.7
click input "AK KIT FOR LACR 15"
type input "AK KIT FOR LCR 15"
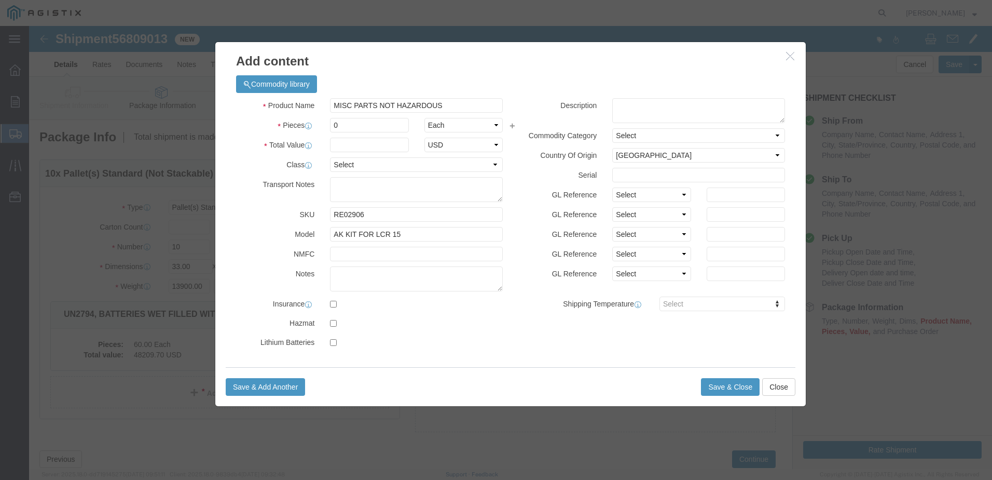
click label
click input "checkbox"
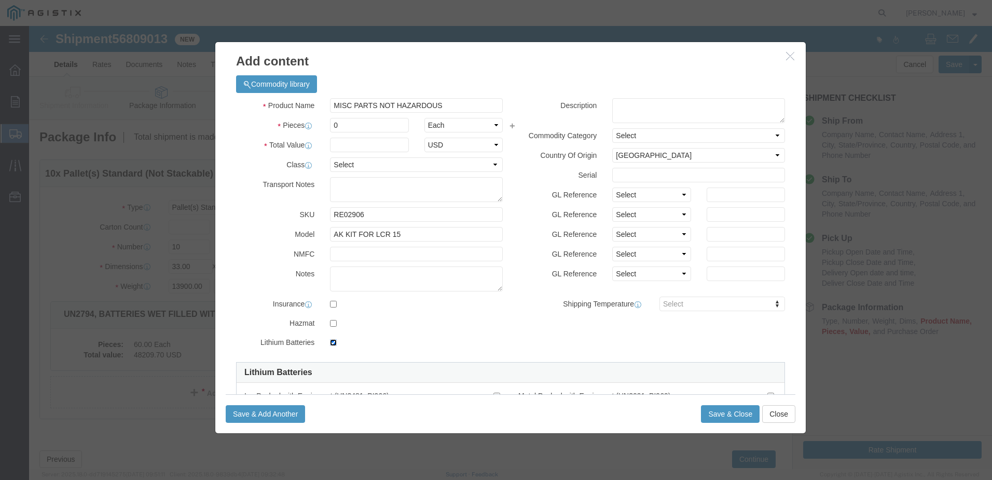
click input "checkbox"
checkbox input "false"
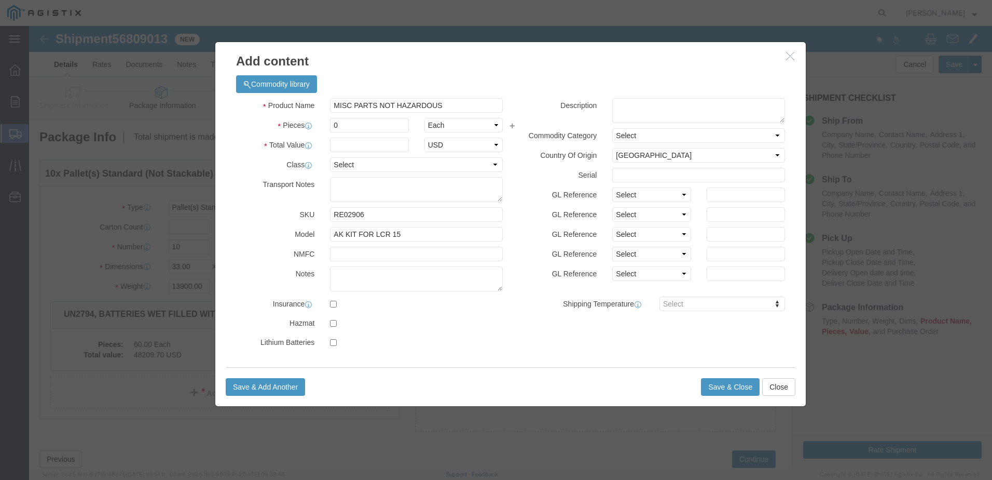
drag, startPoint x: 408, startPoint y: 296, endPoint x: 452, endPoint y: 296, distance: 43.6
click label
click input "checkbox"
checkbox input "true"
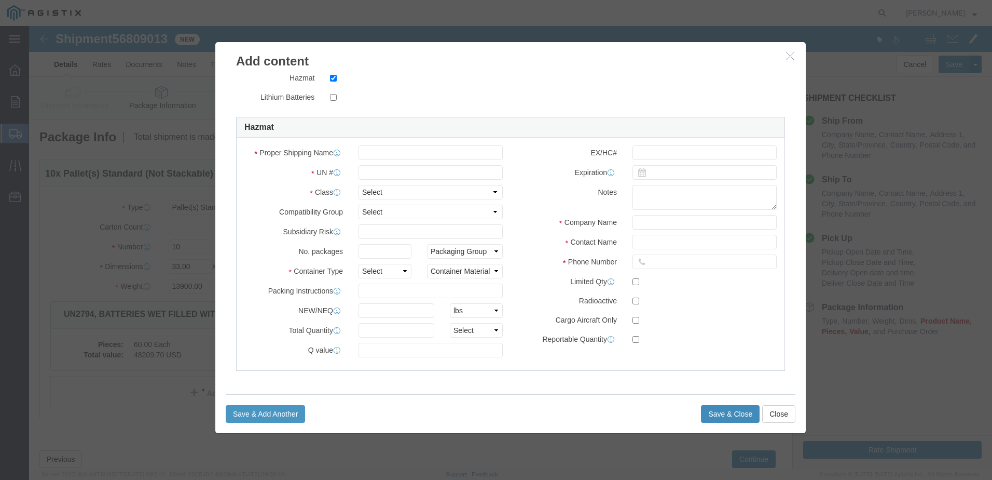
click button "Save & Close"
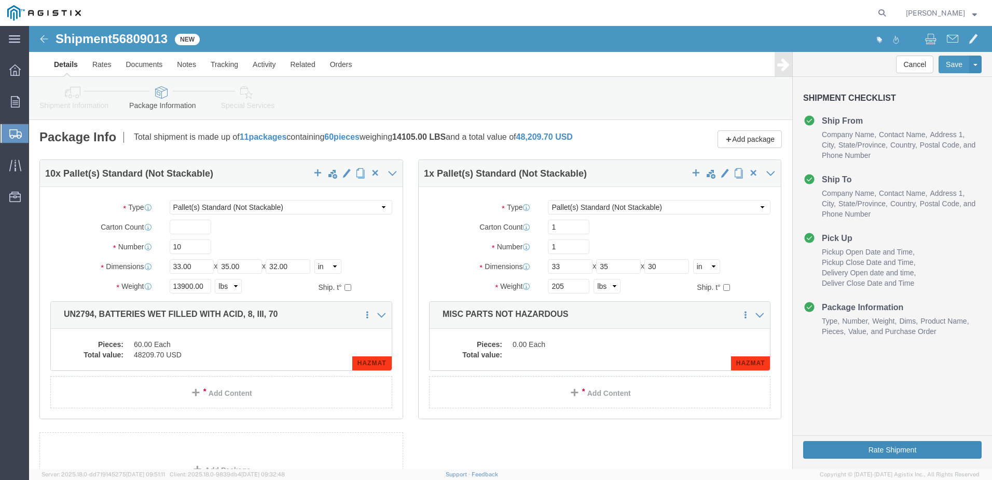
click button "Rate Shipment"
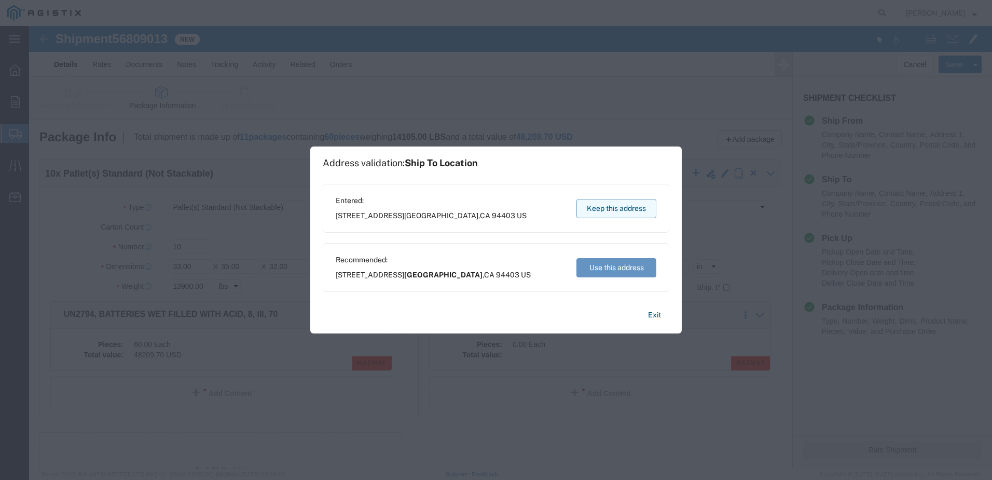
drag, startPoint x: 587, startPoint y: 189, endPoint x: 617, endPoint y: 216, distance: 39.3
click at [617, 216] on button "Keep this address" at bounding box center [617, 208] width 80 height 19
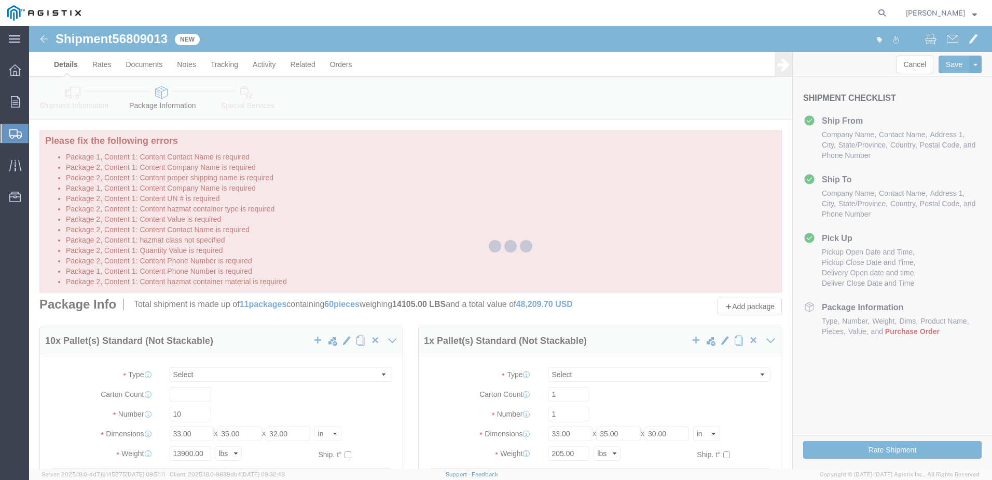
select select "PSNS"
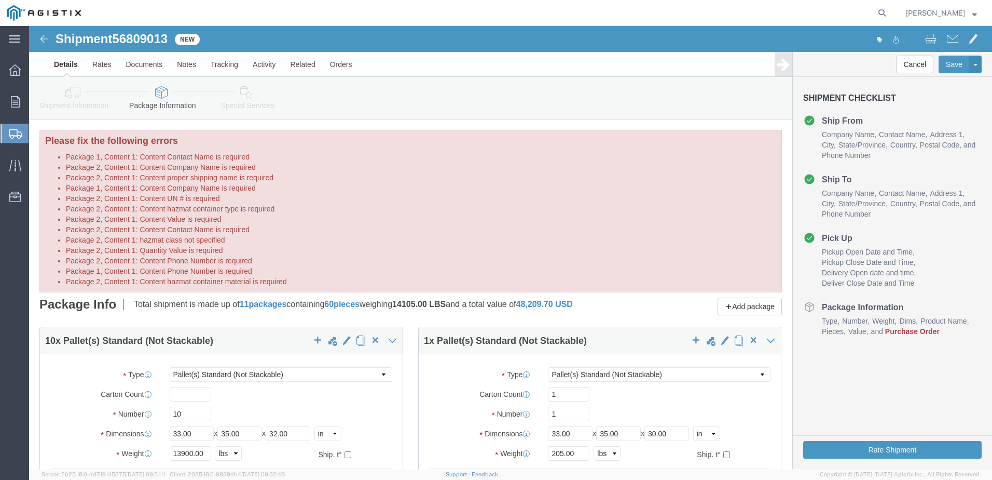
drag, startPoint x: 951, startPoint y: 171, endPoint x: 952, endPoint y: 184, distance: 12.5
click div "Shipment Checklist Ship From Company Name Contact Name Address 1 City State/Pro…"
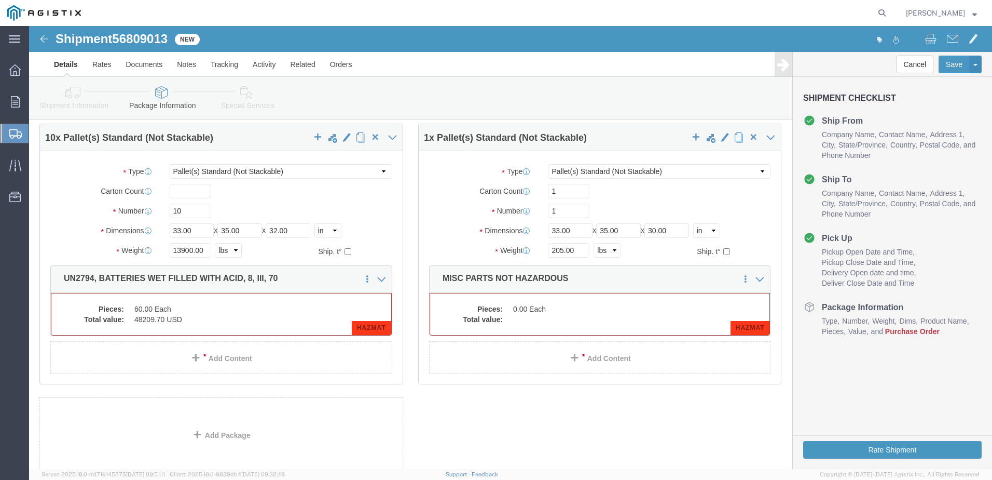
scroll to position [190, 0]
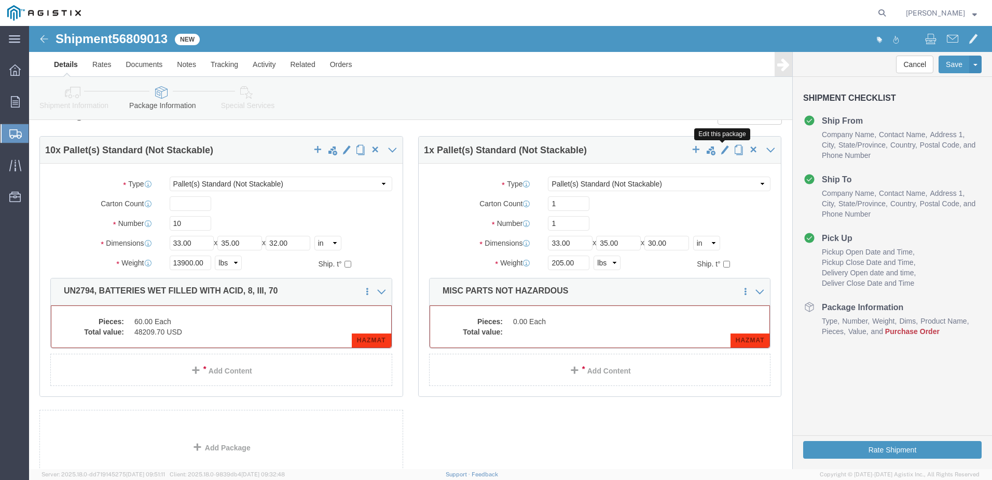
click span "button"
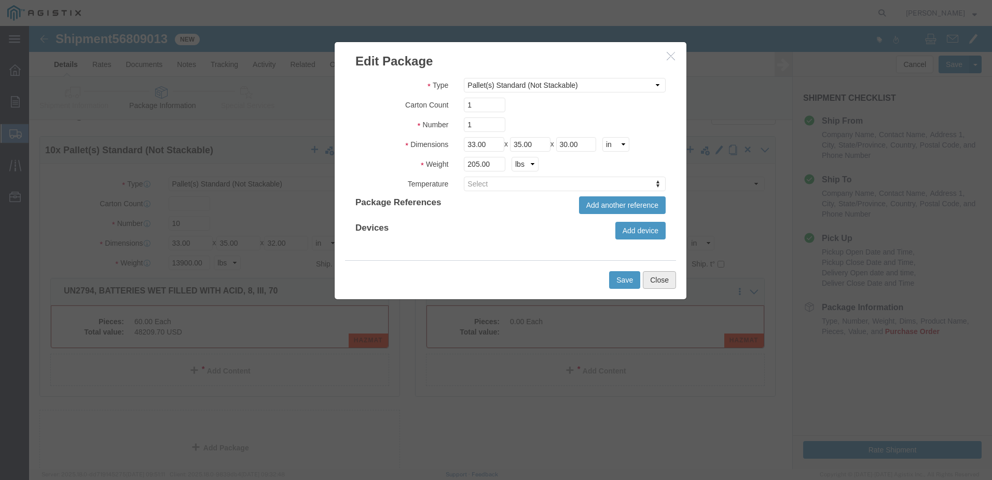
click button "Close"
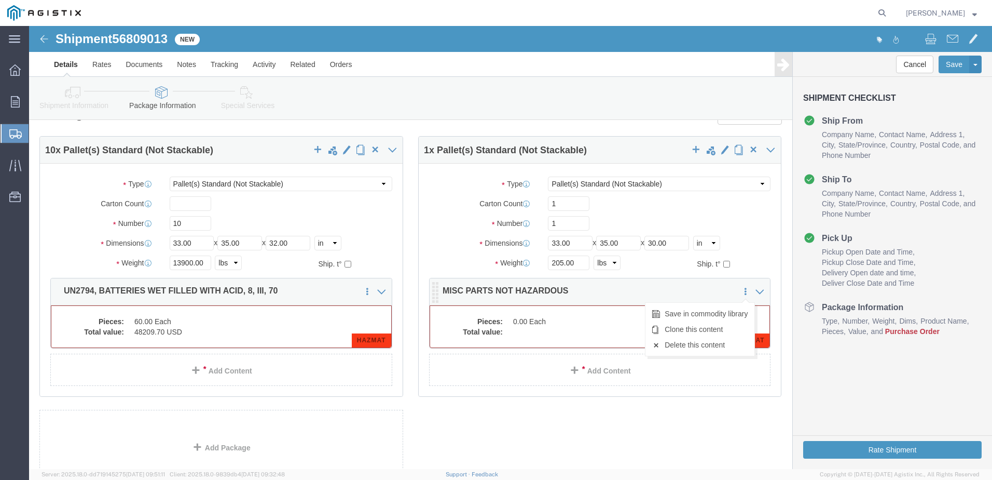
click icon
drag, startPoint x: 540, startPoint y: 270, endPoint x: 526, endPoint y: 317, distance: 48.1
click dd
click link "Delete this content"
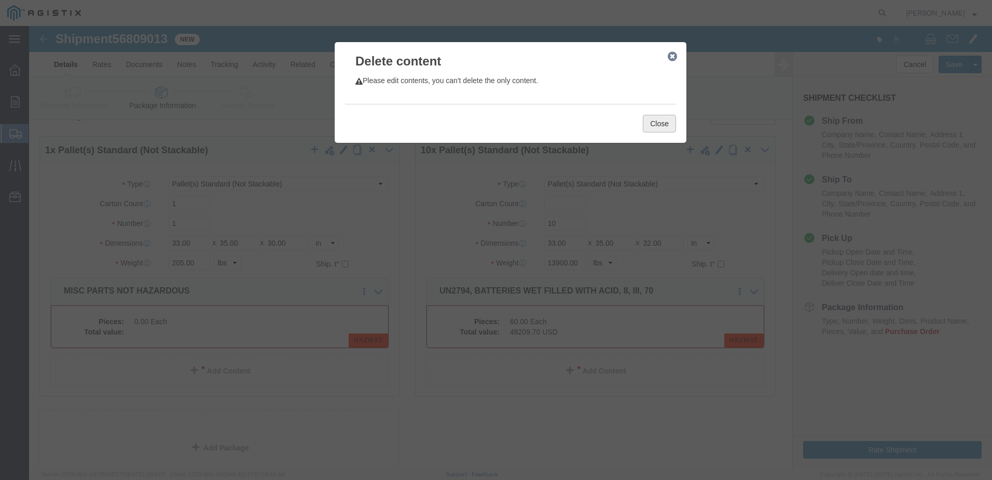
click button "Close"
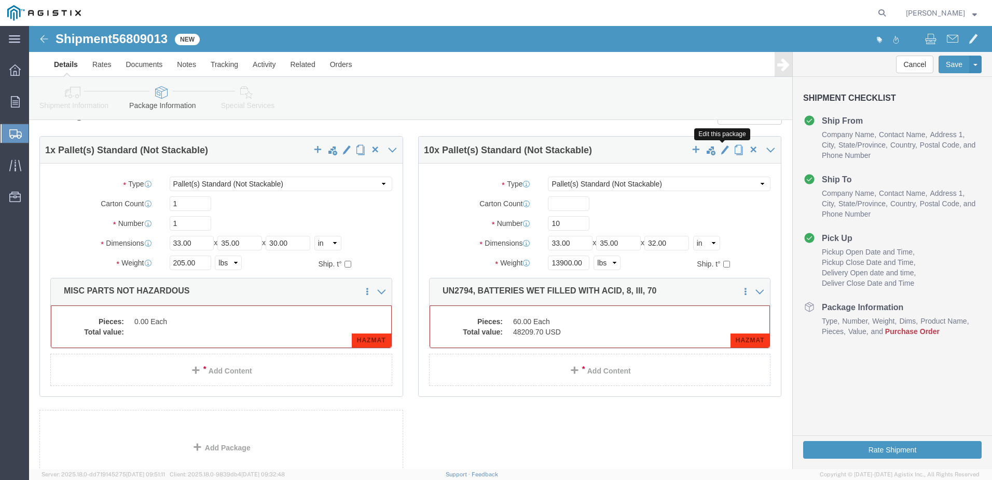
click span "button"
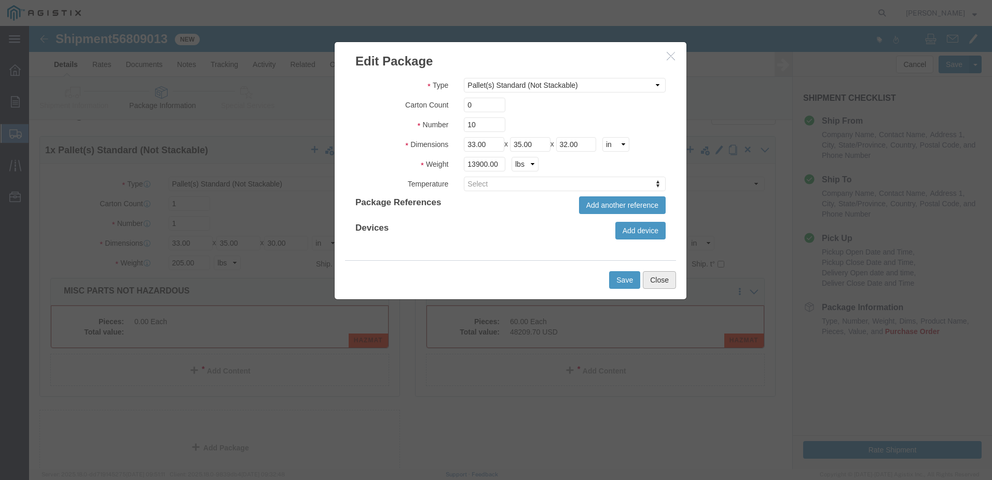
click button "Close"
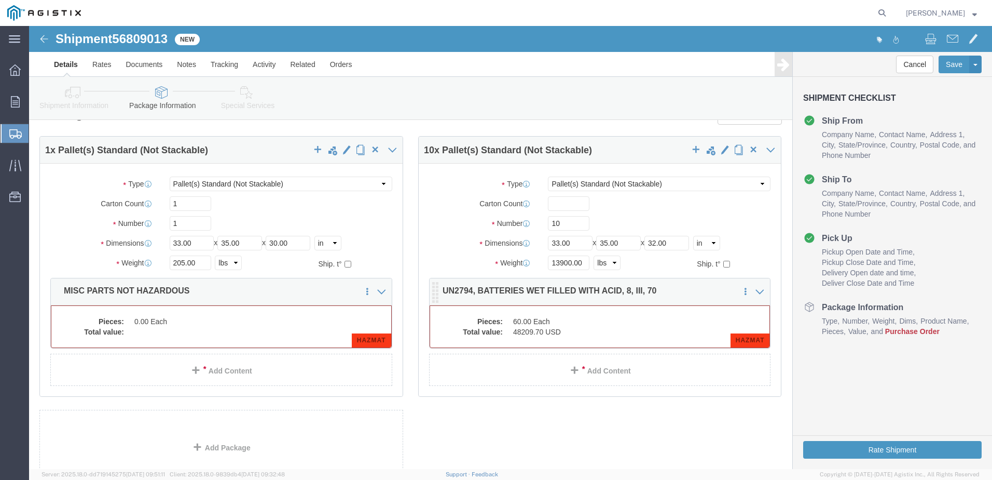
click dl "Pieces: 60.00 Each Total value: 48209.70 USD"
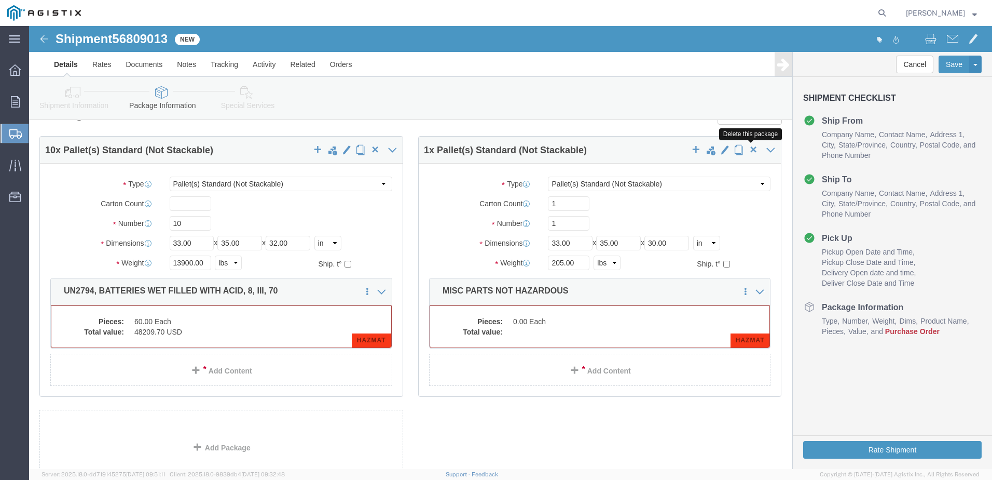
click span "button"
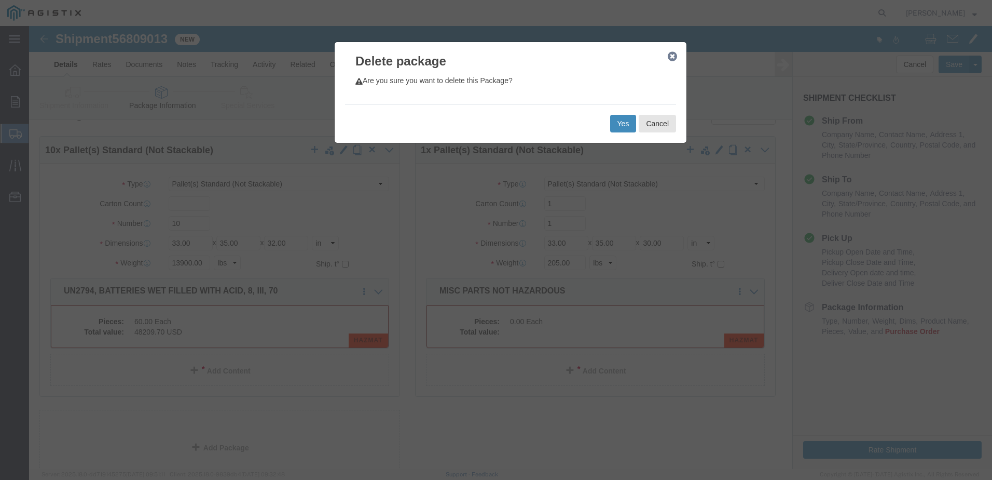
click button "Yes"
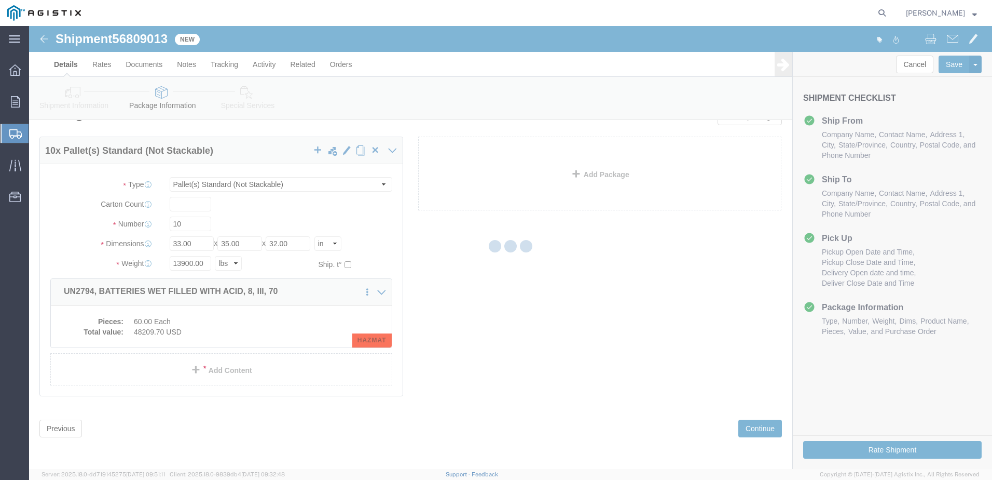
scroll to position [138, 0]
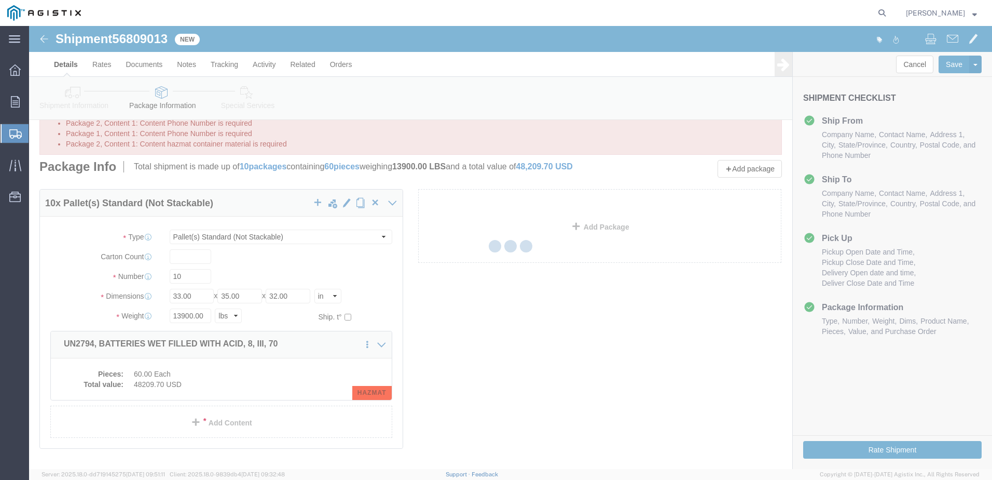
select select "PSNS"
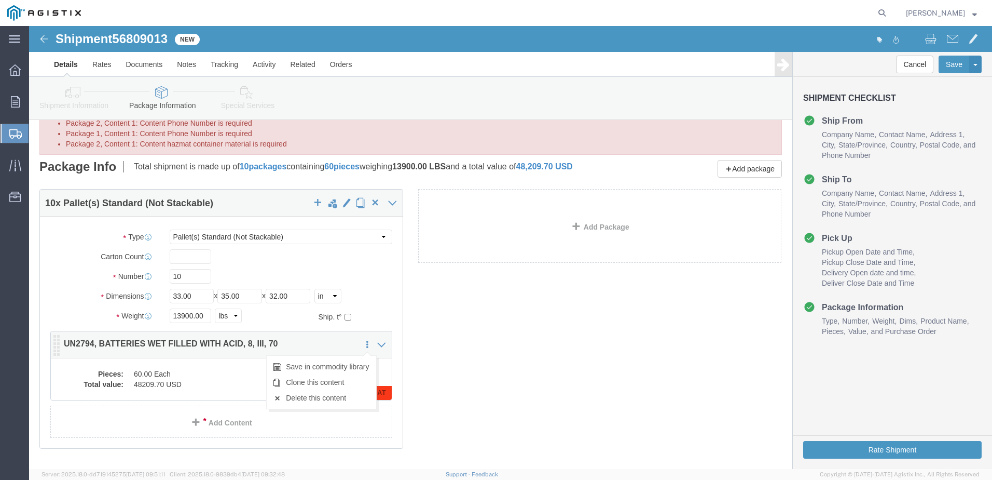
click icon
click div "10 x Pallet(s) Standard (Not Stackable) Package Type Select Bulk Bundle(s) Card…"
click div "Add Package"
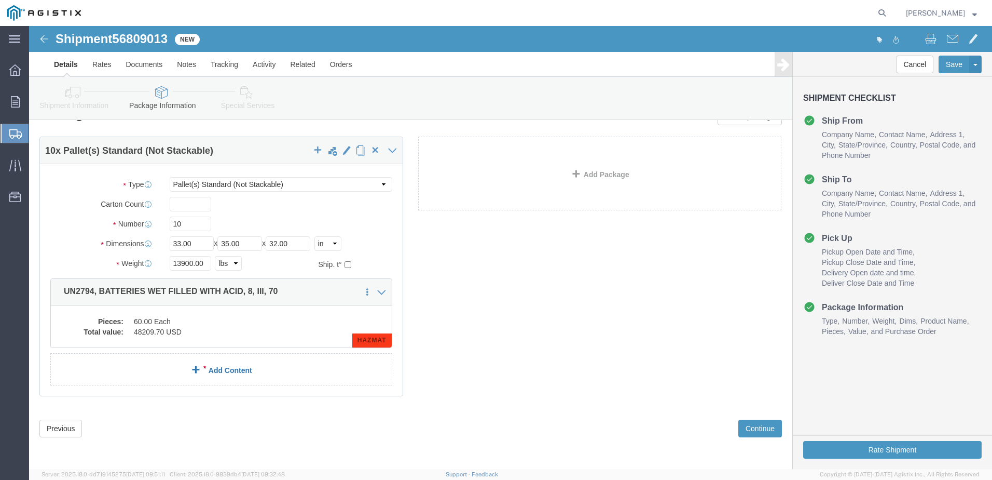
click link "Add Content"
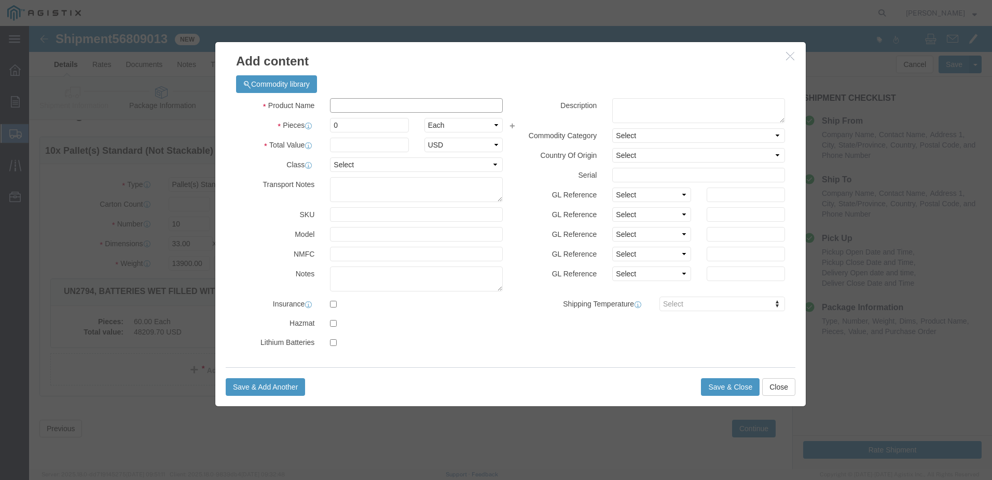
click input "text"
click button "button"
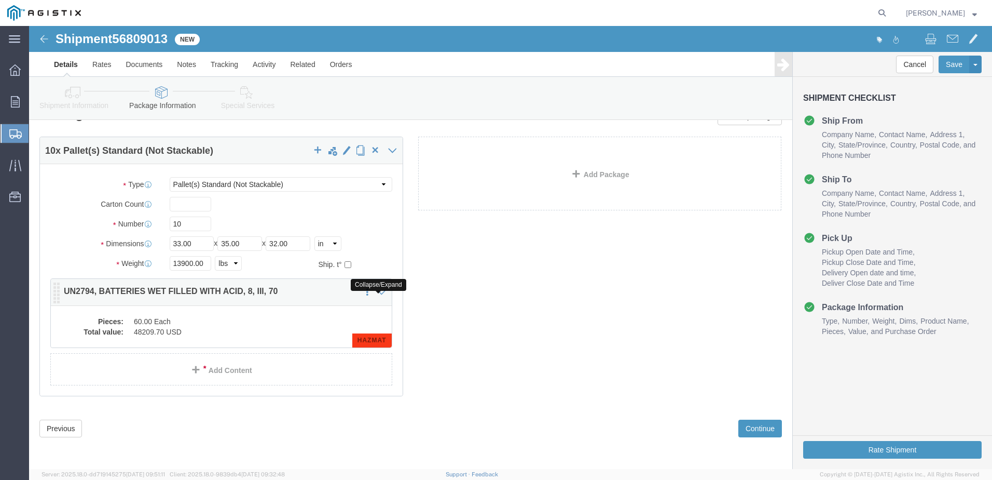
click icon
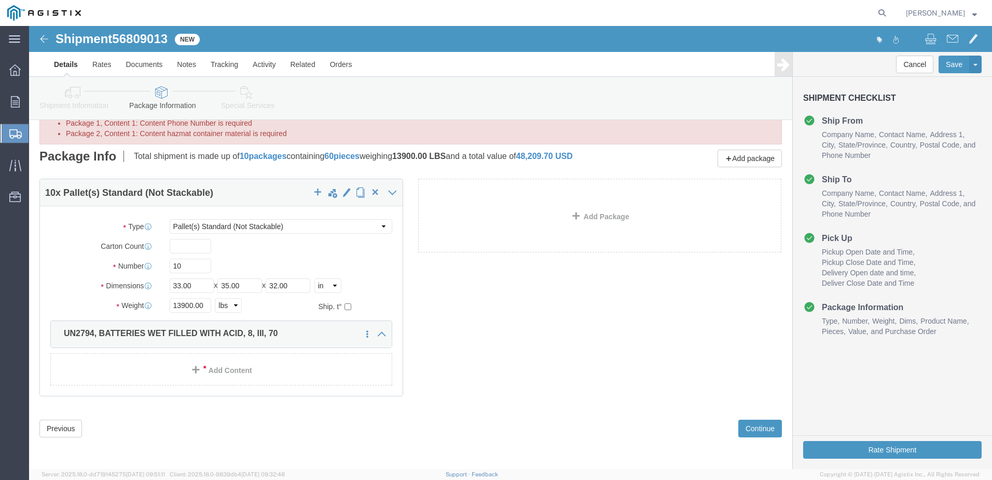
click div "10 x Pallet(s) Standard (Not Stackable) Package Type Select Bulk Bundle(s) Card…"
click link "Add Content"
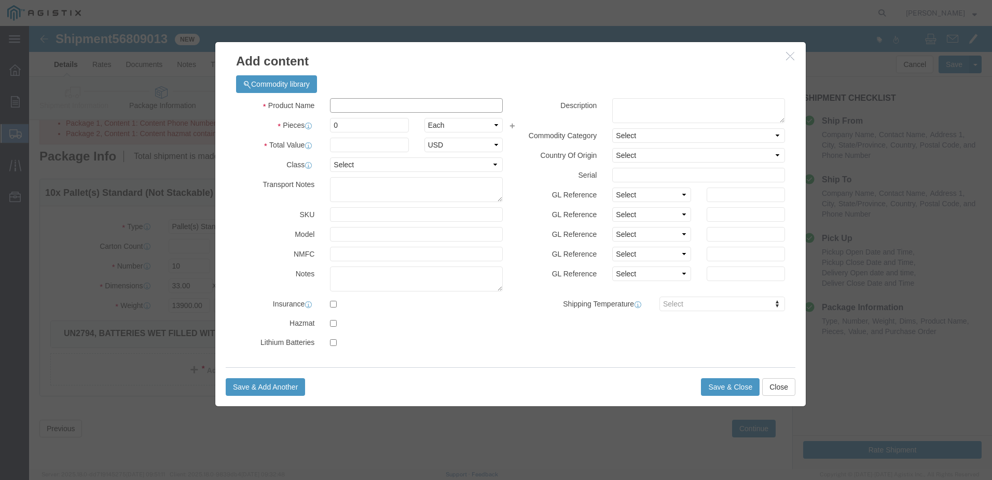
click input "text"
type input "UN2794, BATTERIES WET FILLED WITH ACID, 8, III, 70"
select select "US"
click select "Select 50 55 60 65 70 85 92.5 100 125 175 250 300 400"
select select "70"
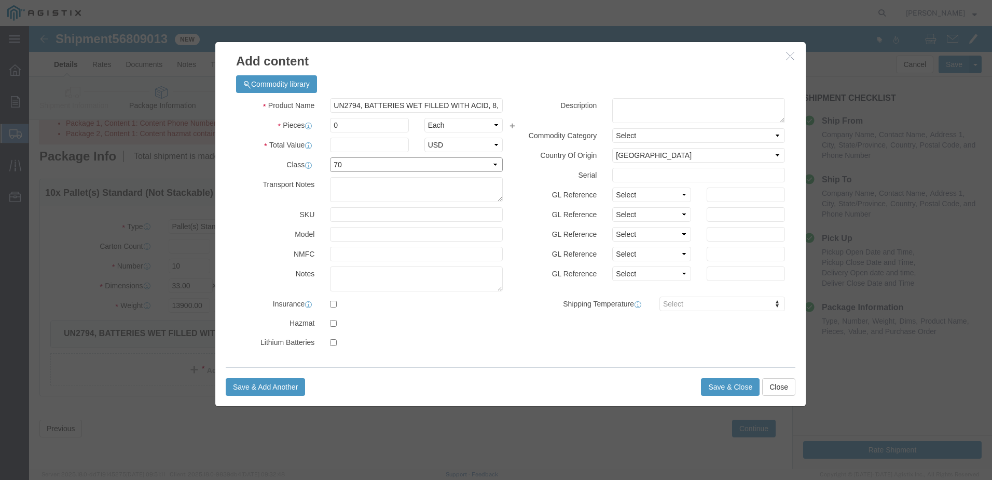
click select "Select 50 55 60 65 70 85 92.5 100 125 175 250 300 400"
click input "text"
click icon "button"
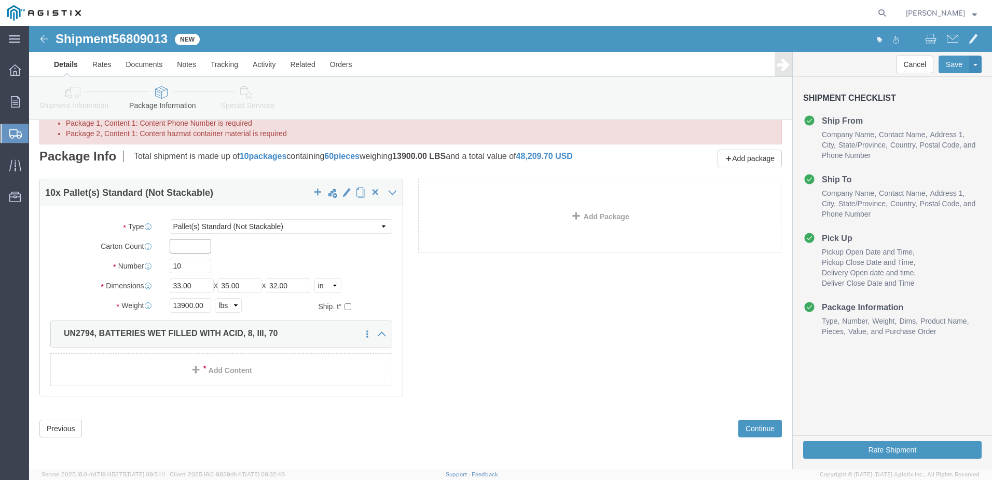
click input "text"
type input "60"
drag, startPoint x: 153, startPoint y: 243, endPoint x: 104, endPoint y: 246, distance: 48.9
click div "Number 10"
type input "61"
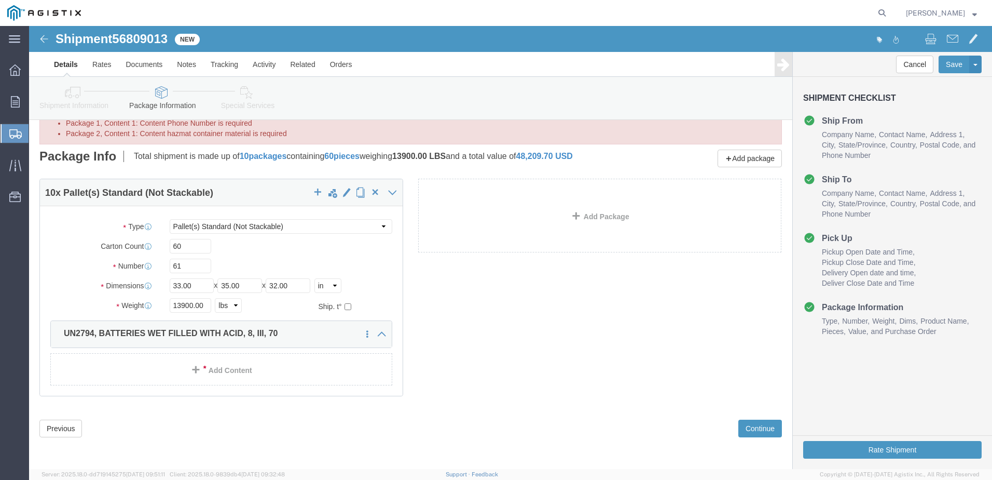
click div "10 x Pallet(s) Standard (Not Stackable) Package Type Select Bulk Bundle(s) Card…"
drag, startPoint x: 176, startPoint y: 280, endPoint x: 75, endPoint y: 292, distance: 101.9
click div "Weight 13900.00 Select kgs lbs Ship. t°"
type input "14105"
click div "Previous Continue"
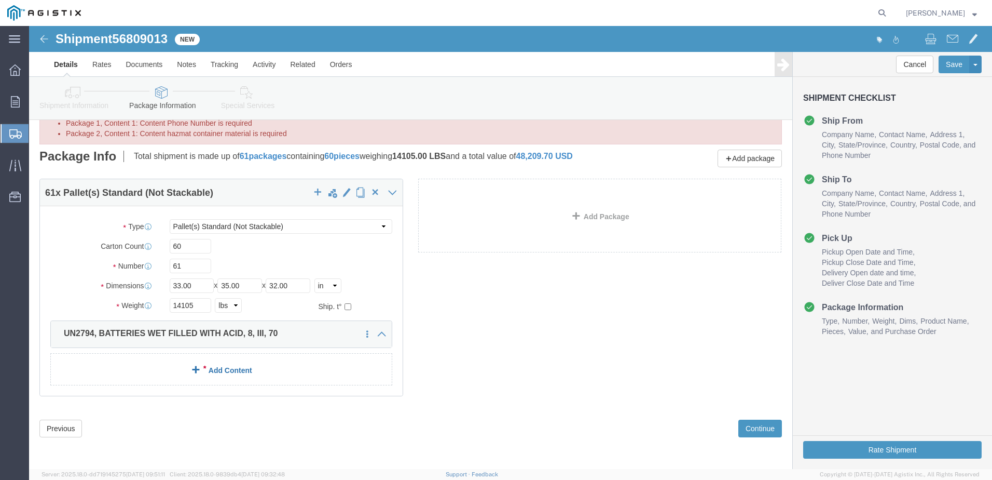
click link "Add Content"
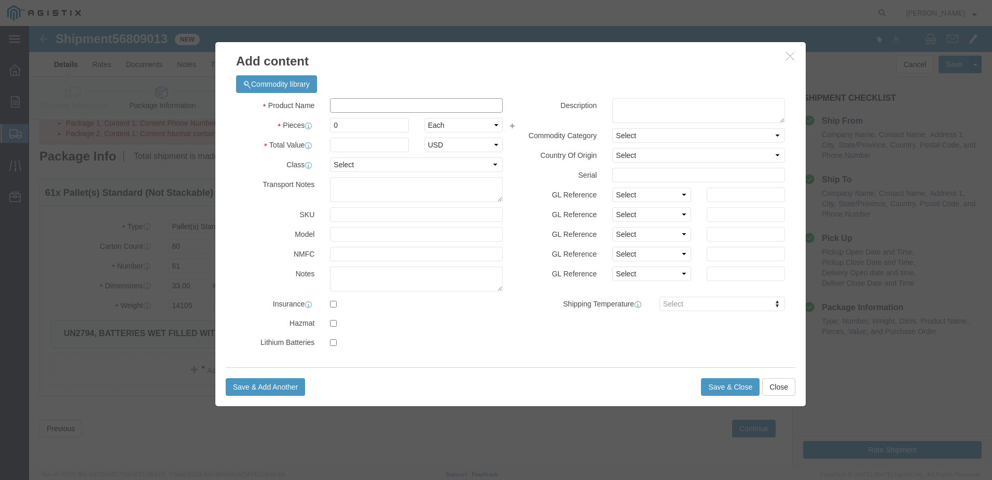
click input "text"
type input "UN2794, BATTERIES WET FILLED WITH ACID, 8, III, 70"
click input "text"
type input "48209.72"
click textarea
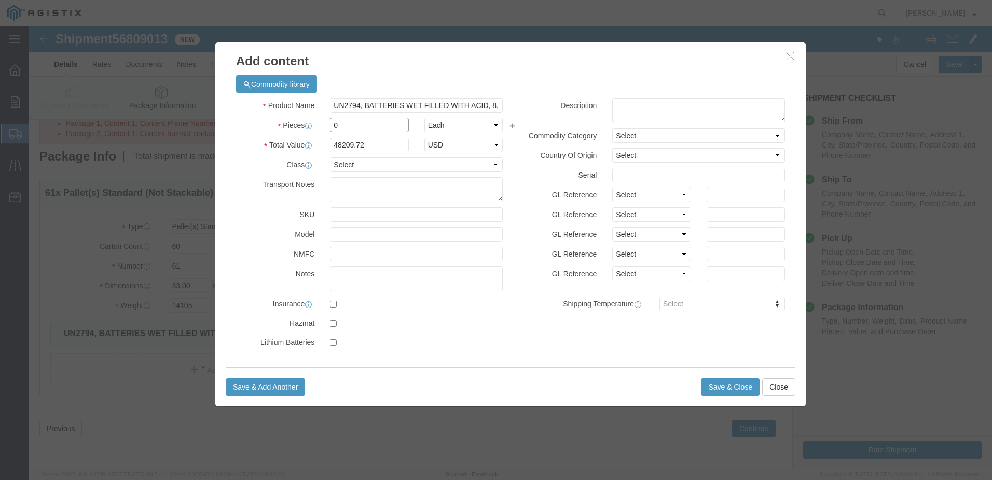
drag, startPoint x: 327, startPoint y: 98, endPoint x: 227, endPoint y: 134, distance: 106.9
click div "Pieces 0 Select Bag Barrels 100Board Feet Bottle Box Blister Pack Carats Can Ca…"
type input "61"
type input "2940792.92"
click textarea
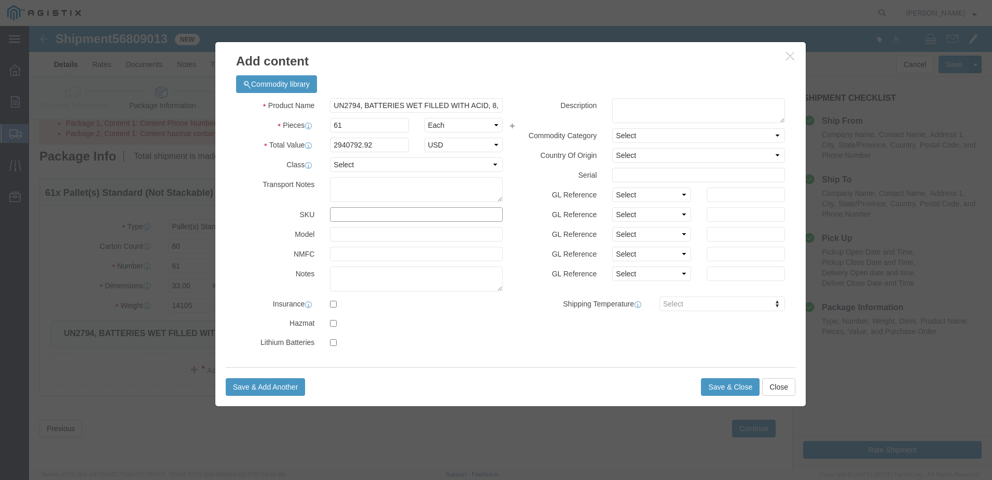
click input "text"
type input "CW16400-ST AND RE02906"
click input "text"
type input "LCR 15 AND PARTS"
click input "text"
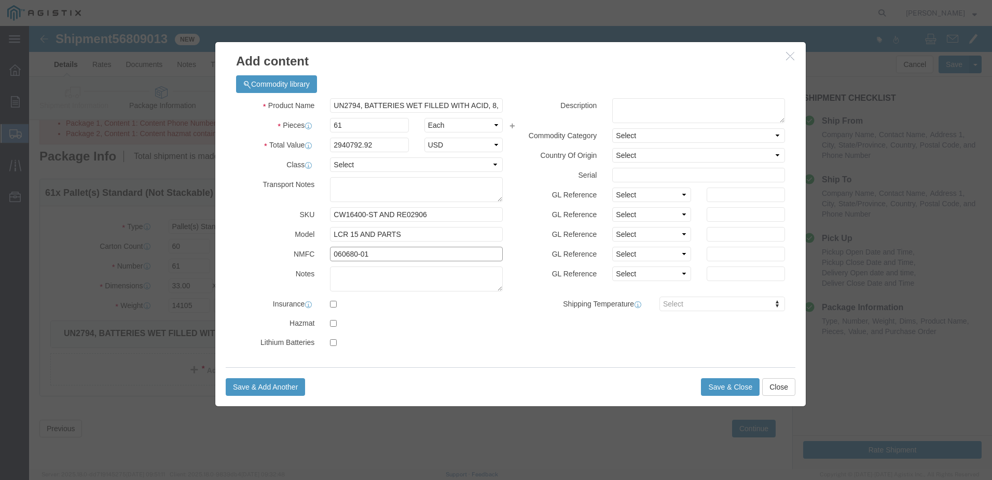
type input "060680-01"
click label
click input "checkbox"
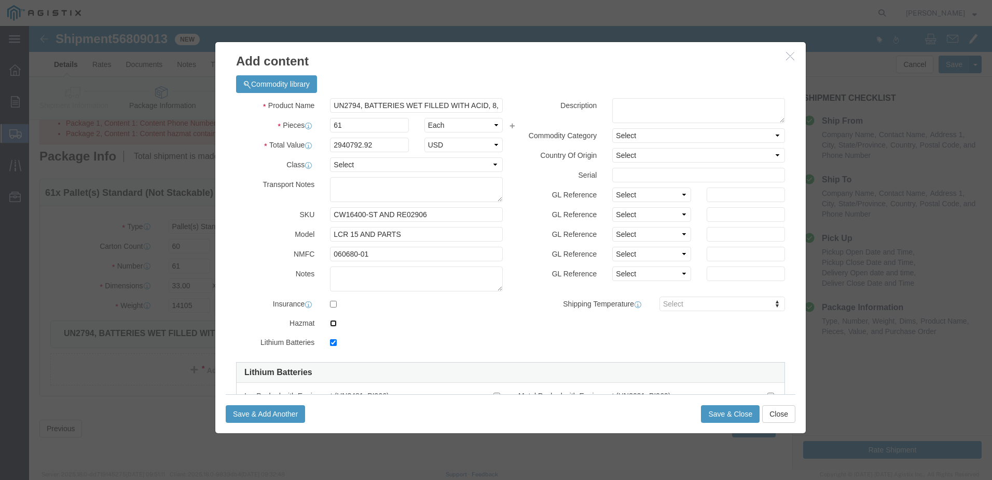
click input "checkbox"
checkbox input "false"
checkbox input "true"
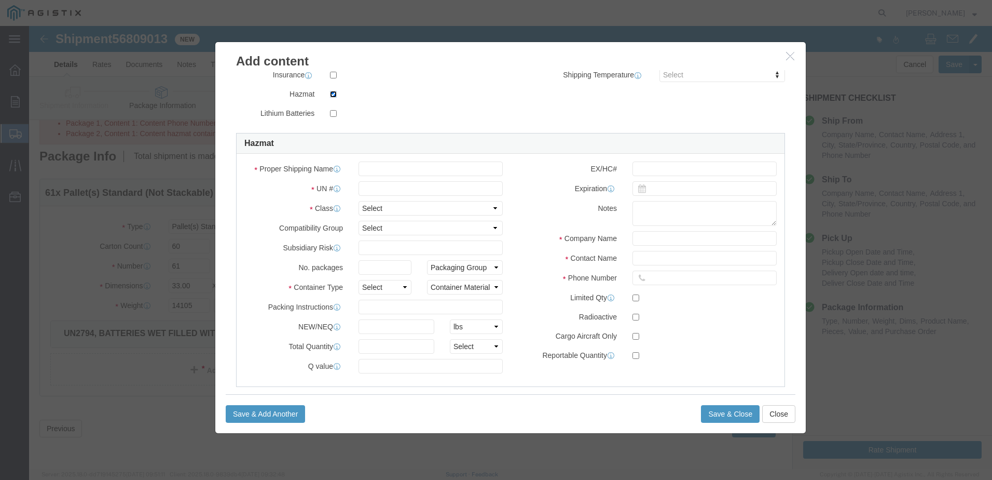
scroll to position [239, 0]
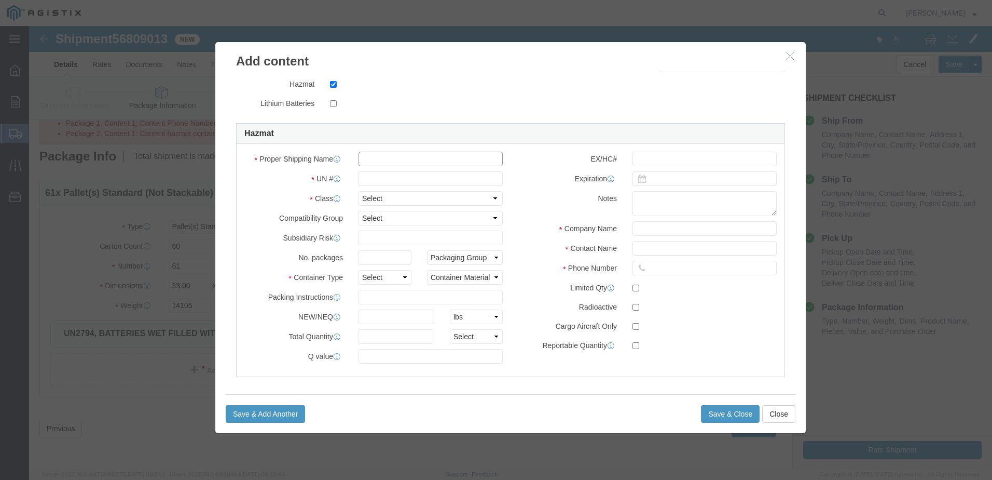
click input "text"
type input "BATTERIES WET FILLED WITH ACID"
type input "2794"
type input "60"
type input "do not stack"
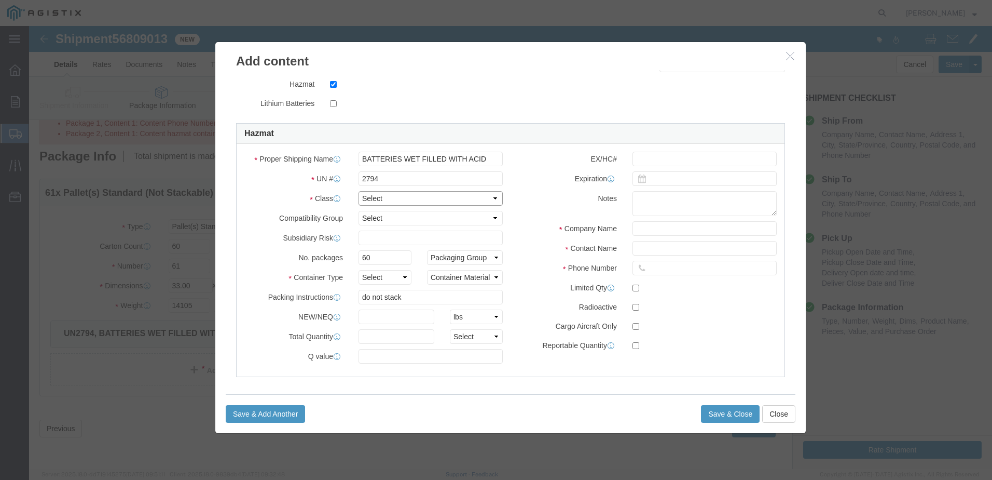
click select "Select 1 Explosive 1.1 Explosive 1.2 Explosive 1.3 Explosive 1.4 Explosive 1.5 …"
select select "8 Corrosive"
click select "Select 1 Explosive 1.1 Explosive 1.2 Explosive 1.3 Explosive 1.4 Explosive 1.5 …"
click select "Packaging Group I II III"
select select "III"
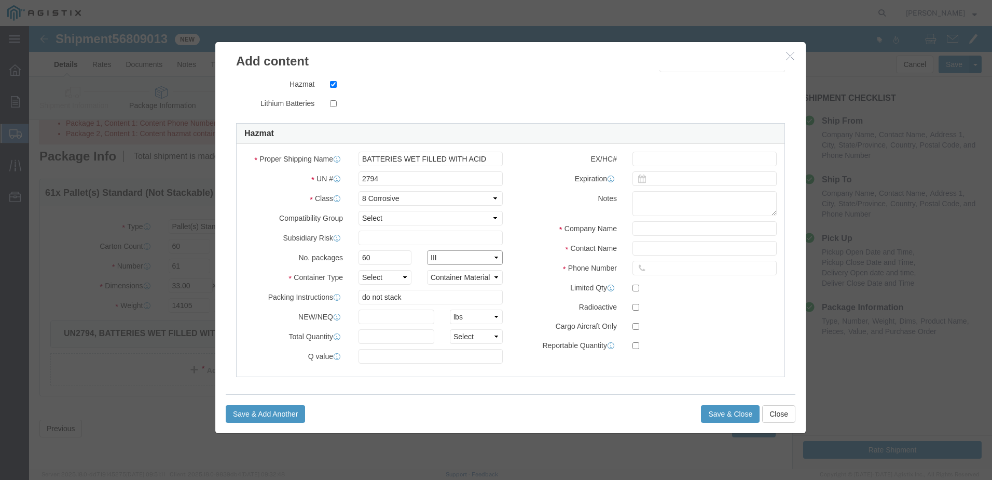
click select "Packaging Group I II III"
click select "Select 1 - Drums 2 - Reserved 3 - Jerricans 4 - Boxes 5 - Bags 6 - Composite Pa…"
select select "BOXES"
click select "Select 1 - Drums 2 - Reserved 3 - Jerricans 4 - Boxes 5 - Bags 6 - Composite Pa…"
click select "Container Material A - Steel (all types and surface treatments) B - Aluminum C …"
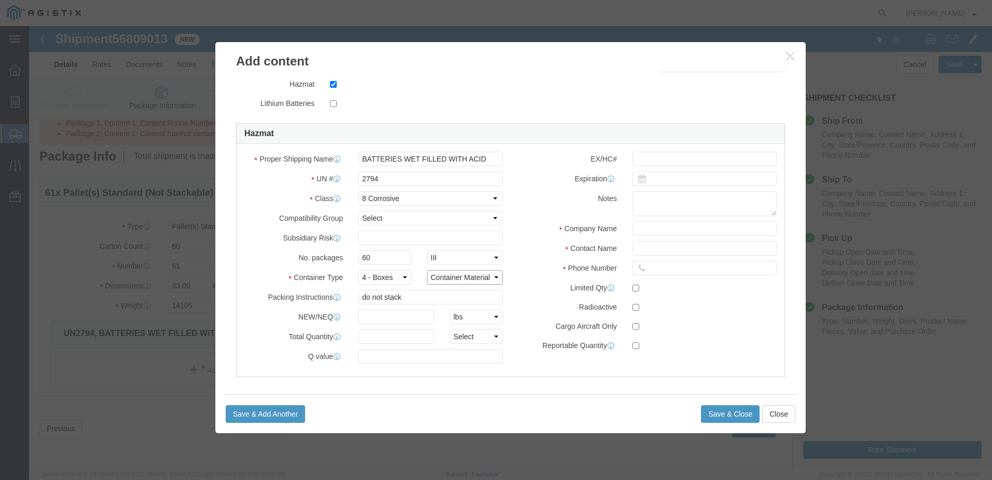
select select "PAPER_MULTI"
click select "Container Material A - Steel (all types and surface treatments) B - Aluminum C …"
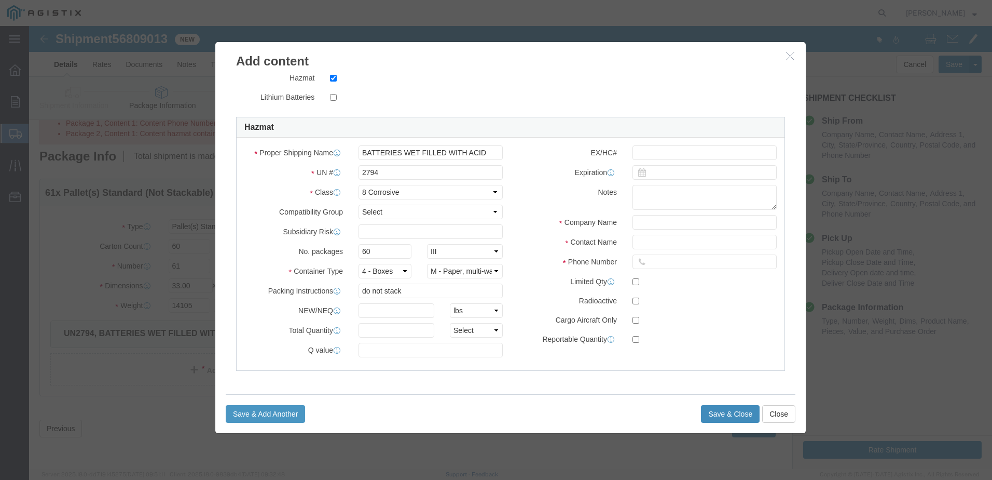
click button "Save & Close"
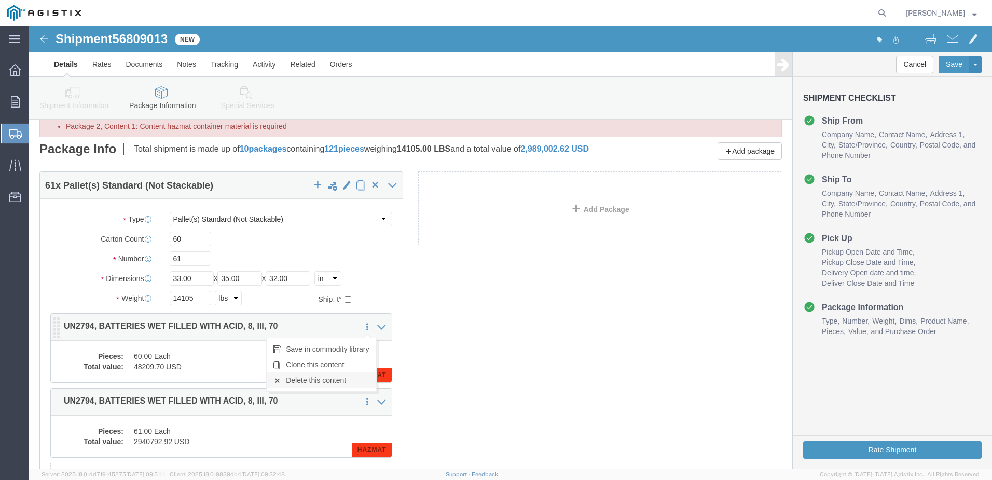
click link "Delete this content"
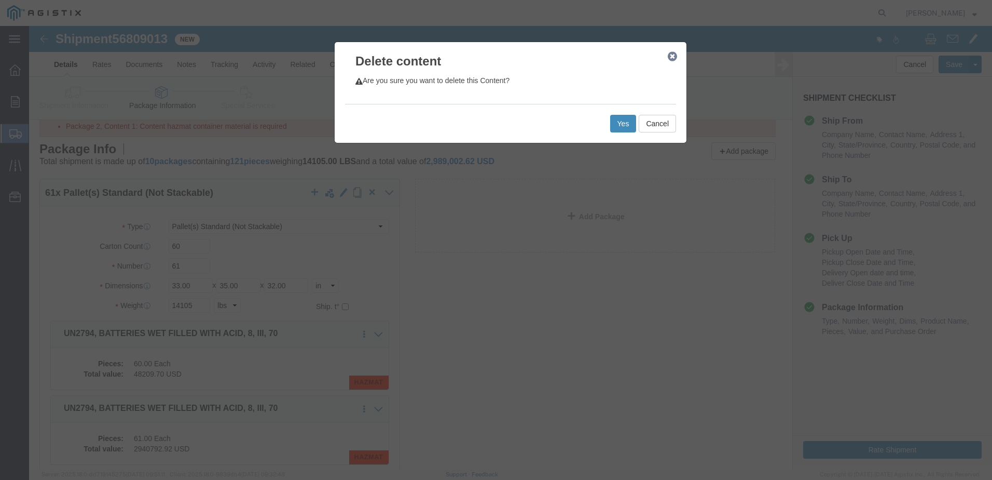
click button "Yes"
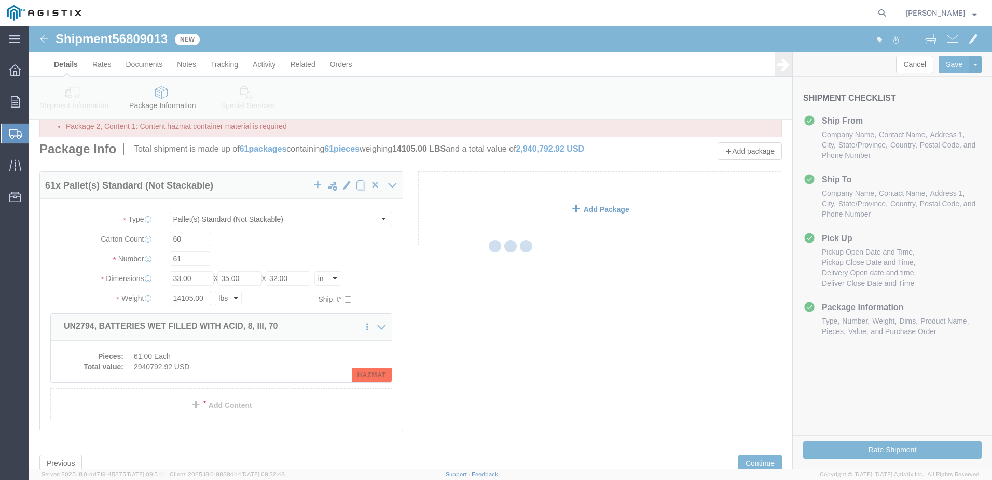
scroll to position [138, 0]
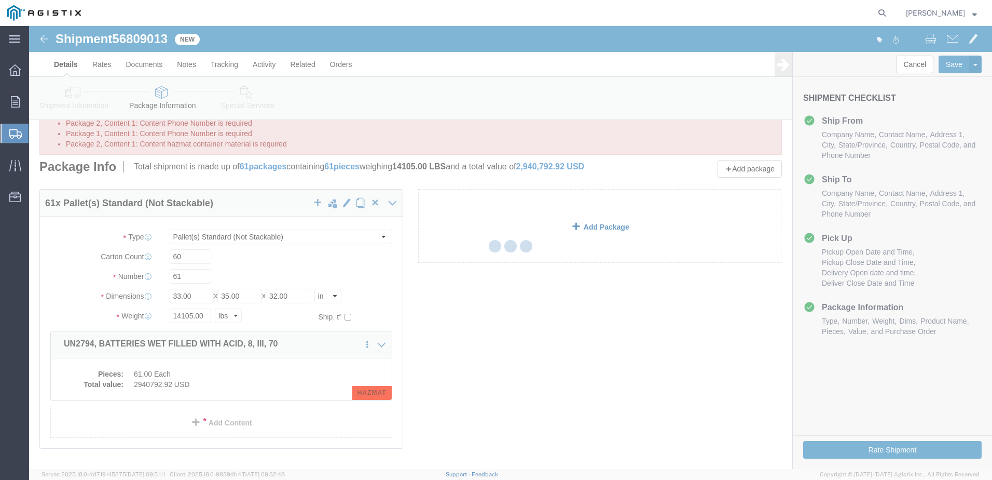
select select "PSNS"
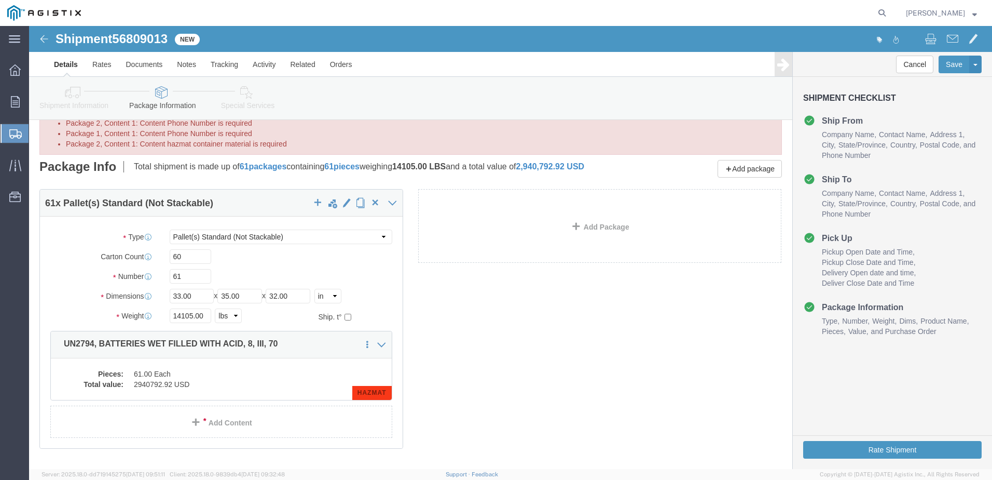
click div "61 x Pallet(s) Standard (Not Stackable) Package Type Select Bulk Bundle(s) Card…"
click button "Rate Shipment"
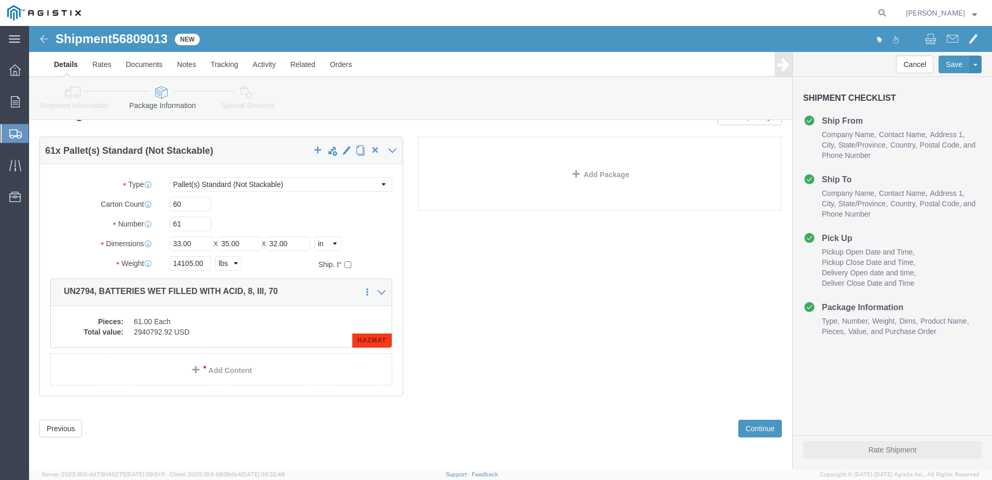
scroll to position [0, 0]
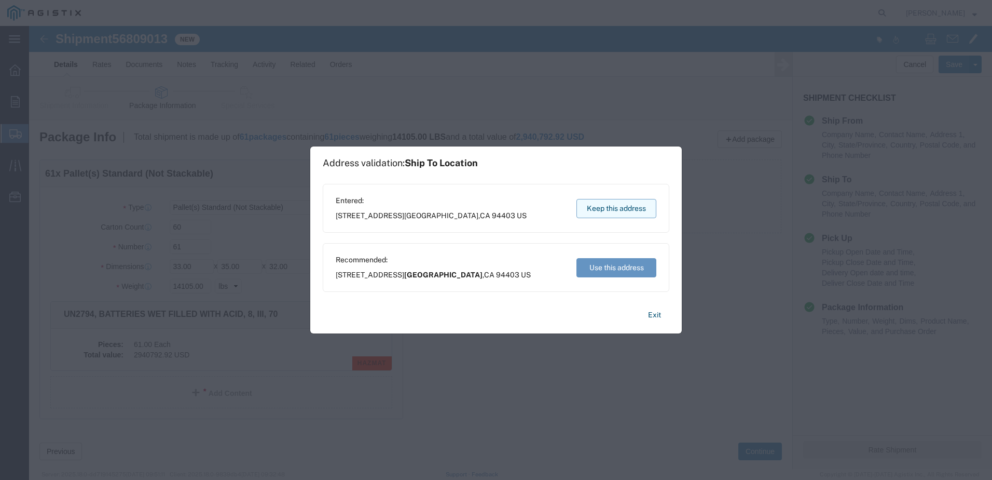
click at [604, 210] on button "Keep this address" at bounding box center [617, 208] width 80 height 19
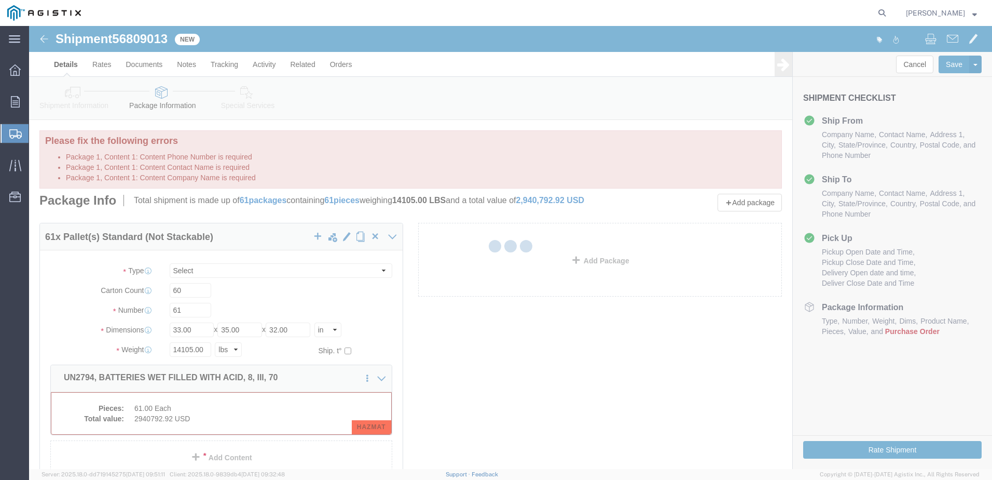
select select "PSNS"
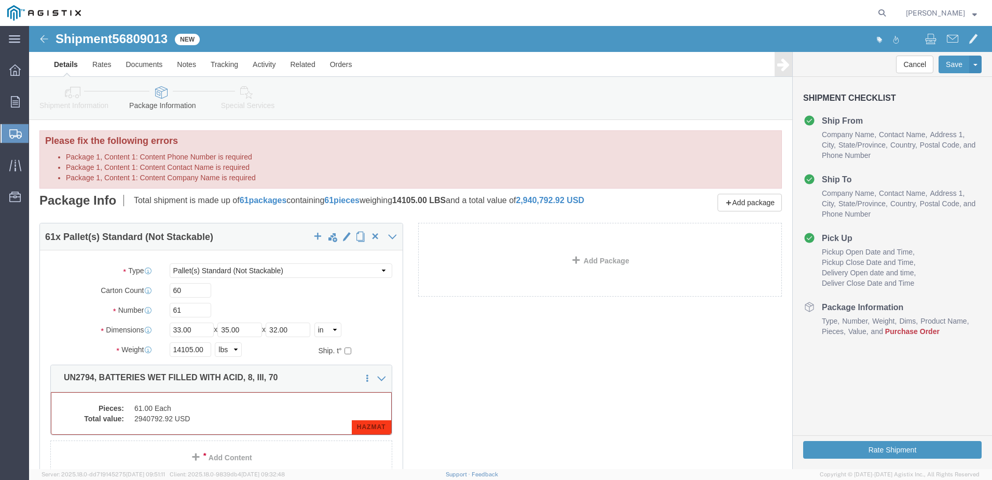
click div "61 x Pallet(s) Standard (Not Stackable) Package Type Select Bulk Bundle(s) Card…"
click span "Purchase Order"
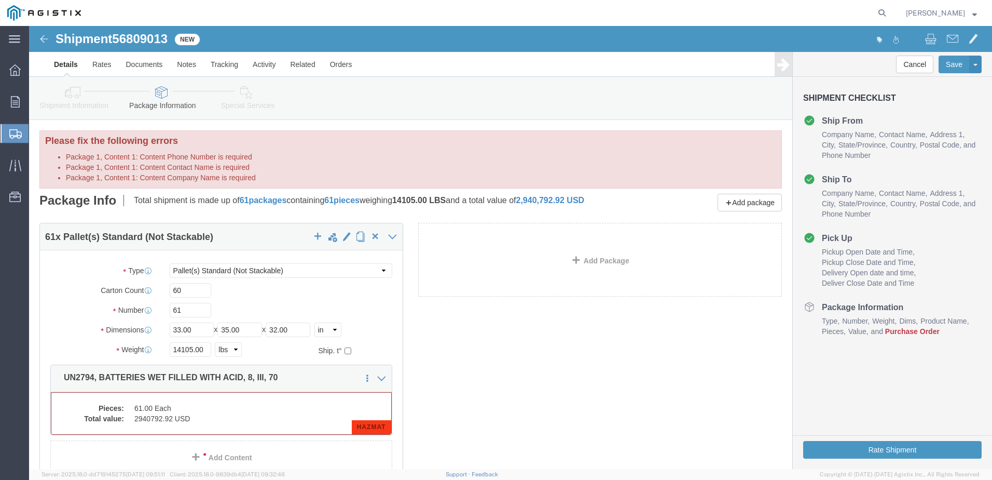
click div "61 x Pallet(s) Standard (Not Stackable) Package Type Select Bulk Bundle(s) Card…"
click span "Purchase Order"
click link "Details"
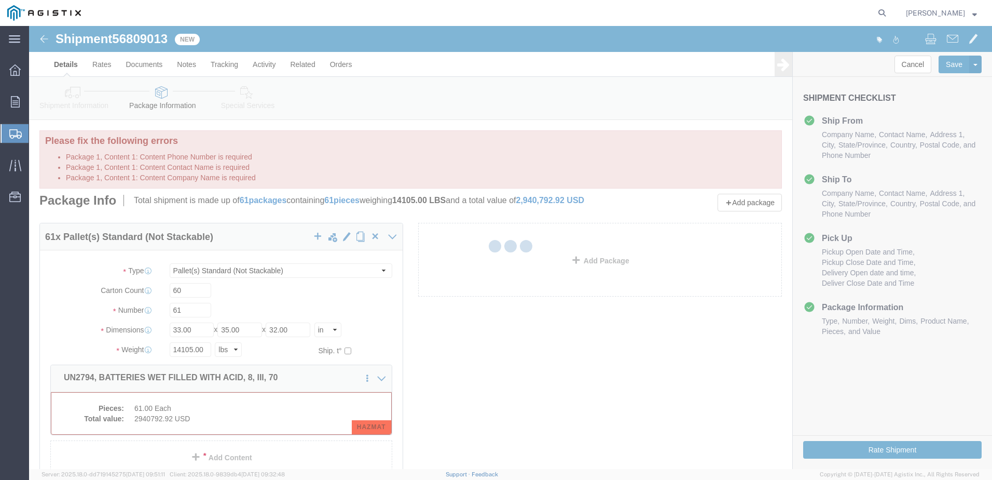
select select "58811"
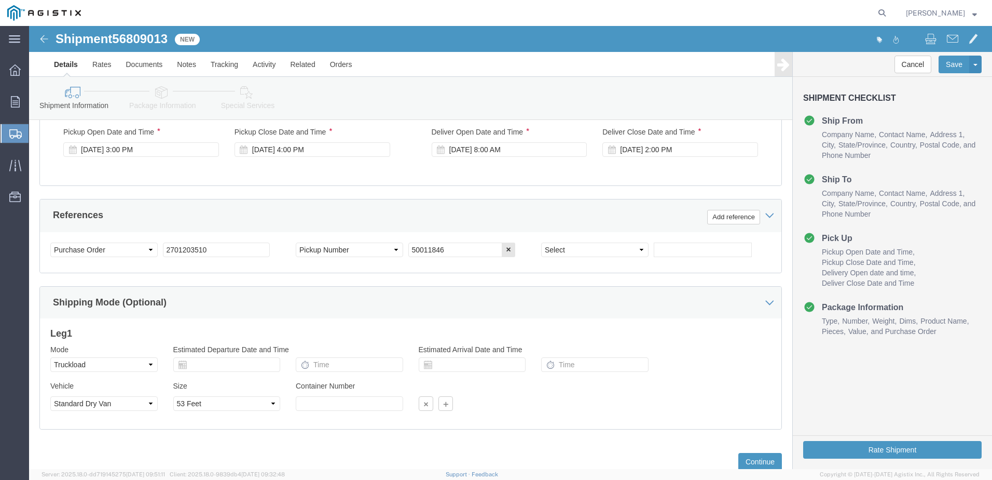
scroll to position [501, 0]
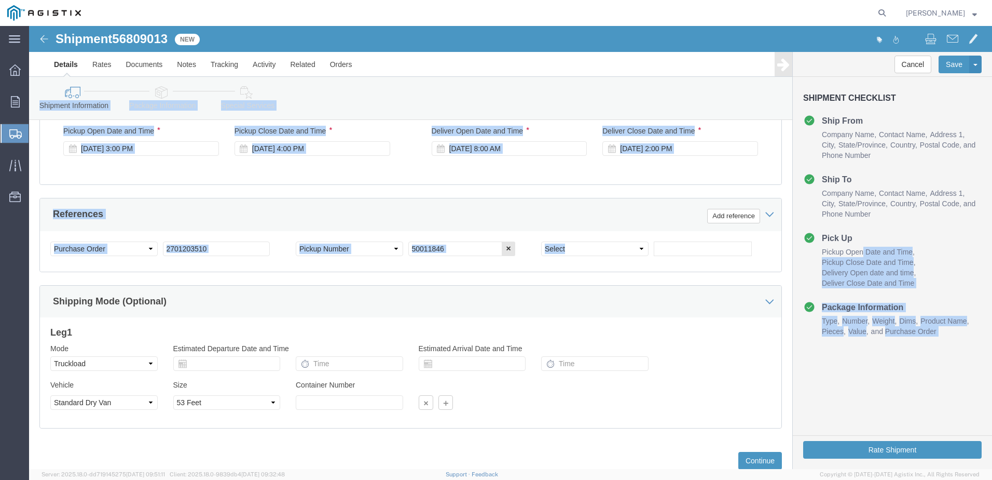
drag, startPoint x: 956, startPoint y: 244, endPoint x: 960, endPoint y: 226, distance: 18.5
click html "Shipment 56809013 New Details Rates Documents Notes Tracking Activity Related O…"
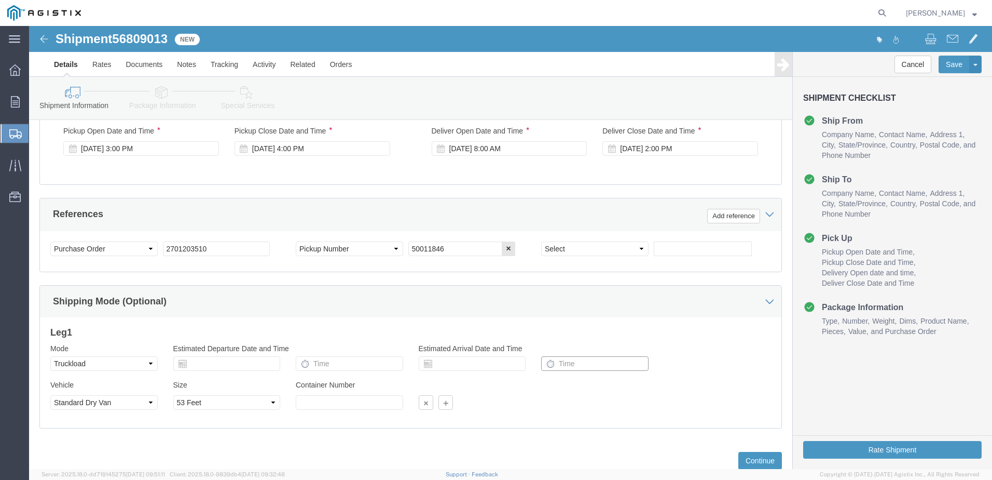
click input "text"
click button "Rate Shipment"
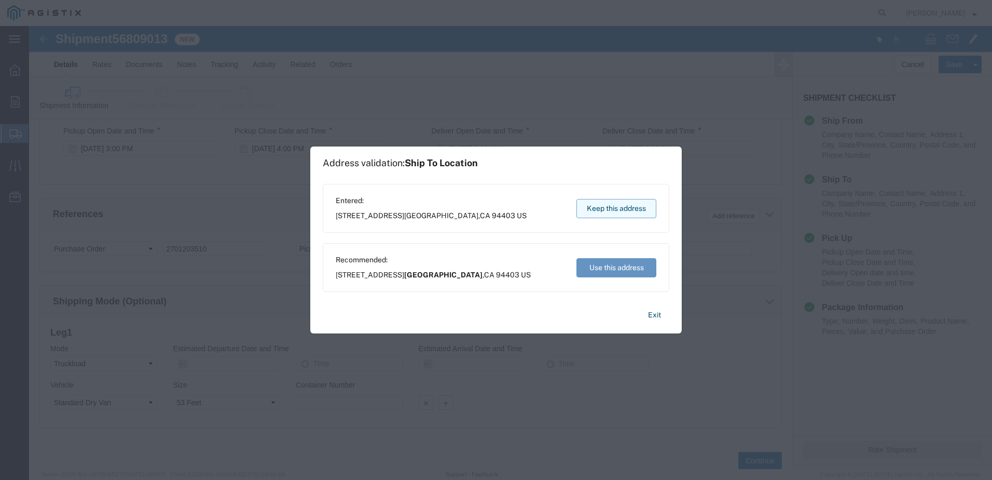
click at [612, 214] on button "Keep this address" at bounding box center [617, 208] width 80 height 19
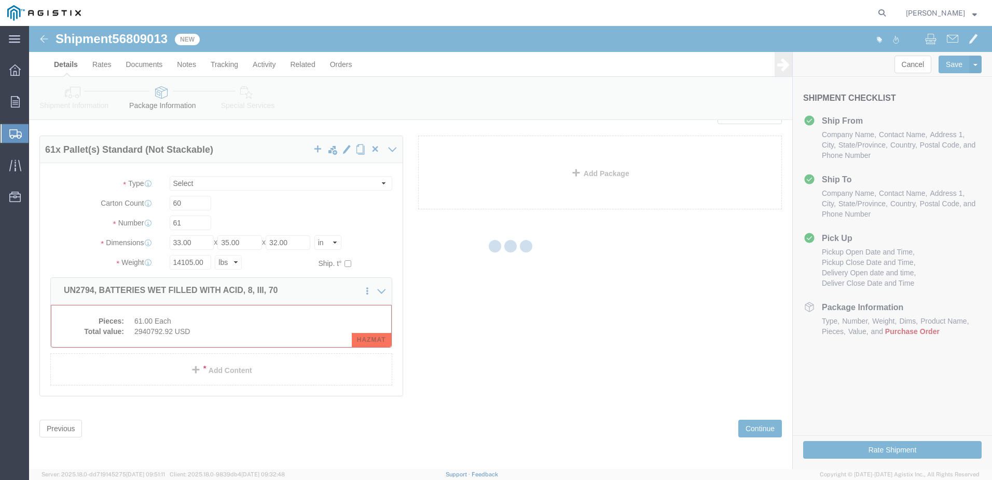
select select "PSNS"
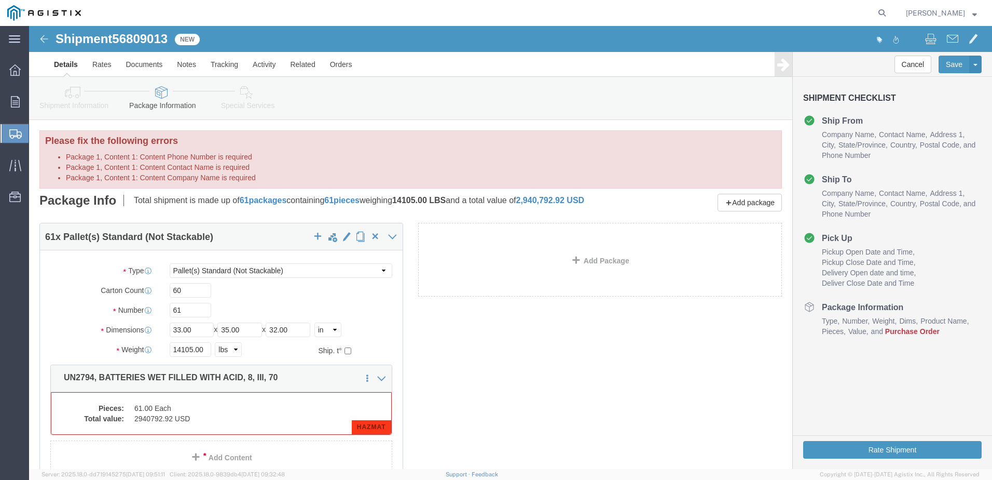
click li "Package 1, Content 1: Content Company Name is required"
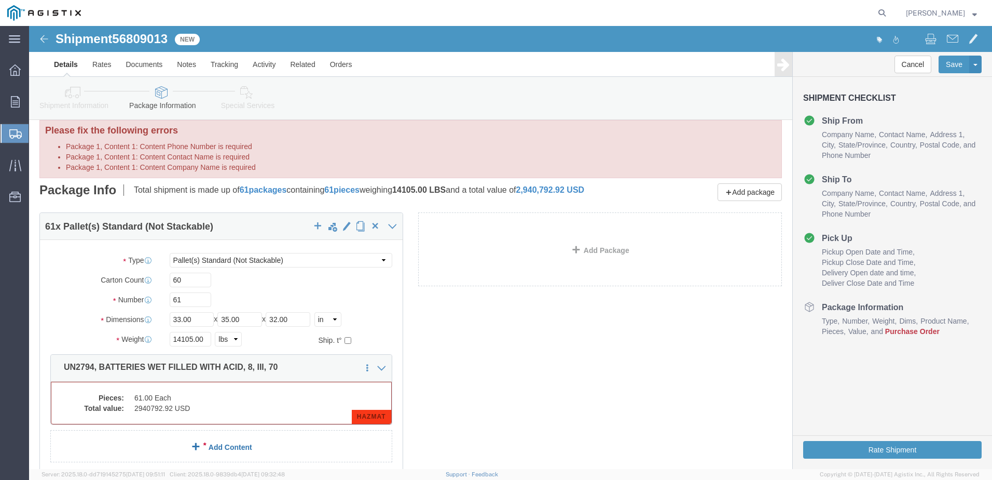
click div "61 x Pallet(s) Standard (Not Stackable) Package Type Select Bulk Bundle(s) Card…"
click link "Add Content"
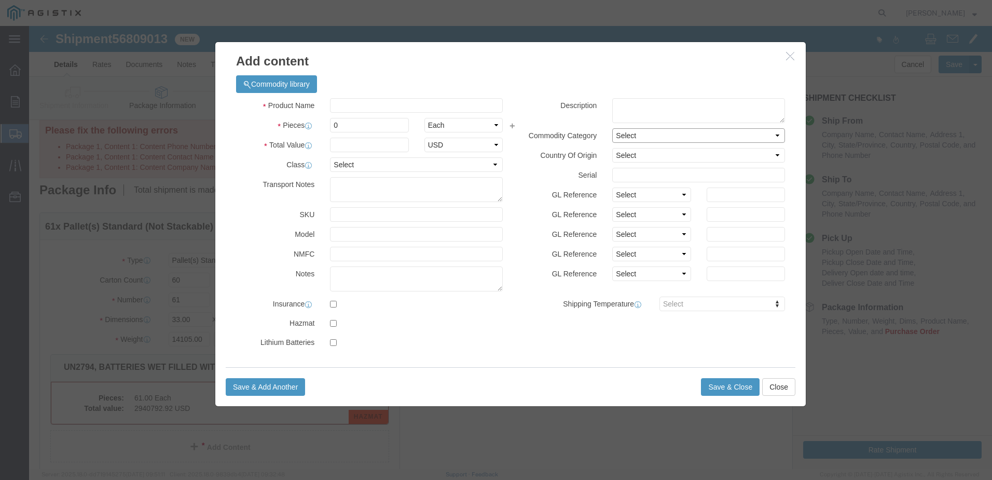
click select "Select"
click select "Select Account Type Activity ID Airline Appointment Number ASN Batch Number Bil…"
click textarea
click icon "button"
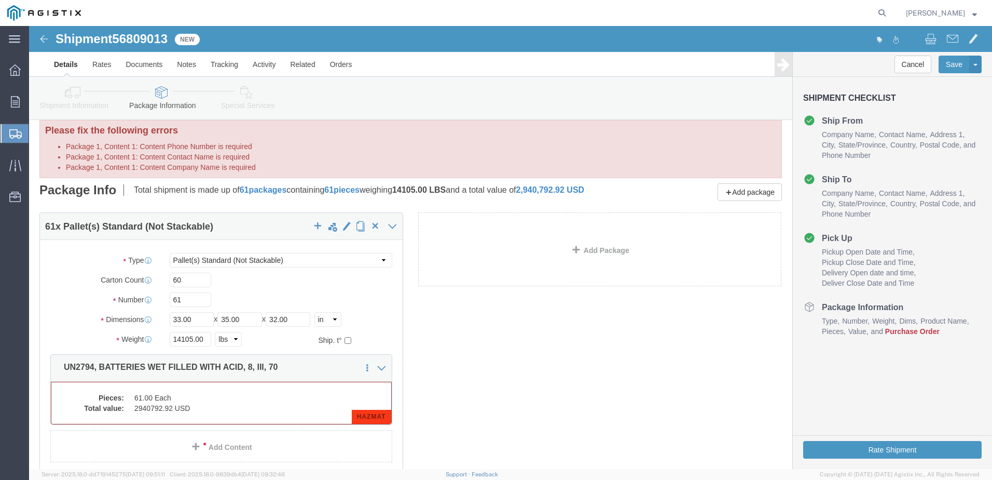
click div "61 x Pallet(s) Standard (Not Stackable) Package Type Select Bulk Bundle(s) Card…"
click div "Please fix the following errors Package 1, Content 1: Content Phone Number is r…"
click button "Save"
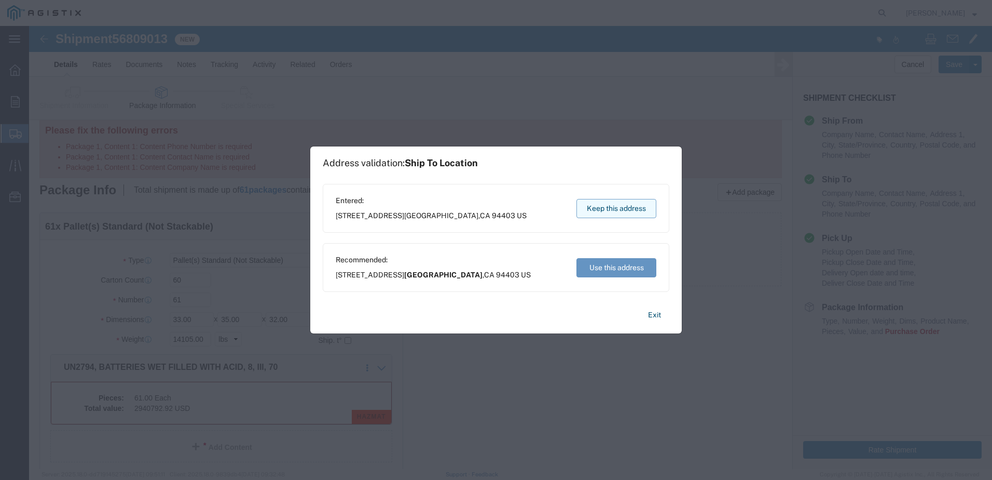
click at [619, 206] on button "Keep this address" at bounding box center [617, 208] width 80 height 19
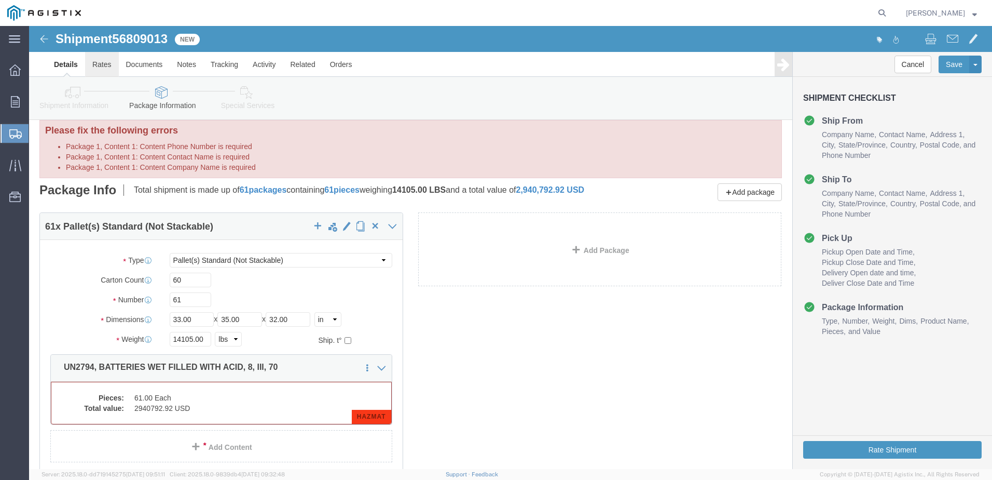
click link "Rates"
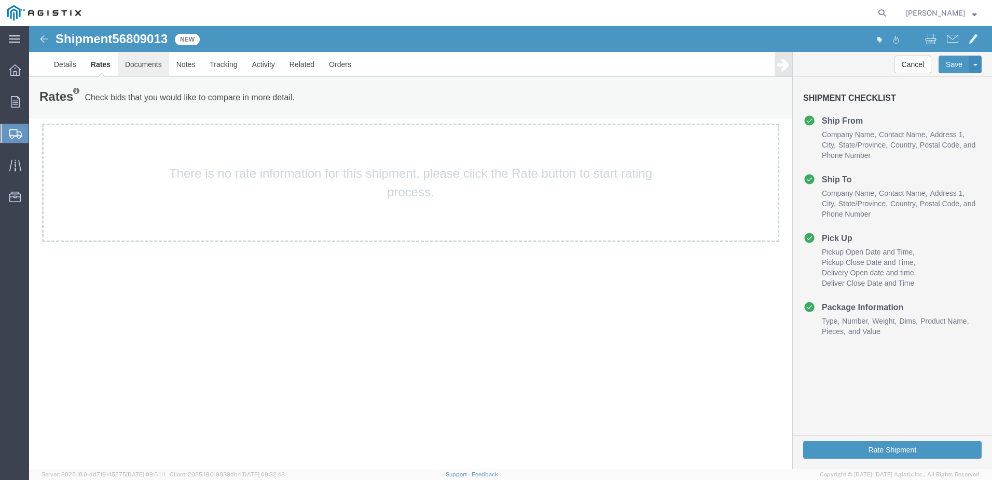
click at [143, 64] on link "Documents" at bounding box center [143, 64] width 51 height 25
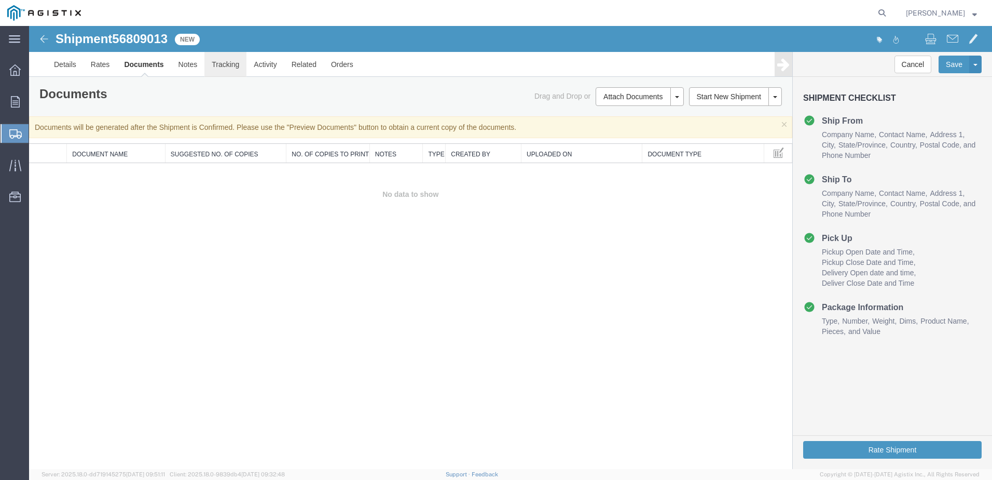
click at [218, 61] on link "Tracking" at bounding box center [225, 64] width 42 height 25
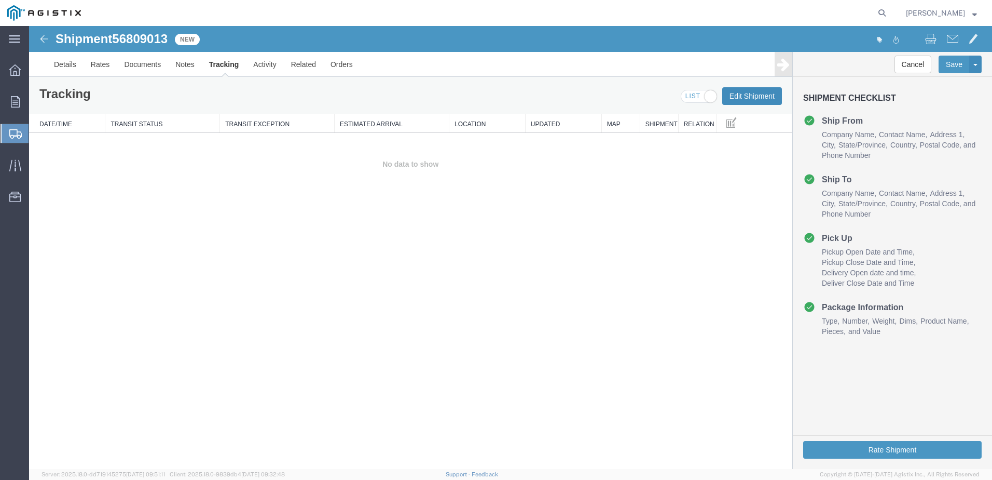
click at [752, 96] on button "Edit Shipment" at bounding box center [752, 96] width 60 height 18
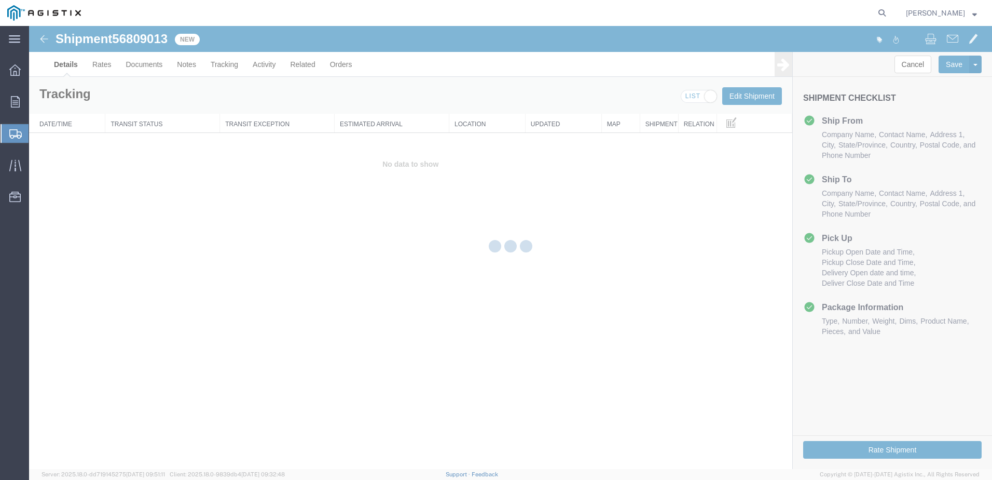
select select "58811"
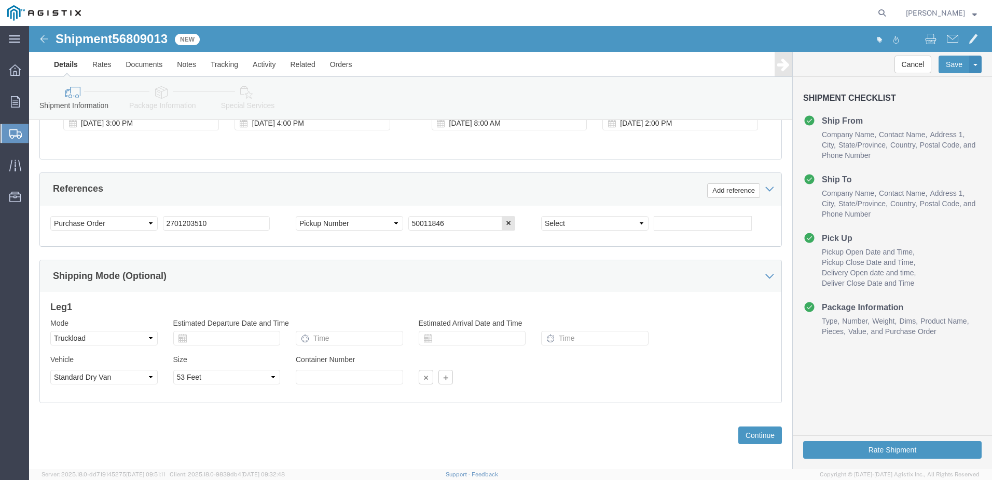
scroll to position [533, 0]
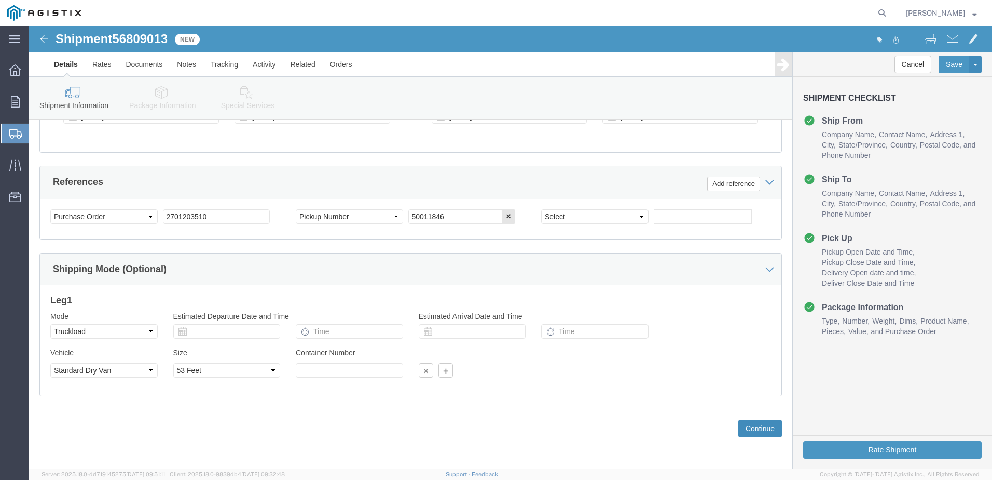
click button "Continue"
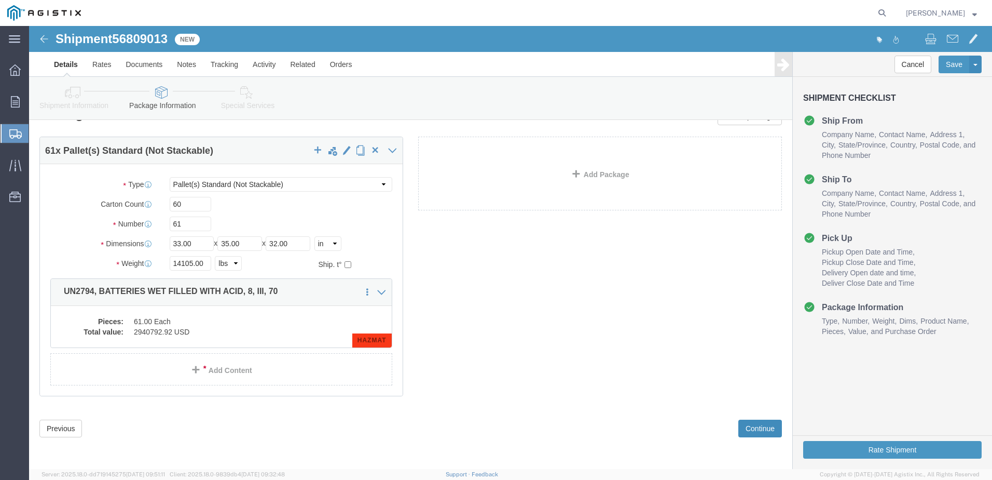
scroll to position [0, 0]
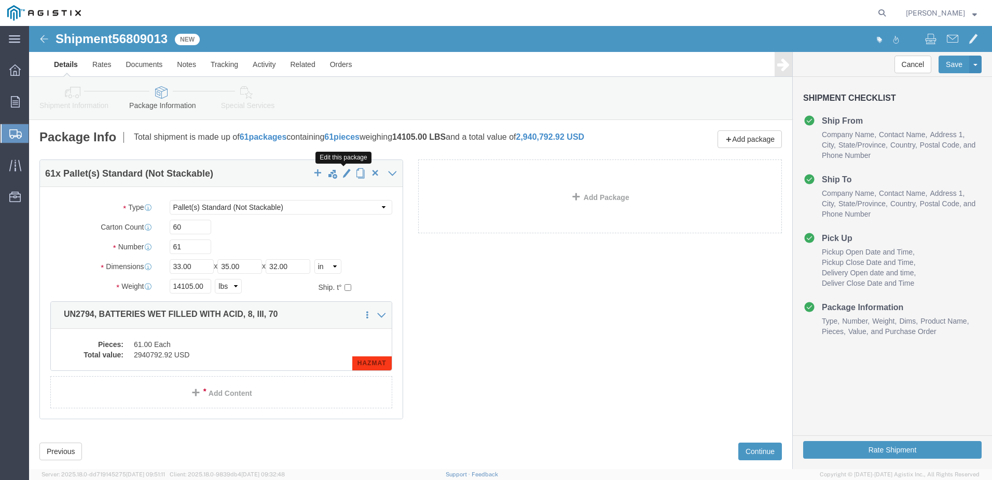
click span "button"
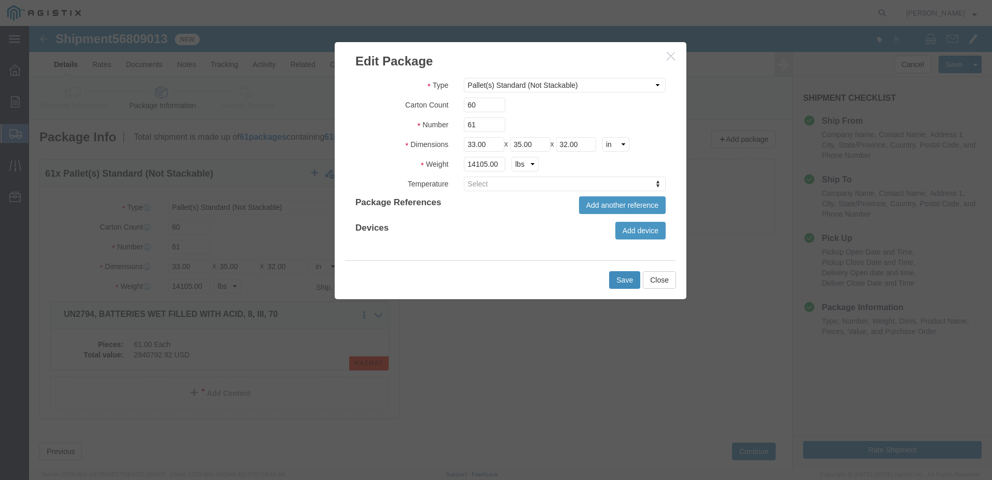
click button "Save"
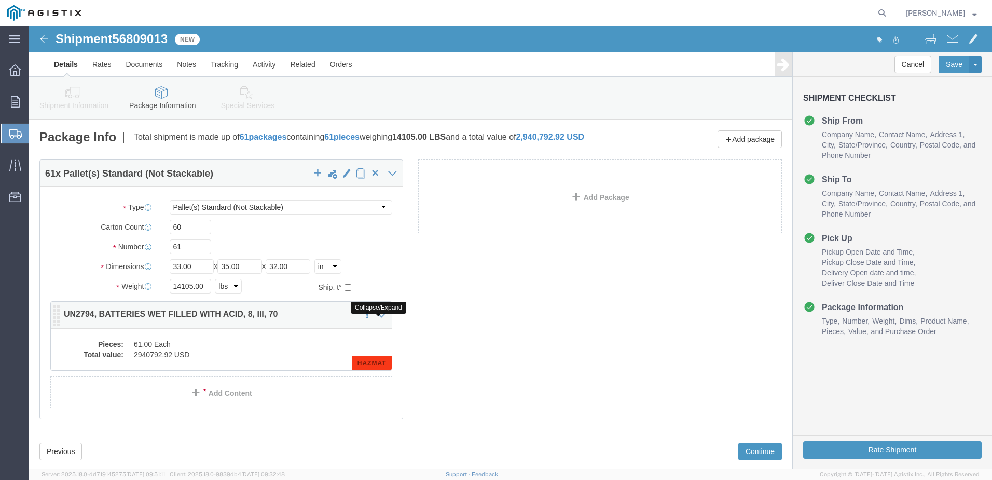
click icon
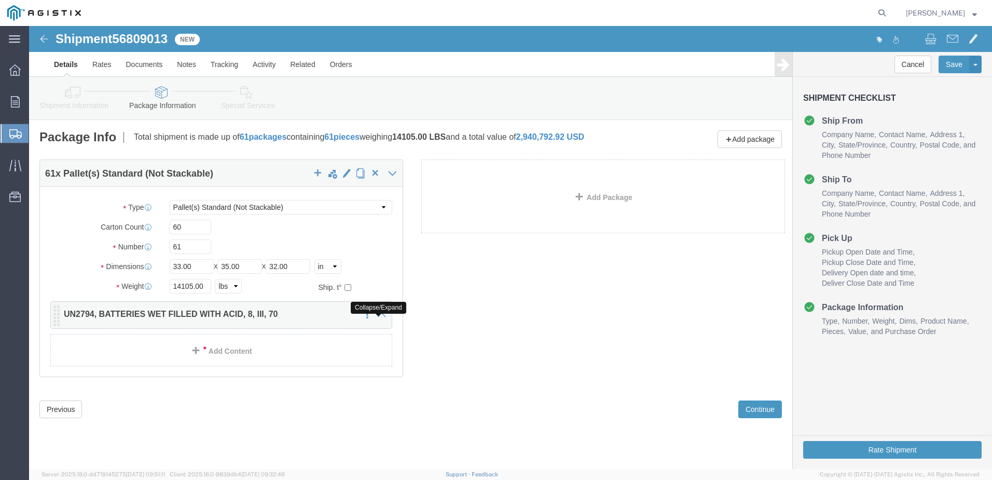
click icon
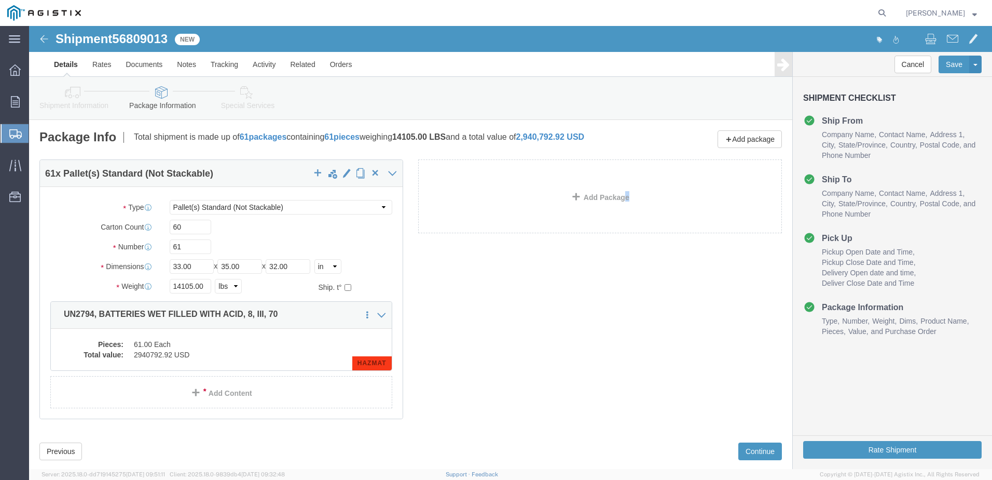
click div "61 x Pallet(s) Standard (Not Stackable) Package Type Select Bulk Bundle(s) Card…"
click p "UN2794, BATTERIES WET FILLED WITH ACID, 8, III, 70"
click div "61 x Pallet(s) Standard (Not Stackable) Package Type Select Bulk Bundle(s) Card…"
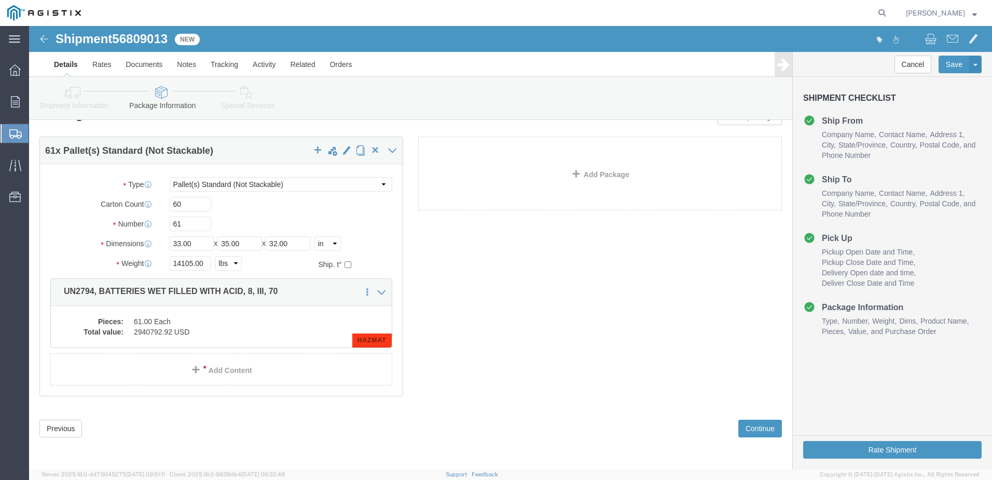
scroll to position [30, 0]
click button "Continue"
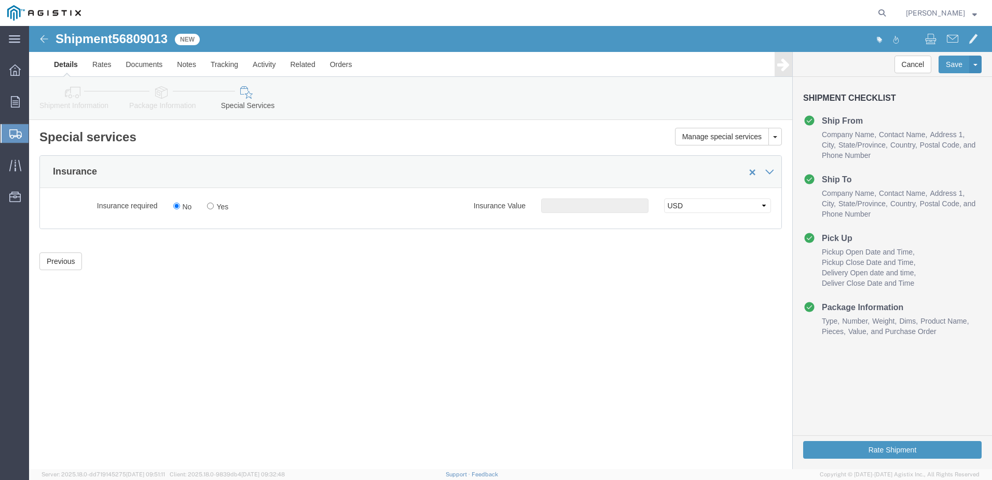
scroll to position [0, 0]
type button "Rate Shipment"
click button "Rate Shipment"
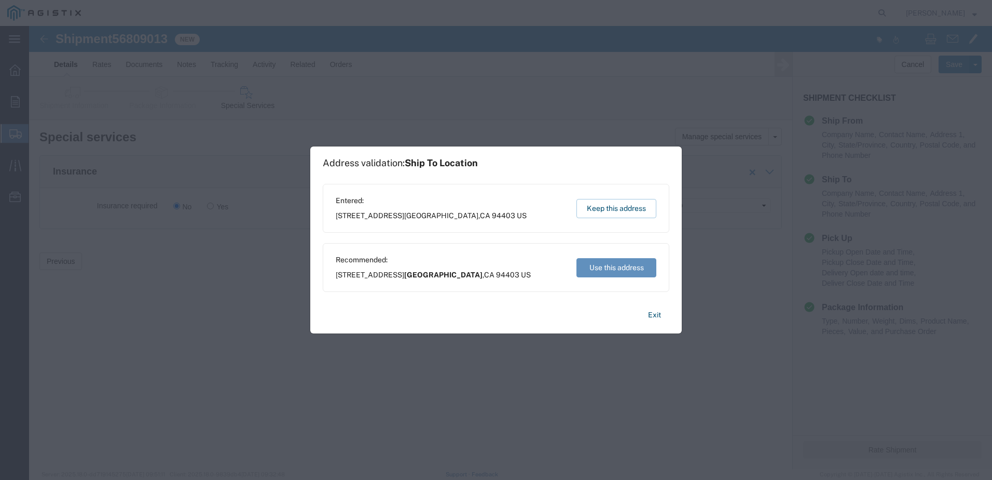
click at [632, 261] on button "Use this address" at bounding box center [617, 267] width 80 height 19
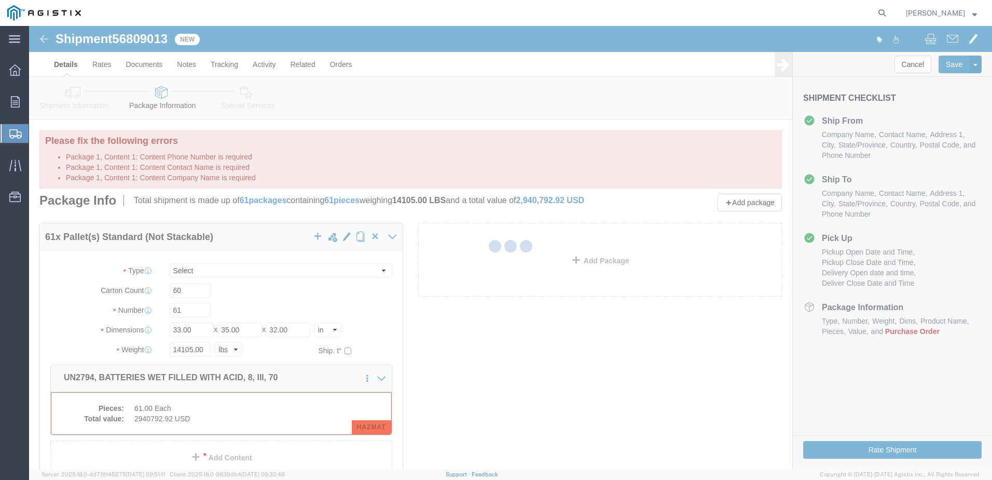
select select "PSNS"
